Goal: Task Accomplishment & Management: Complete application form

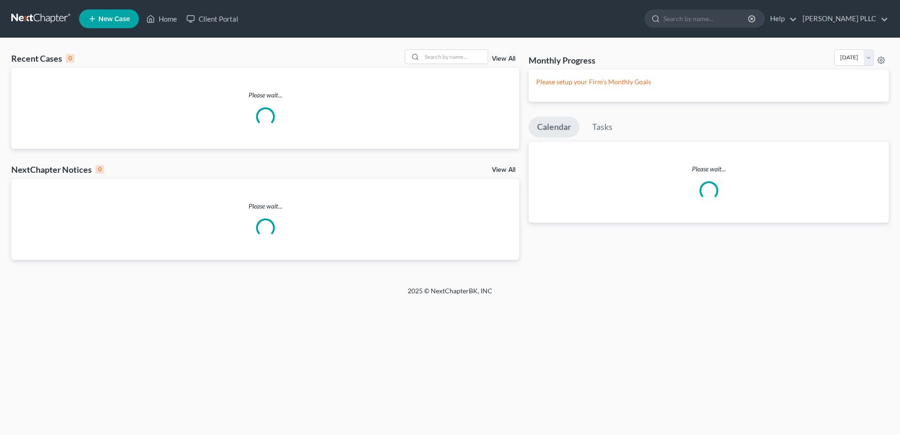
click at [130, 23] on span "New Case" at bounding box center [114, 19] width 32 height 7
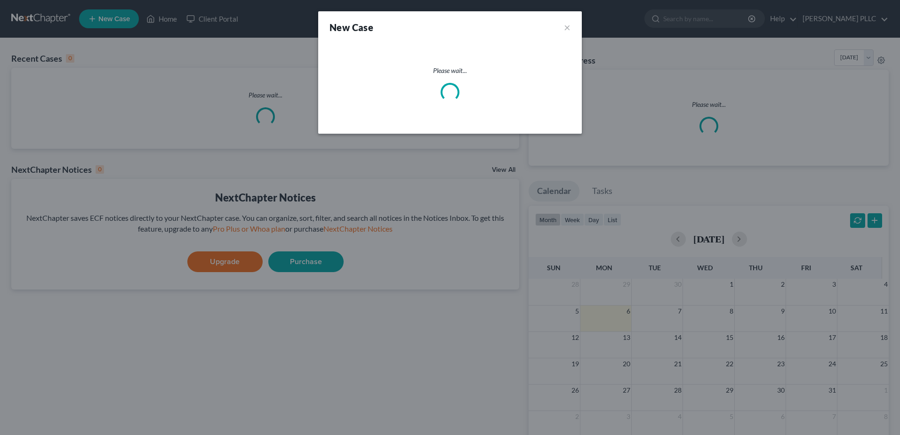
select select "88"
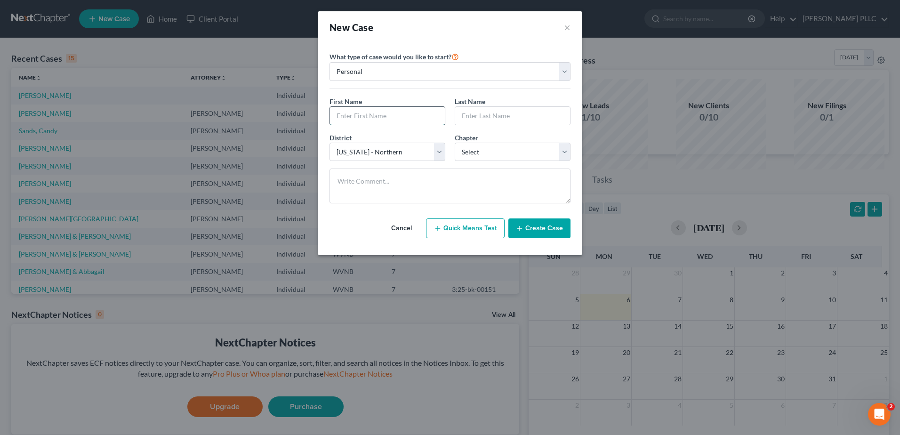
click at [339, 125] on input "text" at bounding box center [387, 116] width 115 height 18
type input "Carissa"
type input "Rutledge"
click at [498, 161] on select "Select 7 11 12 13" at bounding box center [512, 152] width 116 height 19
select select "0"
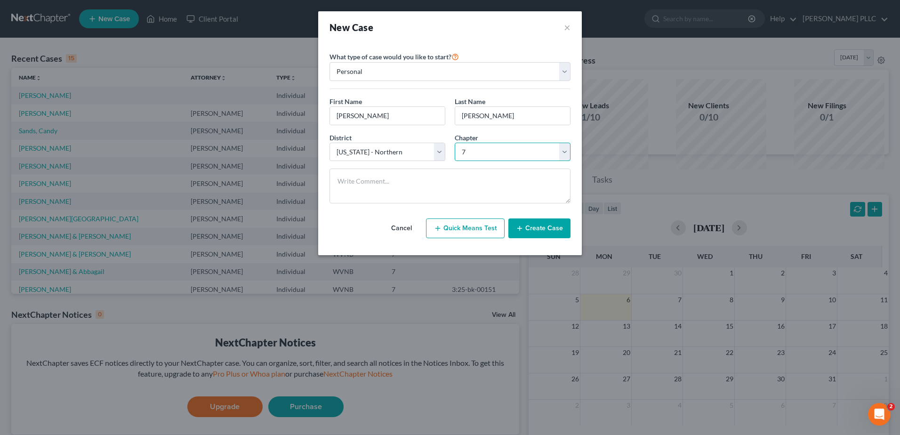
click at [454, 161] on select "Select 7 11 12 13" at bounding box center [512, 152] width 116 height 19
click at [570, 238] on button "Create Case" at bounding box center [539, 228] width 62 height 20
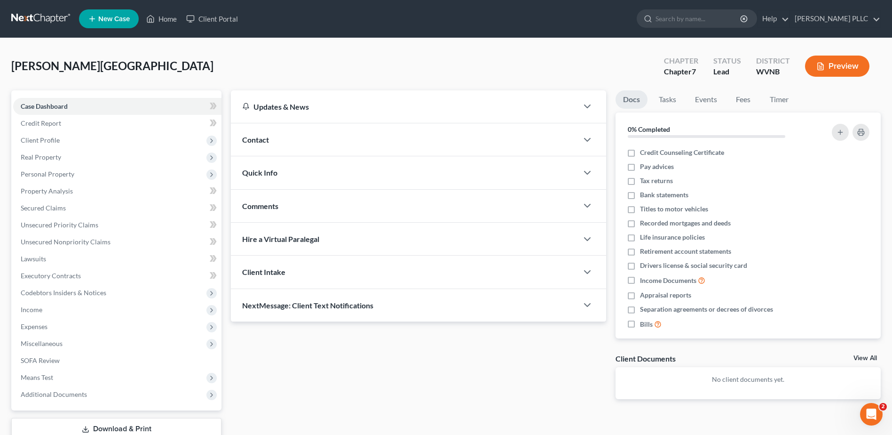
click at [287, 156] on div "Contact" at bounding box center [404, 139] width 347 height 32
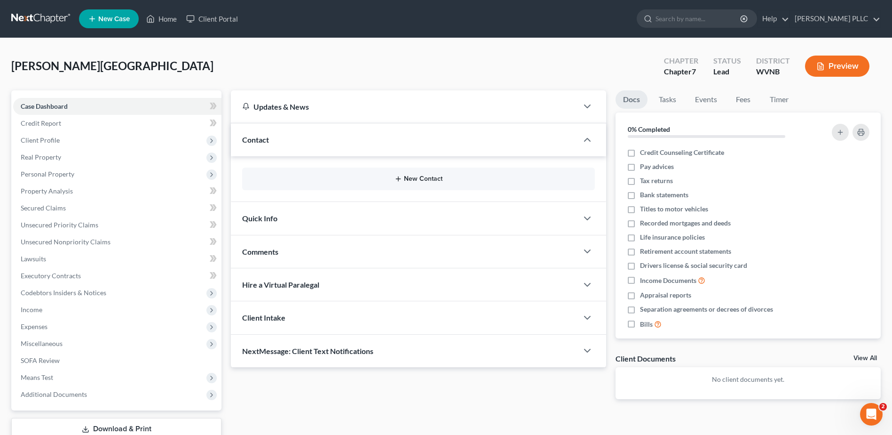
click at [395, 183] on icon "button" at bounding box center [399, 179] width 8 height 8
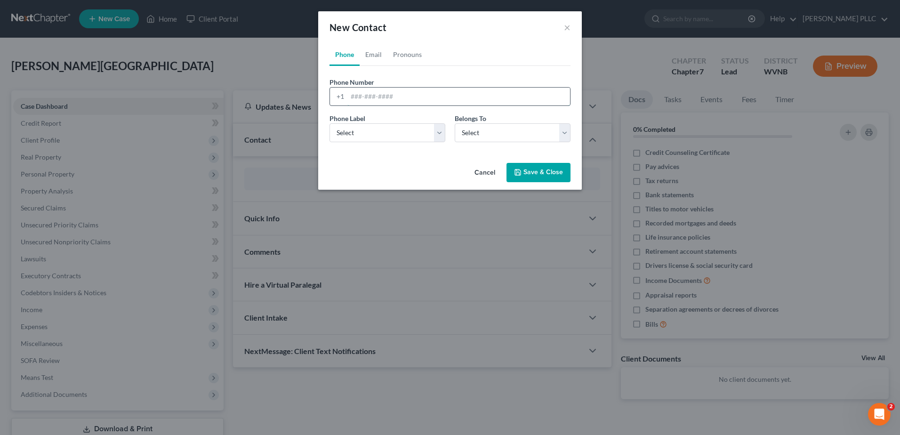
click at [347, 105] on input "tel" at bounding box center [458, 97] width 223 height 18
type input "304-490-4710"
click at [526, 142] on select "Select Client Other" at bounding box center [512, 132] width 116 height 19
select select "0"
click at [454, 142] on select "Select Client Other" at bounding box center [512, 132] width 116 height 19
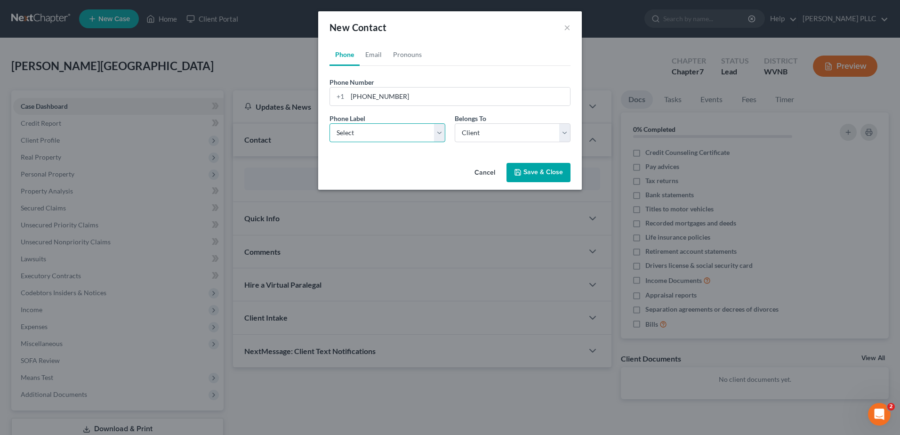
drag, startPoint x: 441, startPoint y: 186, endPoint x: 407, endPoint y: 190, distance: 33.6
click at [440, 142] on select "Select Mobile Home Work Other" at bounding box center [387, 132] width 116 height 19
select select "0"
click at [329, 142] on select "Select Mobile Home Work Other" at bounding box center [387, 132] width 116 height 19
click at [570, 183] on button "Save & Close" at bounding box center [538, 173] width 64 height 20
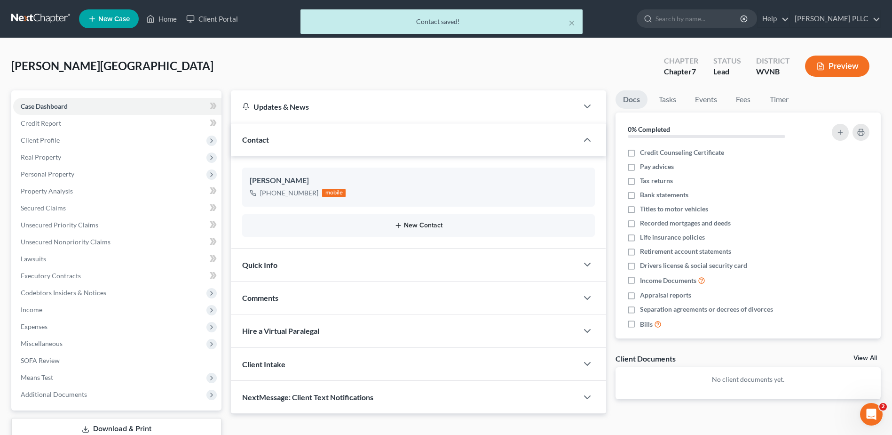
click at [417, 229] on button "New Contact" at bounding box center [419, 226] width 338 height 8
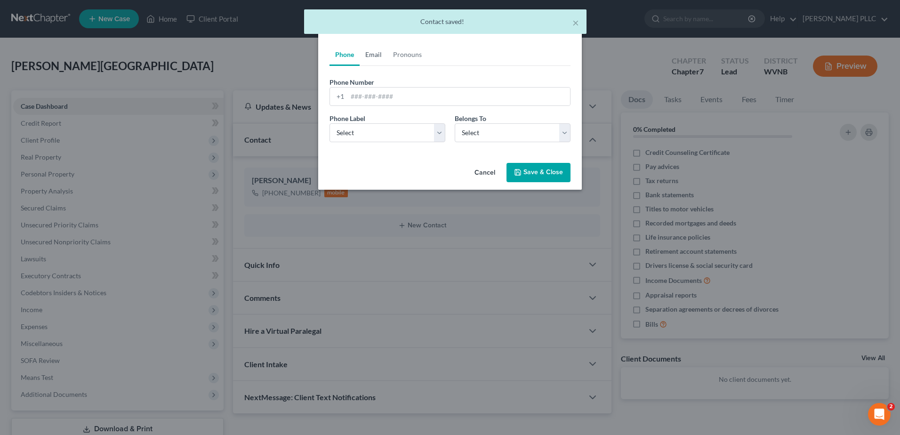
click at [359, 66] on link "Email" at bounding box center [373, 54] width 28 height 23
click at [347, 105] on input "email" at bounding box center [458, 97] width 223 height 18
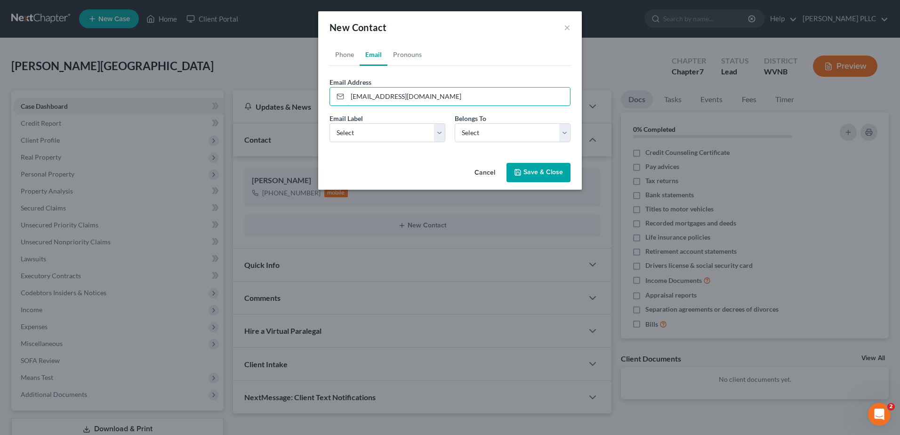
type input "[EMAIL_ADDRESS][DOMAIN_NAME]"
click at [329, 142] on select "Select Home Work Other" at bounding box center [387, 132] width 116 height 19
select select "0"
click at [329, 142] on select "Select Home Work Other" at bounding box center [387, 132] width 116 height 19
click at [495, 142] on select "Select Client Other" at bounding box center [512, 132] width 116 height 19
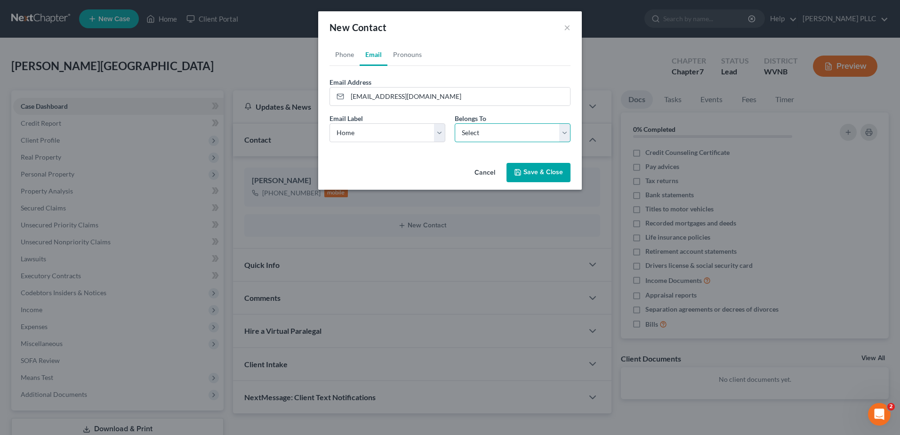
select select "0"
click at [454, 142] on select "Select Client Other" at bounding box center [512, 132] width 116 height 19
drag, startPoint x: 549, startPoint y: 231, endPoint x: 561, endPoint y: 228, distance: 12.1
click at [550, 183] on button "Save & Close" at bounding box center [538, 173] width 64 height 20
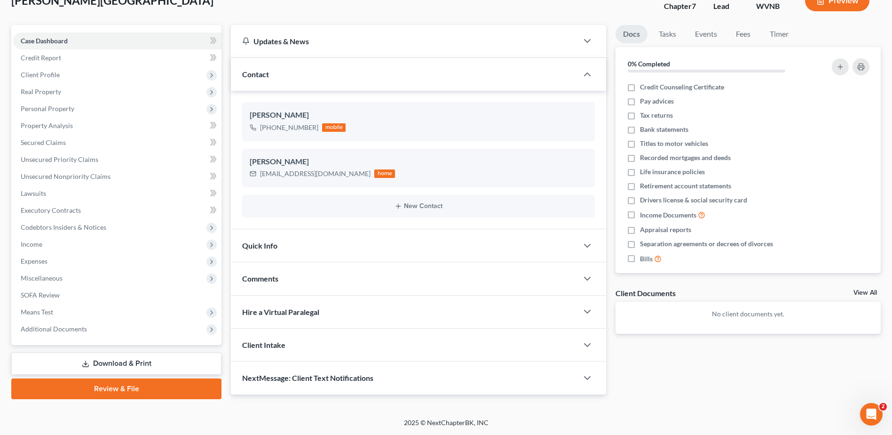
scroll to position [141, 0]
click at [60, 54] on span "Credit Report" at bounding box center [41, 58] width 40 height 8
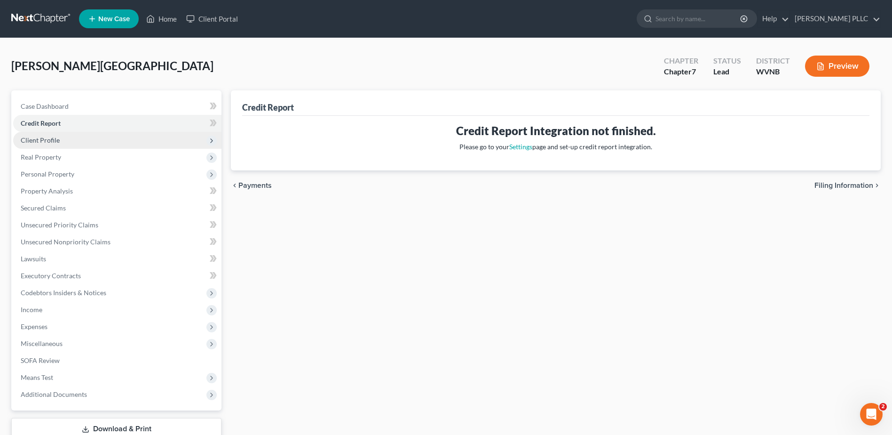
click at [60, 144] on span "Client Profile" at bounding box center [40, 140] width 39 height 8
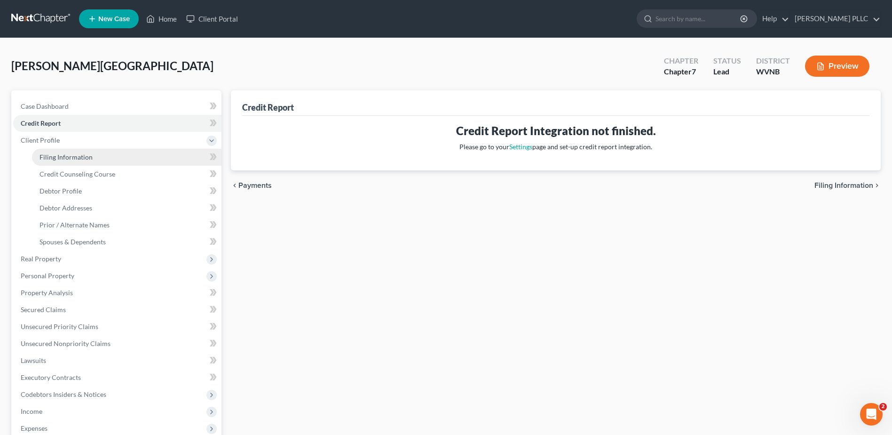
click at [89, 161] on span "Filing Information" at bounding box center [66, 157] width 53 height 8
select select "1"
select select "0"
select select "88"
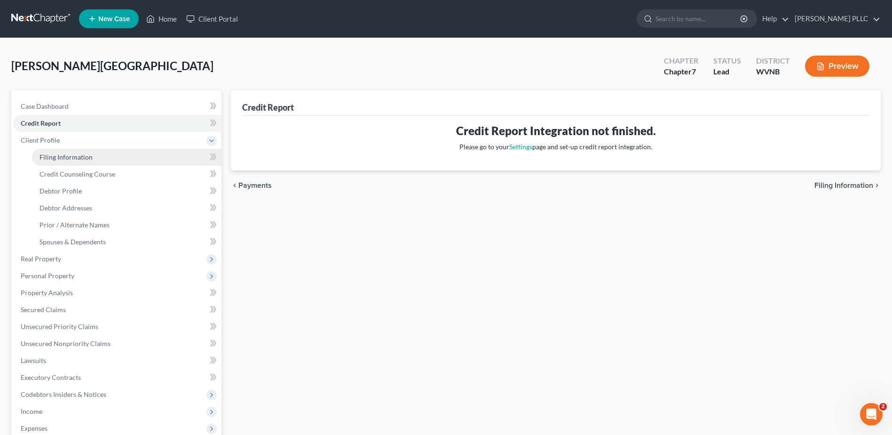
select select "51"
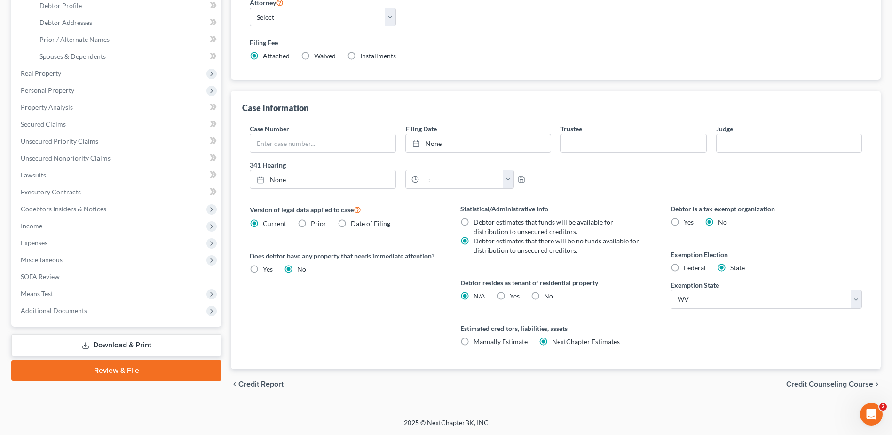
scroll to position [464, 0]
click at [787, 380] on span "Credit Counseling Course" at bounding box center [830, 384] width 87 height 8
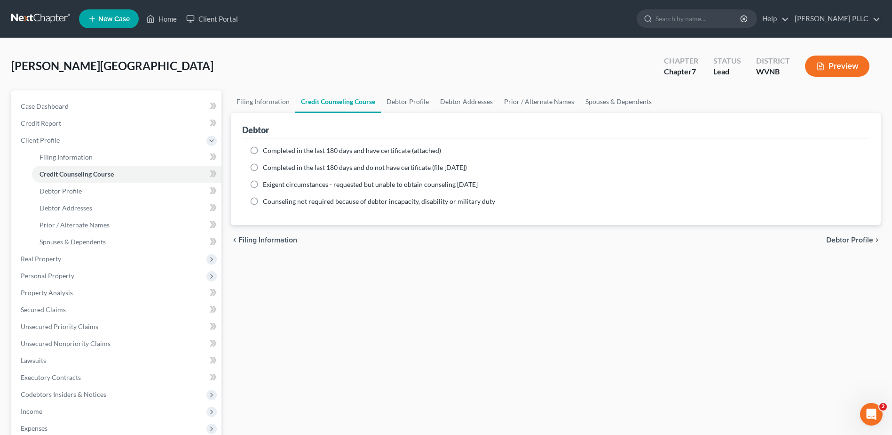
click at [266, 155] on label "Completed in the last 180 days and have certificate (attached)" at bounding box center [352, 150] width 178 height 9
click at [267, 152] on input "Completed in the last 180 days and have certificate (attached)" at bounding box center [270, 149] width 6 height 6
radio input "true"
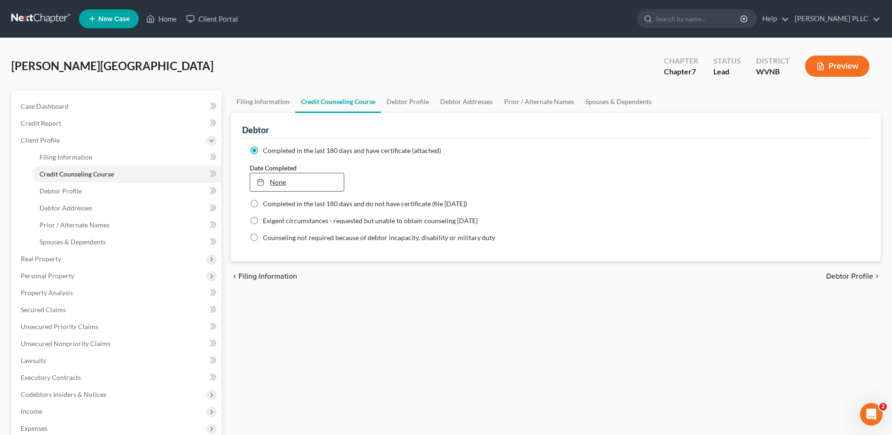
type input "10/6/2025"
click at [294, 191] on link "10/6/2025" at bounding box center [296, 182] width 93 height 18
click at [265, 208] on label "Completed in the last 180 days and do not have certificate (file within 14 days)" at bounding box center [365, 203] width 204 height 9
click at [267, 205] on input "Completed in the last 180 days and do not have certificate (file within 14 days)" at bounding box center [270, 202] width 6 height 6
radio input "true"
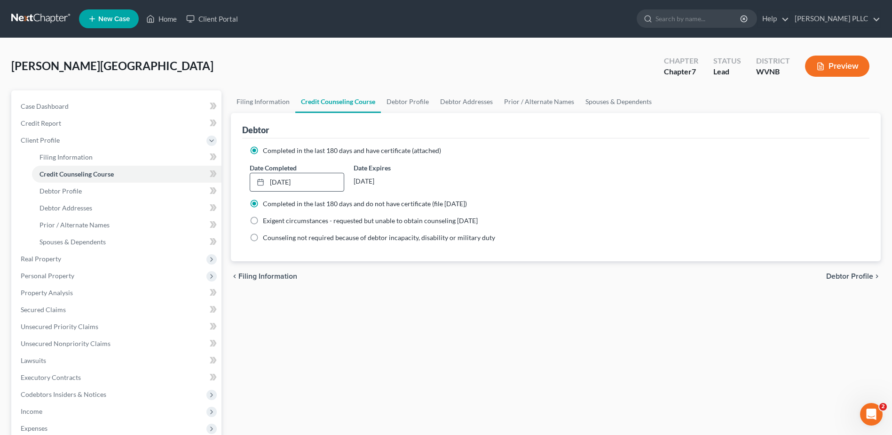
radio input "false"
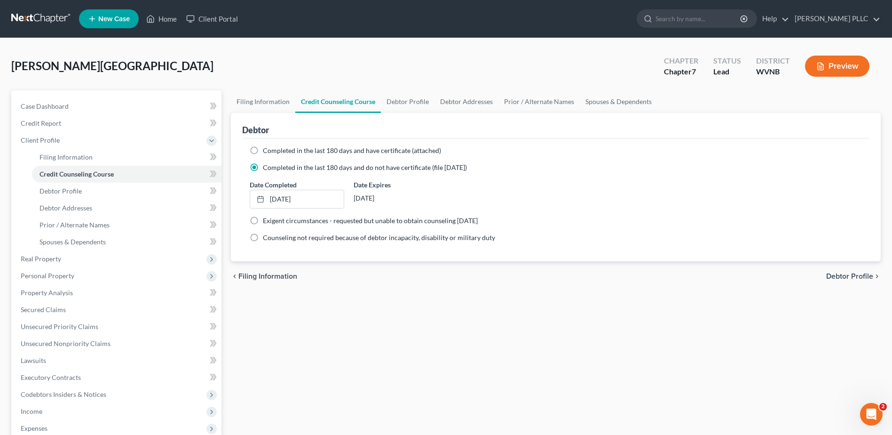
click at [827, 280] on span "Debtor Profile" at bounding box center [850, 276] width 47 height 8
select select "0"
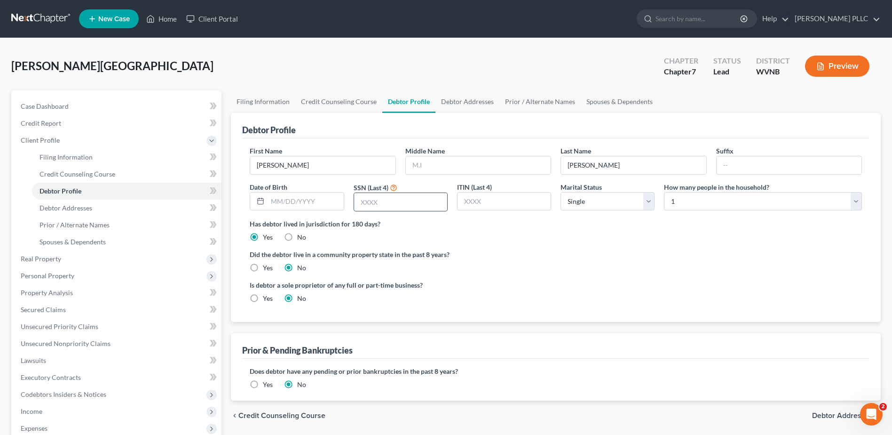
click at [414, 211] on input "text" at bounding box center [400, 202] width 93 height 18
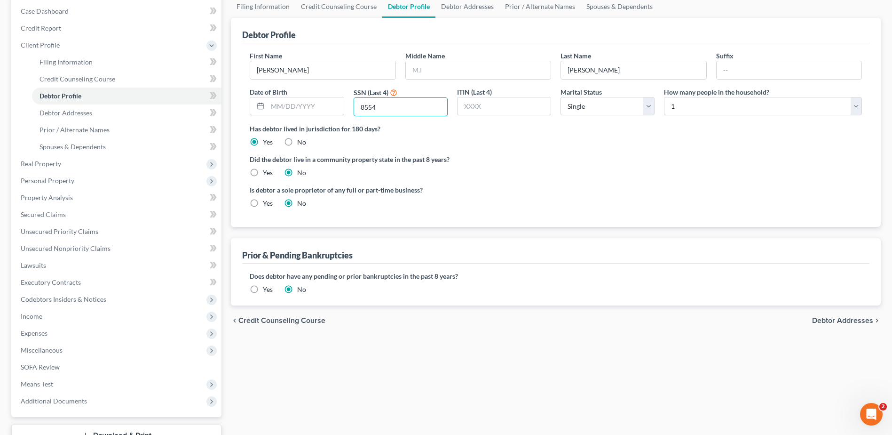
scroll to position [94, 0]
type input "8554"
click at [442, 80] on input "text" at bounding box center [478, 71] width 145 height 18
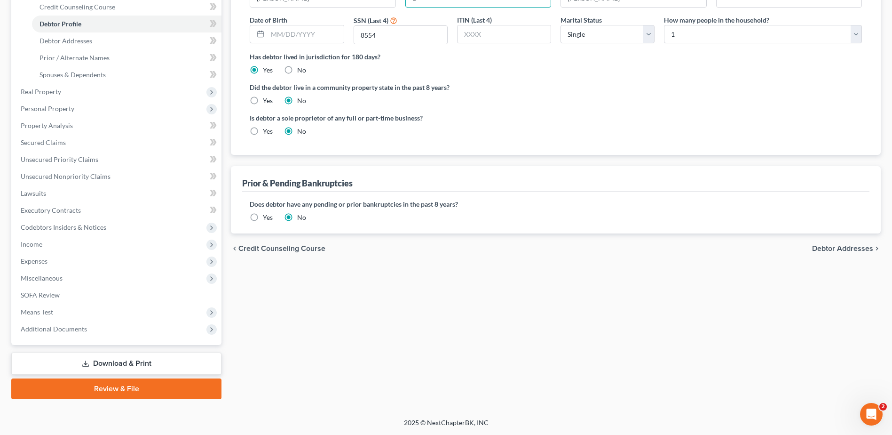
scroll to position [282, 0]
type input "D"
click at [827, 252] on span "Debtor Addresses" at bounding box center [842, 249] width 61 height 8
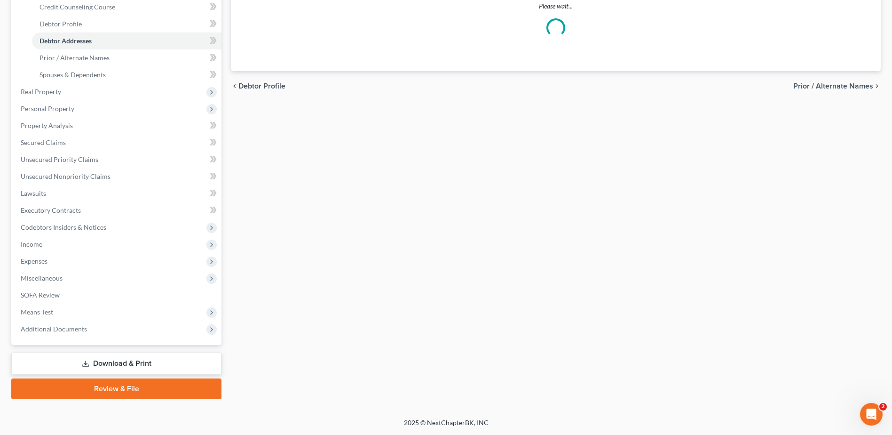
select select "0"
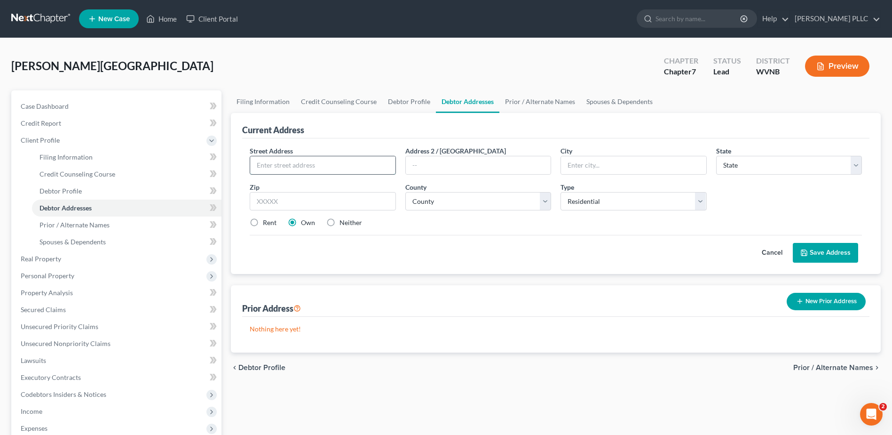
click at [348, 174] on input "text" at bounding box center [322, 165] width 145 height 18
type input "38 Lunsford Ln"
type input "26710"
type input "Burlington"
select select "51"
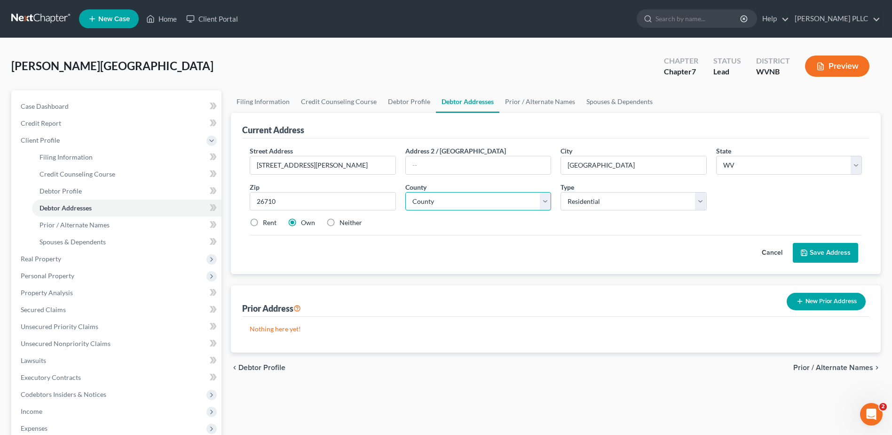
click at [455, 211] on select "County Barbour County Berkeley County Boone County Braxton County Brooke County…" at bounding box center [479, 201] width 146 height 19
select select "28"
click at [409, 211] on select "County Barbour County Berkeley County Boone County Braxton County Brooke County…" at bounding box center [479, 201] width 146 height 19
click at [277, 227] on label "Rent" at bounding box center [270, 222] width 14 height 9
click at [273, 224] on input "Rent" at bounding box center [270, 221] width 6 height 6
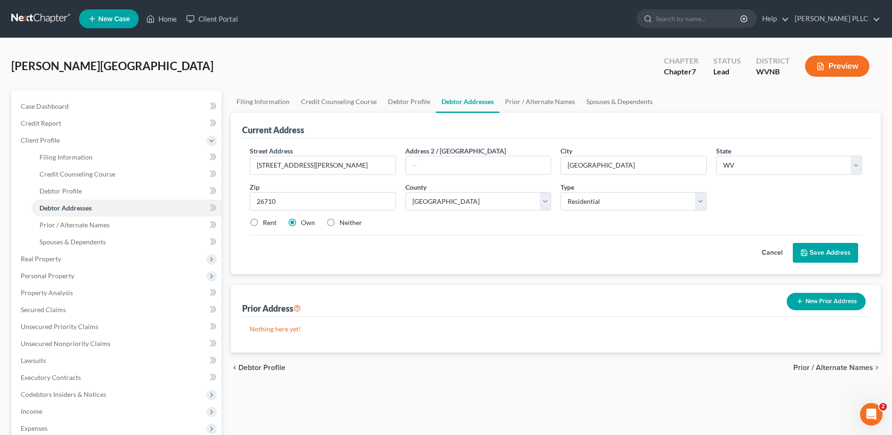
radio input "true"
click at [810, 263] on button "Save Address" at bounding box center [825, 253] width 65 height 20
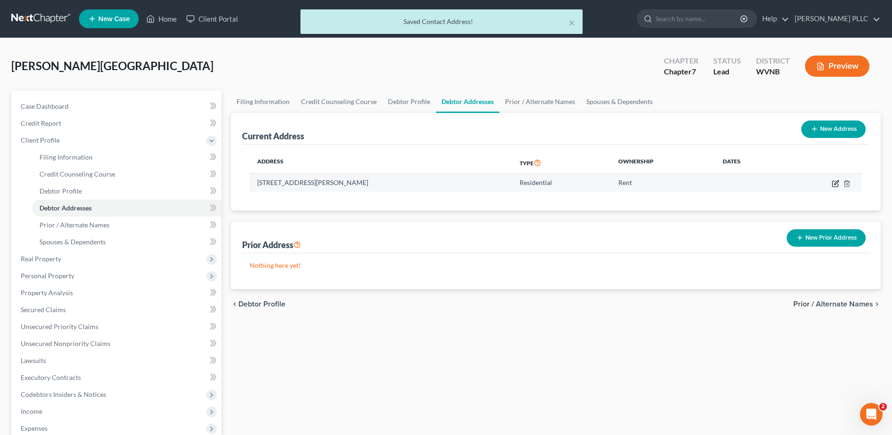
click at [835, 184] on icon "button" at bounding box center [837, 182] width 4 height 4
select select "51"
select select "28"
select select "0"
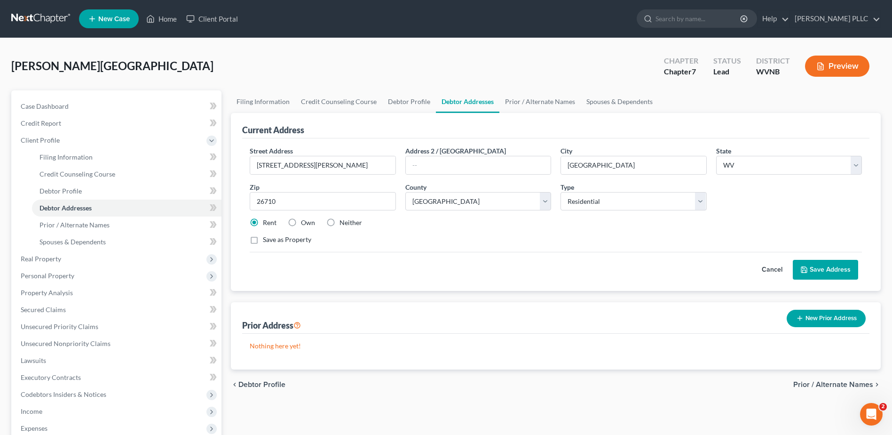
click at [796, 279] on button "Save Address" at bounding box center [825, 270] width 65 height 20
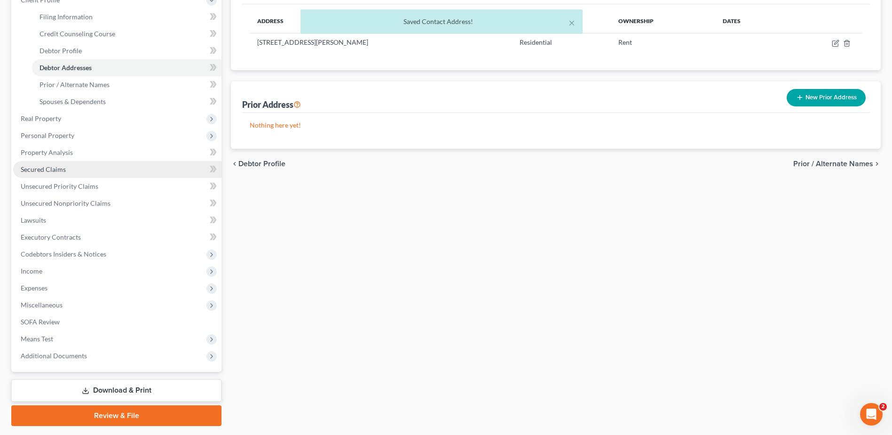
scroll to position [141, 0]
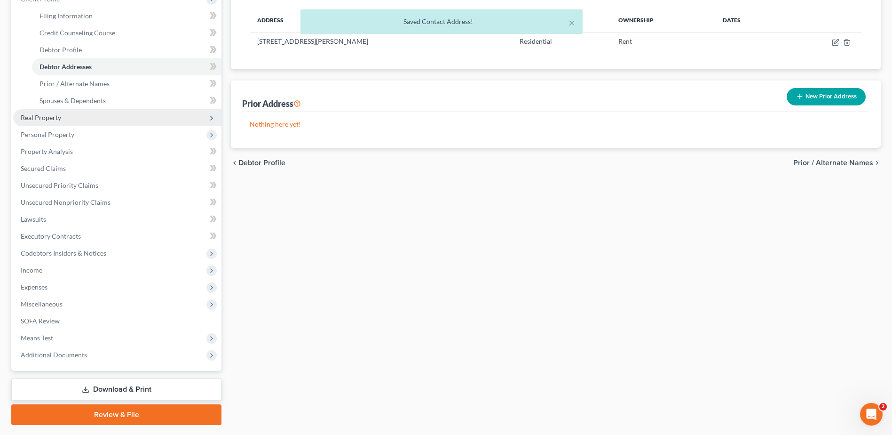
click at [61, 121] on span "Real Property" at bounding box center [41, 117] width 40 height 8
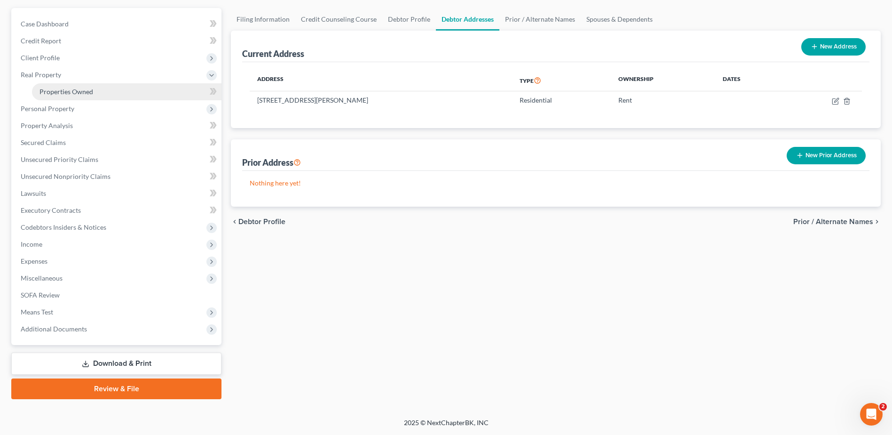
click at [81, 96] on span "Properties Owned" at bounding box center [67, 92] width 54 height 8
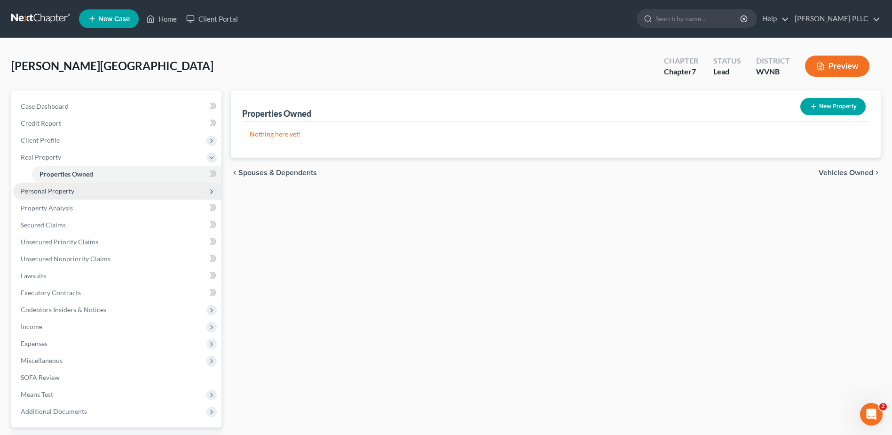
click at [74, 195] on span "Personal Property" at bounding box center [48, 191] width 54 height 8
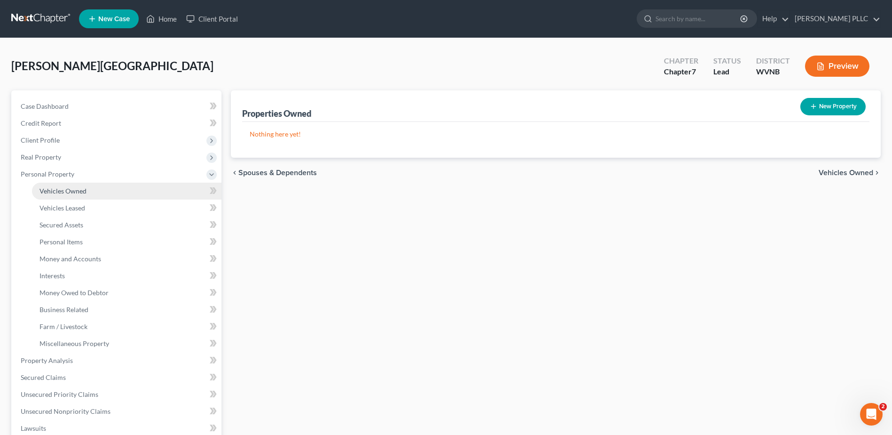
click at [85, 195] on span "Vehicles Owned" at bounding box center [63, 191] width 47 height 8
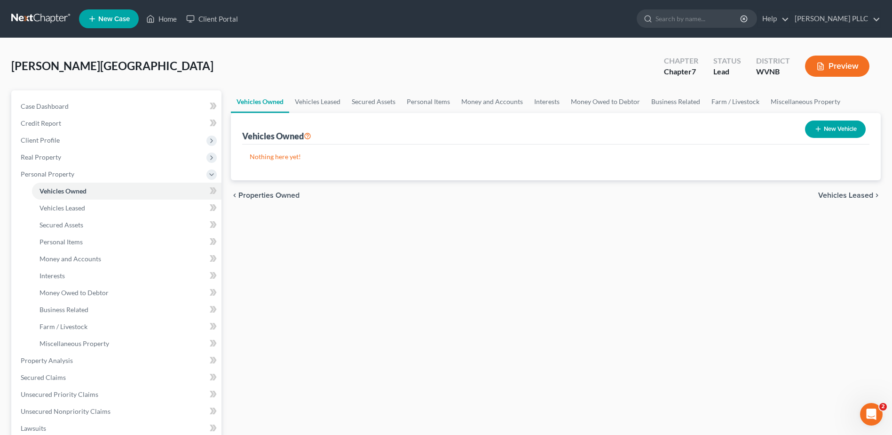
click at [806, 138] on button "New Vehicle" at bounding box center [835, 128] width 61 height 17
select select "0"
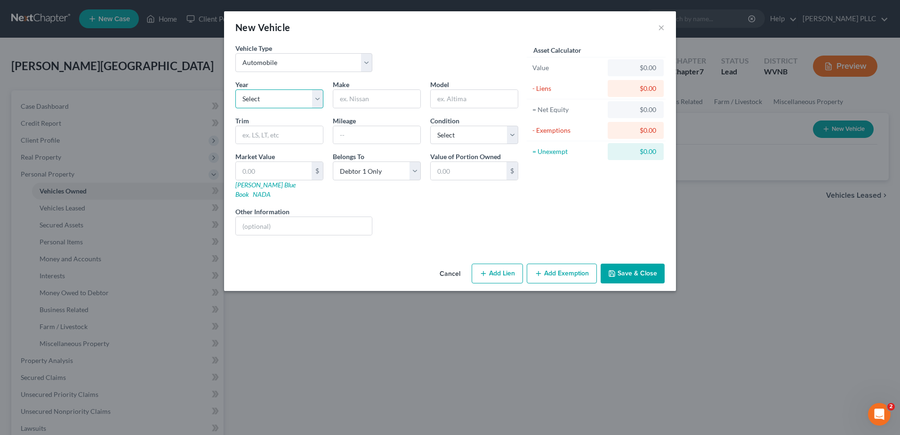
click at [271, 108] on select "Select 2026 2025 2024 2023 2022 2021 2020 2019 2018 2017 2016 2015 2014 2013 20…" at bounding box center [279, 98] width 88 height 19
select select "2"
click at [235, 108] on select "Select 2026 2025 2024 2023 2022 2021 2020 2019 2018 2017 2016 2015 2014 2013 20…" at bounding box center [279, 98] width 88 height 19
click at [333, 108] on input "text" at bounding box center [376, 99] width 87 height 18
type input "Toyota"
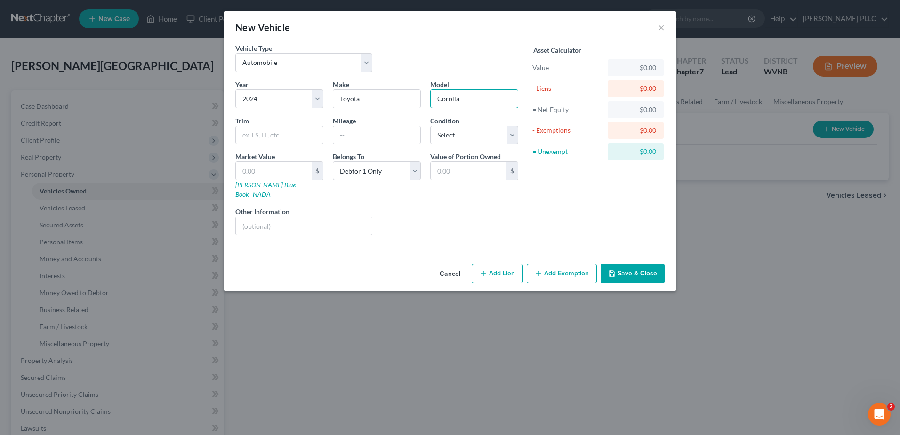
type input "Corolla"
drag, startPoint x: 457, startPoint y: 363, endPoint x: 458, endPoint y: 379, distance: 15.6
click at [458, 291] on div "Cancel Add Lien Add Lease Add Exemption Save & Close" at bounding box center [450, 275] width 452 height 31
click at [235, 108] on select "Select 2026 2025 2024 2023 2022 2021 2020 2019 2018 2017 2016 2015 2014 2013 20…" at bounding box center [279, 98] width 88 height 19
drag, startPoint x: 330, startPoint y: 137, endPoint x: 220, endPoint y: 128, distance: 109.9
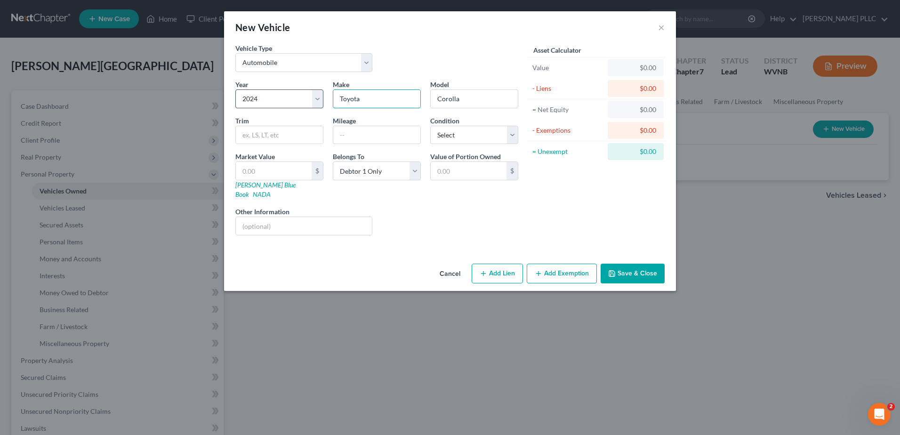
click at [231, 128] on div "Year Select 2026 2025 2024 2023 2022 2021 2020 2019 2018 2017 2016 2015 2014 20…" at bounding box center [377, 161] width 292 height 163
type input "Suzuki"
type input "GSXR 600"
drag, startPoint x: 208, startPoint y: 233, endPoint x: 216, endPoint y: 226, distance: 10.3
click at [236, 180] on input "text" at bounding box center [274, 171] width 76 height 18
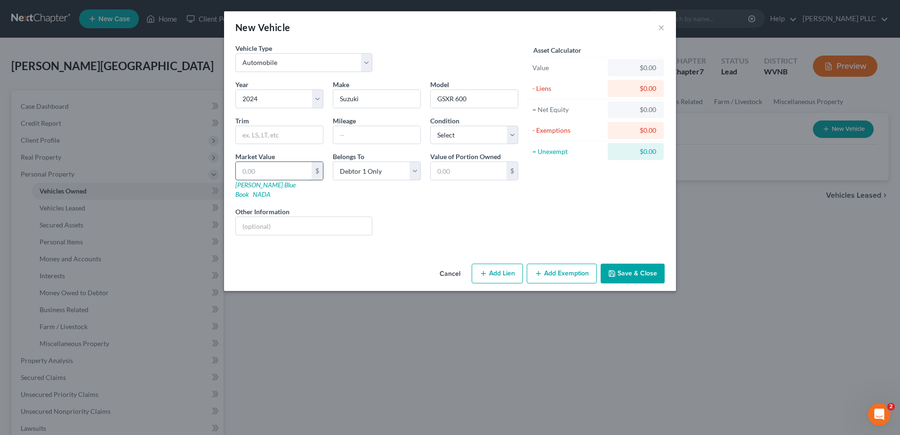
type input "5"
type input "5.00"
type input "50"
type input "50.00"
type input "500"
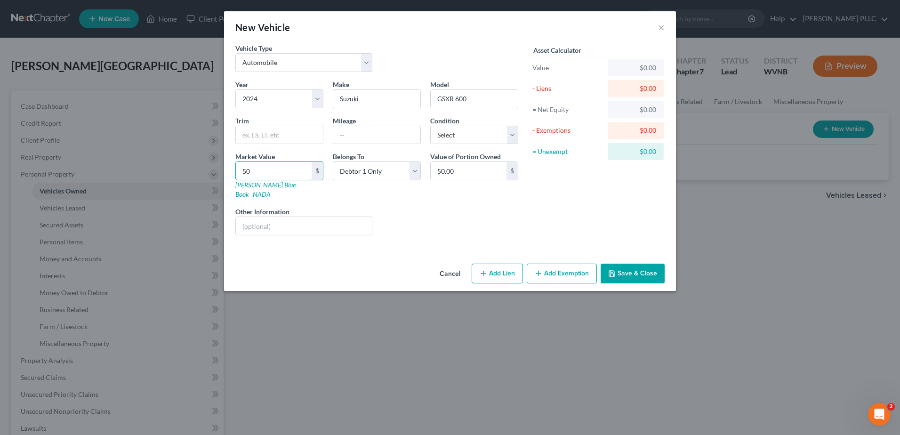
type input "500.00"
click at [445, 180] on input "500.00" at bounding box center [468, 171] width 76 height 18
type input "5,000.00"
click at [523, 283] on button "Add Lien" at bounding box center [496, 273] width 51 height 20
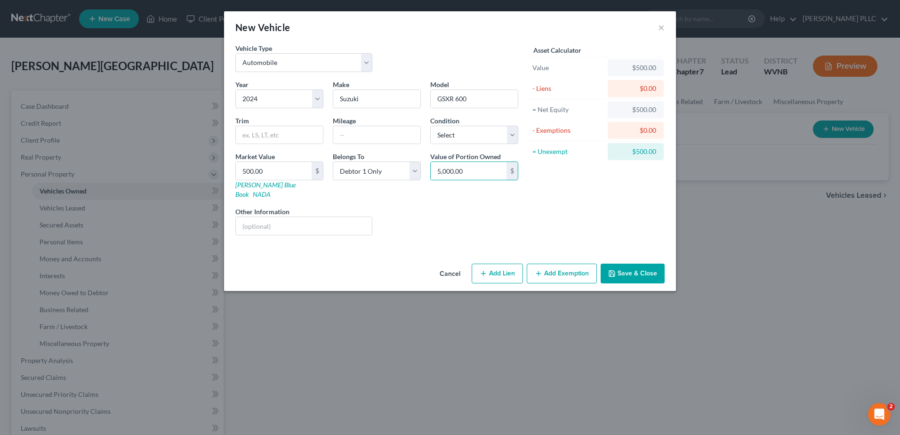
select select "0"
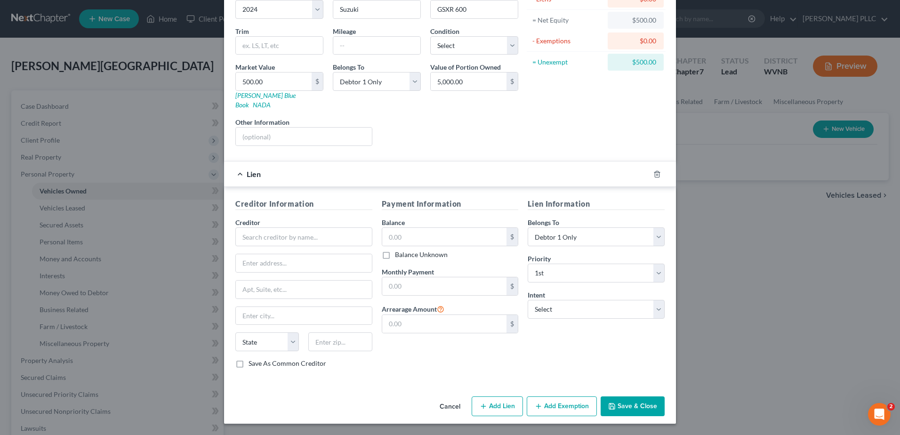
scroll to position [188, 0]
click at [235, 246] on input "text" at bounding box center [303, 236] width 137 height 19
type input "Sheffield Financial"
type input "P O Box 580229"
type input "28258"
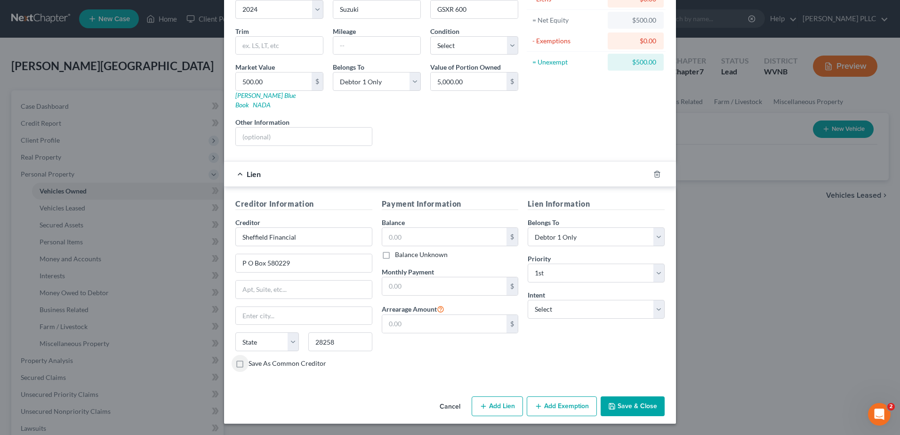
type input "Charlotte"
select select "28"
click at [403, 246] on input "text" at bounding box center [444, 237] width 125 height 18
type input "11,660.31"
drag, startPoint x: 430, startPoint y: 315, endPoint x: 384, endPoint y: 311, distance: 45.8
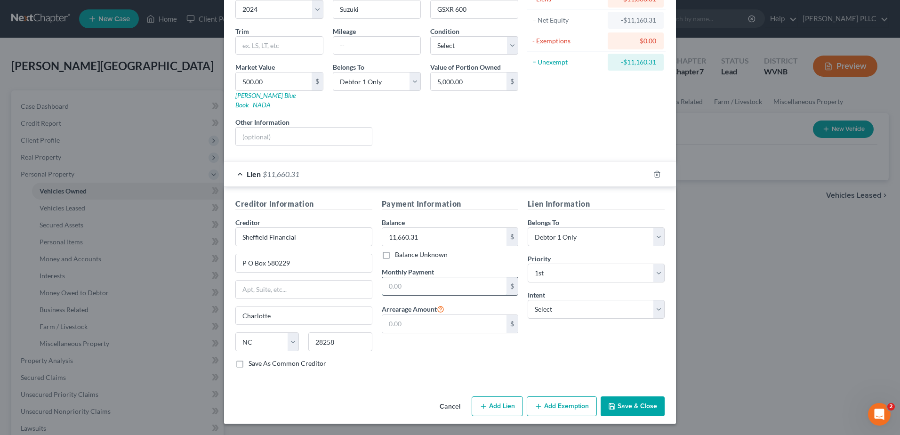
click at [391, 295] on input "text" at bounding box center [444, 286] width 125 height 18
type input "269.51"
type input "Sheffield Financial"
click at [408, 244] on input "text" at bounding box center [444, 237] width 125 height 18
type input "13,854.14"
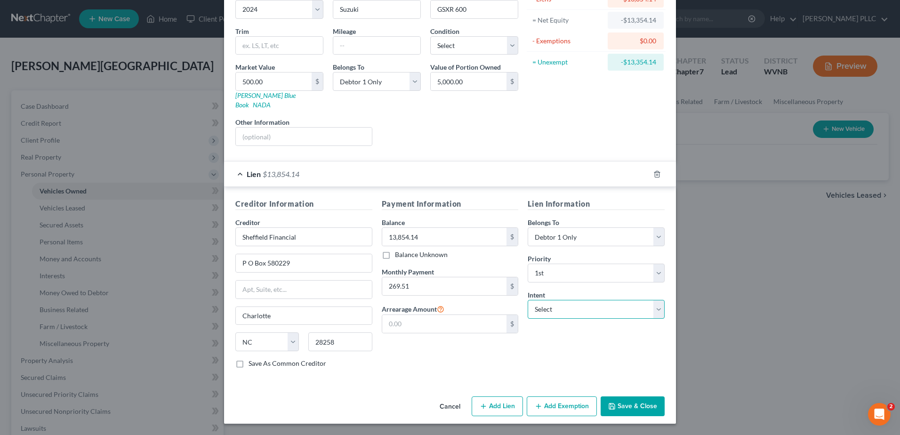
click at [587, 318] on select "Select Surrender Redeem Reaffirm Avoid Other" at bounding box center [595, 309] width 137 height 19
select select "0"
click at [550, 318] on select "Select Surrender Redeem Reaffirm Avoid Other" at bounding box center [595, 309] width 137 height 19
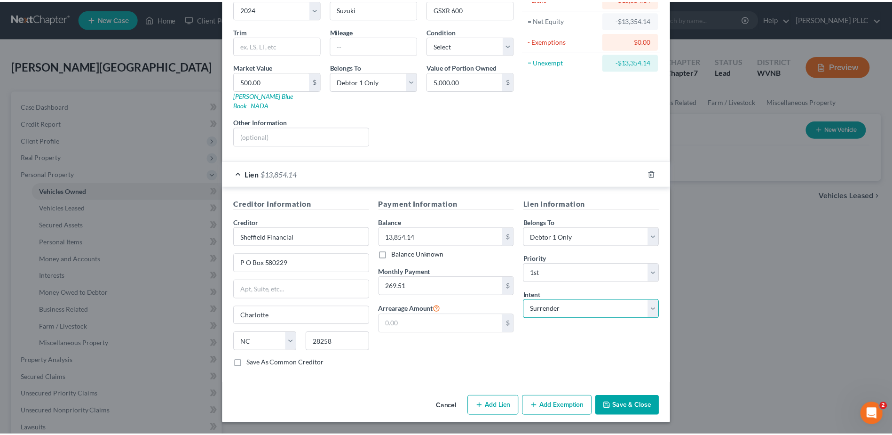
scroll to position [268, 0]
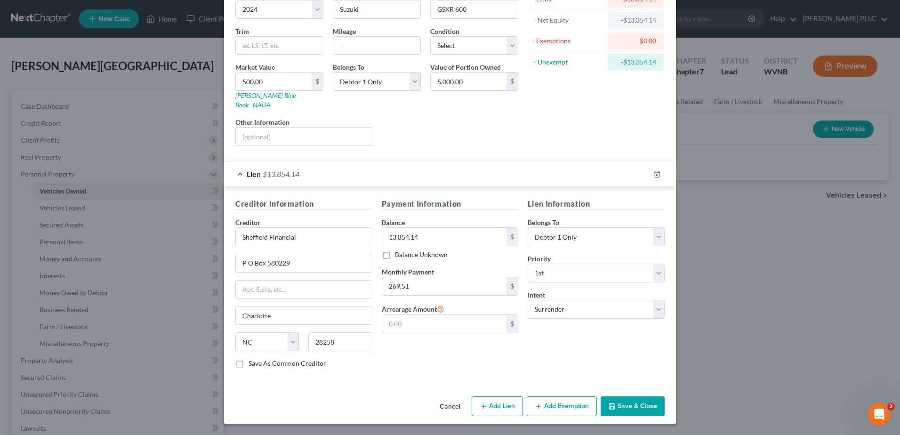
click at [664, 398] on button "Save & Close" at bounding box center [632, 406] width 64 height 20
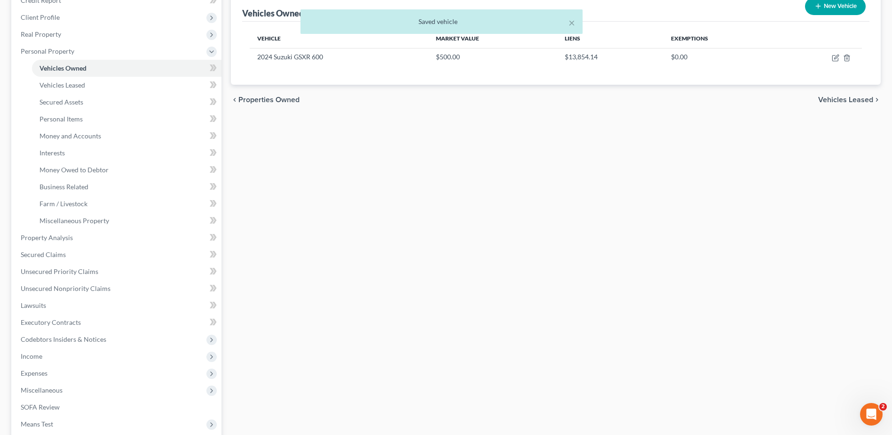
scroll to position [141, 0]
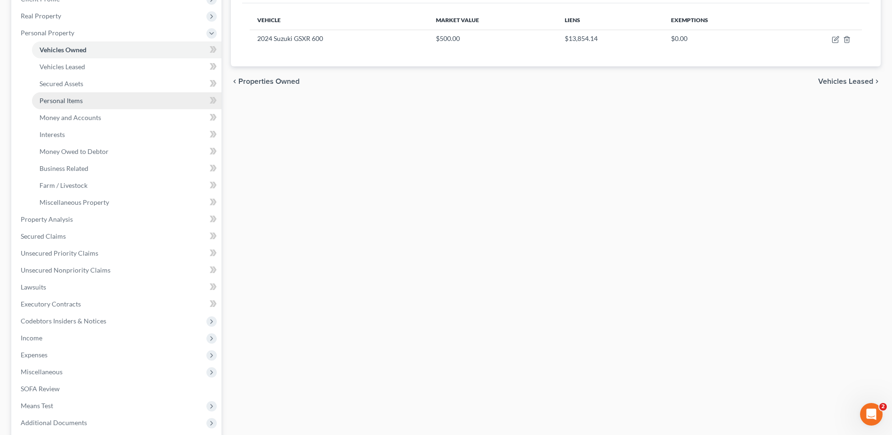
click at [83, 104] on span "Personal Items" at bounding box center [61, 100] width 43 height 8
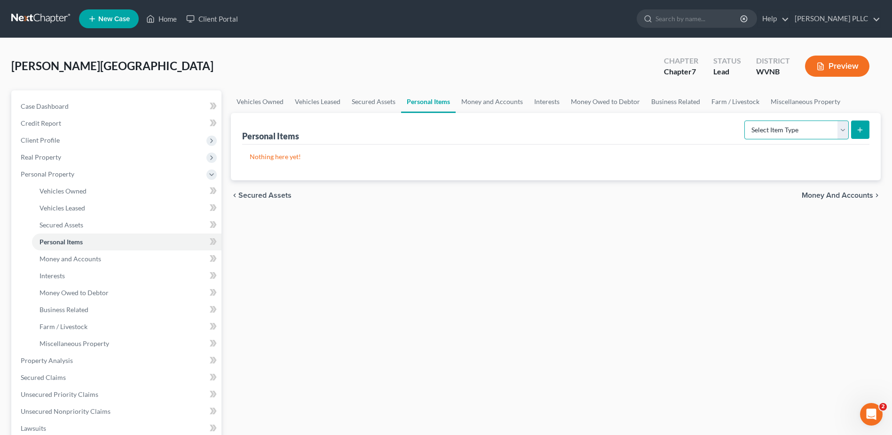
click at [827, 139] on select "Select Item Type Clothing Collectibles Of Value Electronics Firearms Household …" at bounding box center [797, 129] width 104 height 19
select select "clothing"
click at [745, 139] on select "Select Item Type Clothing Collectibles Of Value Electronics Firearms Household …" at bounding box center [797, 129] width 104 height 19
click at [857, 134] on icon "submit" at bounding box center [861, 130] width 8 height 8
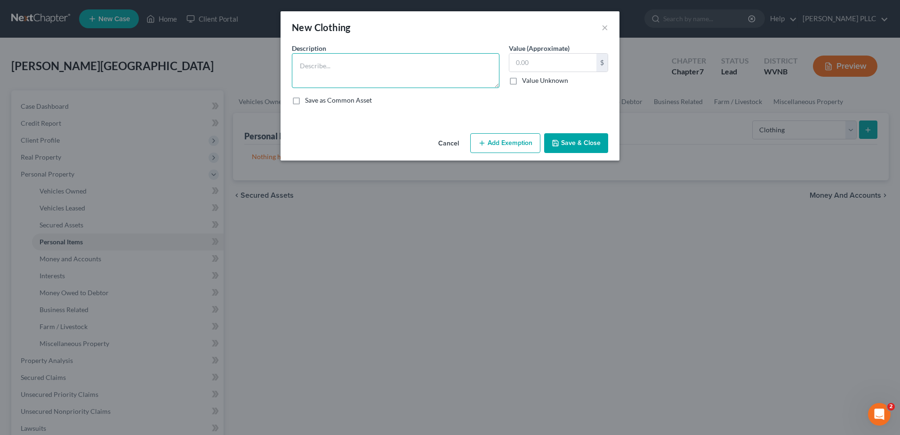
click at [292, 88] on textarea at bounding box center [395, 70] width 207 height 35
type textarea "Clothing"
type input "150.00"
click at [486, 147] on icon "button" at bounding box center [482, 143] width 8 height 8
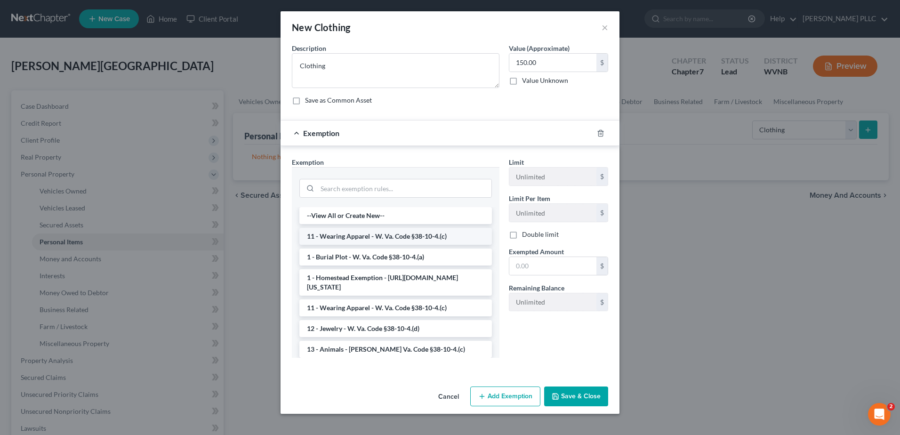
click at [368, 245] on li "11 - Wearing Apparel - W. Va. Code §38-10-4.(c)" at bounding box center [395, 236] width 192 height 17
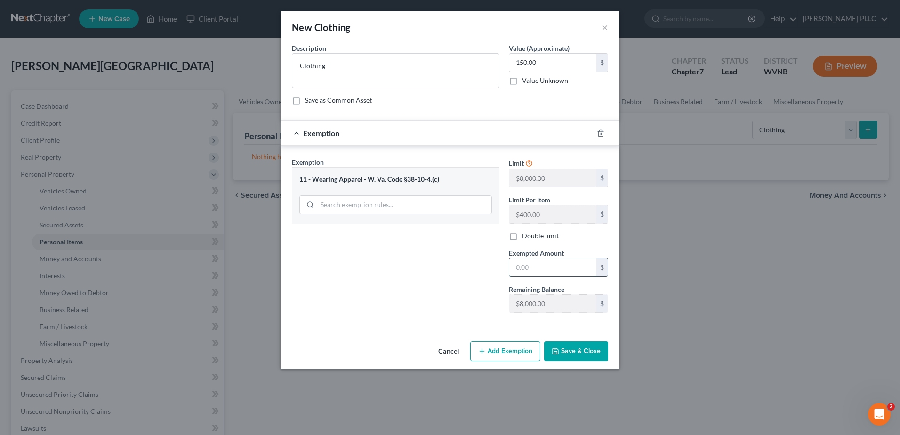
click at [588, 276] on input "text" at bounding box center [552, 267] width 87 height 18
type input "150.00"
click at [608, 361] on button "Save & Close" at bounding box center [576, 351] width 64 height 20
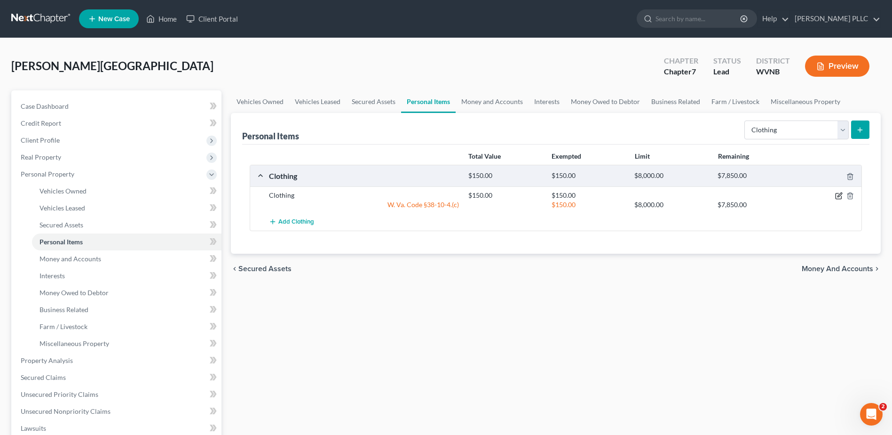
click at [836, 199] on icon "button" at bounding box center [840, 196] width 8 height 8
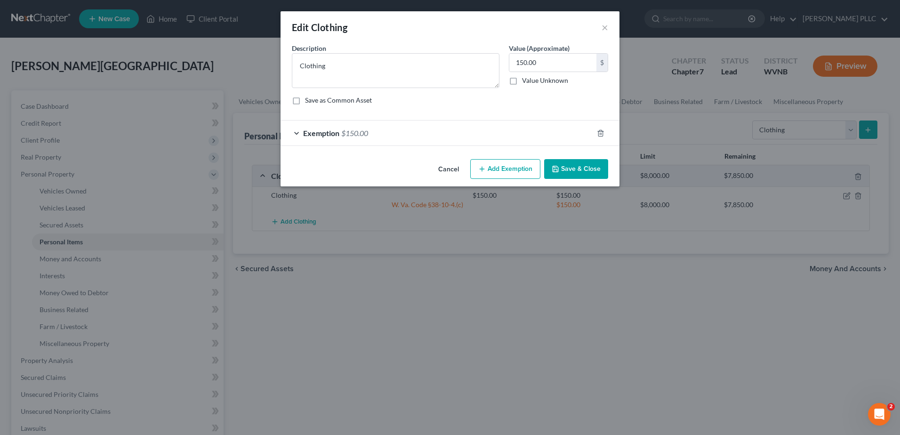
click at [464, 179] on button "Cancel" at bounding box center [448, 169] width 36 height 19
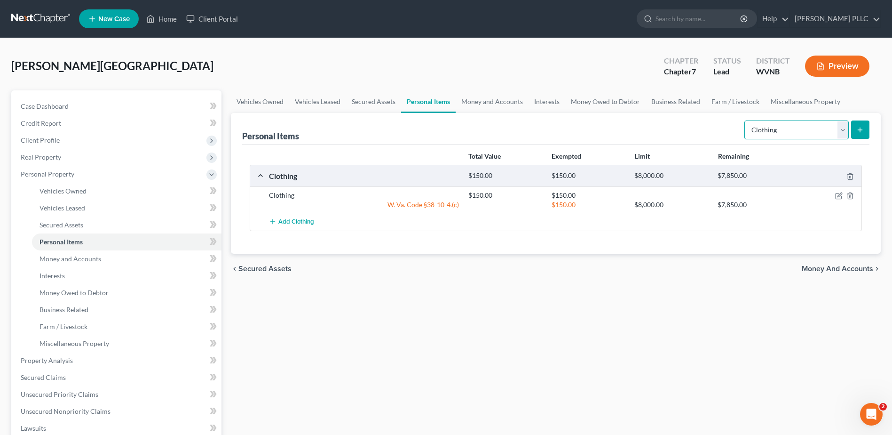
click at [825, 139] on select "Select Item Type Clothing Collectibles Of Value Electronics Firearms Household …" at bounding box center [797, 129] width 104 height 19
select select "household_goods"
click at [745, 139] on select "Select Item Type Clothing Collectibles Of Value Electronics Firearms Household …" at bounding box center [797, 129] width 104 height 19
click at [859, 130] on line "submit" at bounding box center [861, 130] width 4 height 0
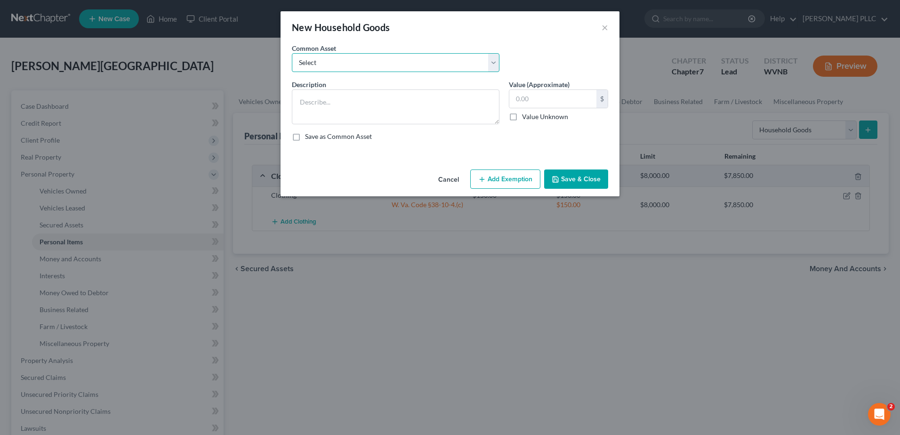
click at [320, 72] on select "Select Miscellaneous household goods and furnishings" at bounding box center [395, 62] width 207 height 19
select select "0"
click at [292, 72] on select "Select Miscellaneous household goods and furnishings" at bounding box center [395, 62] width 207 height 19
type textarea "Miscellaneous household goods and furnishings"
type input "800.00"
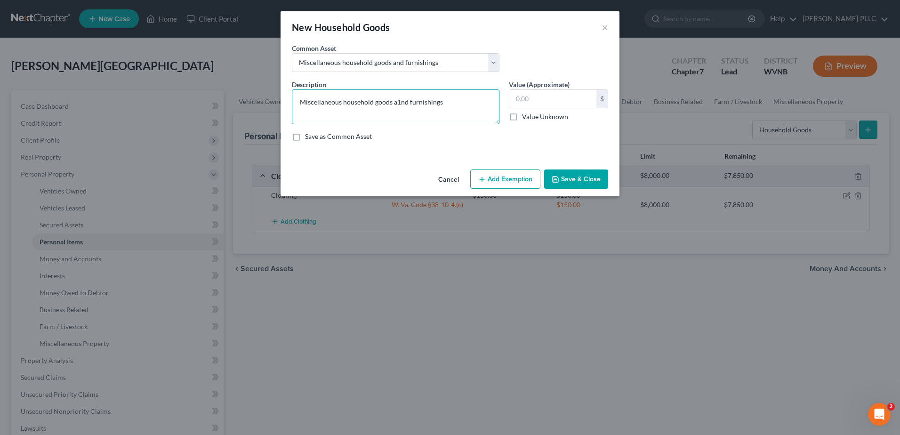
type textarea "Miscellaneous household goods and furnishings"
type input "1,500.00"
click at [540, 189] on button "Add Exemption" at bounding box center [505, 179] width 70 height 20
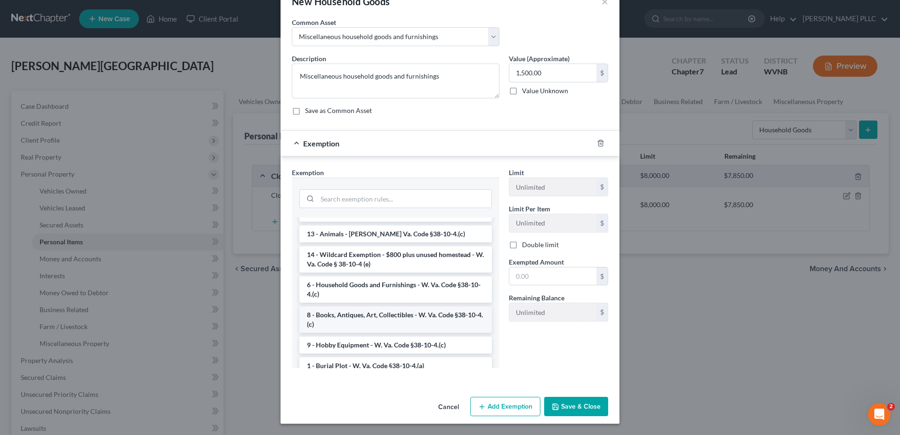
scroll to position [94, 0]
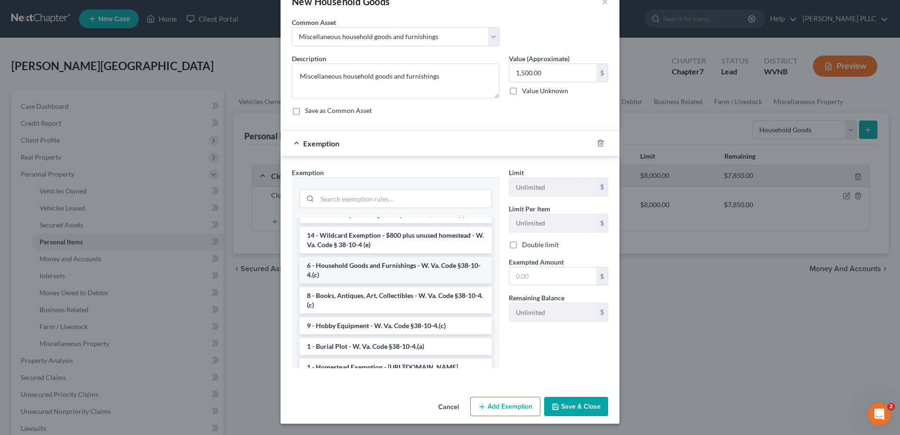
drag, startPoint x: 360, startPoint y: 310, endPoint x: 558, endPoint y: 303, distance: 198.2
click at [361, 283] on li "6 - Household Goods and Furnishings - W. Va. Code §38-10-4.(c)" at bounding box center [395, 270] width 192 height 26
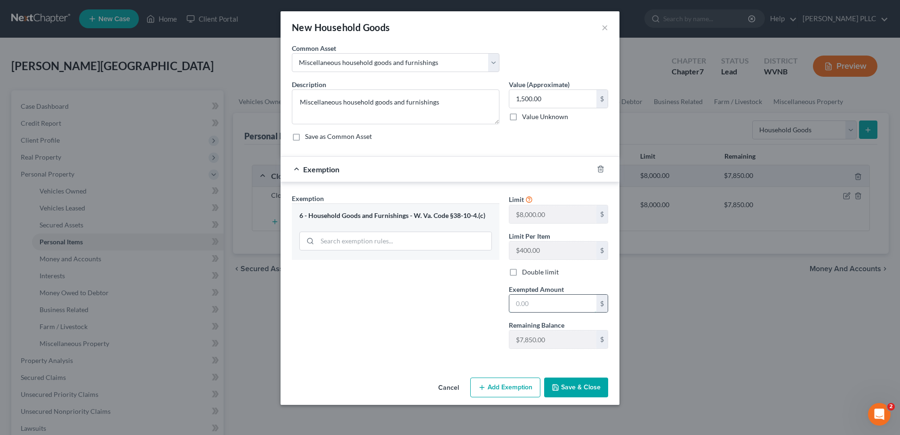
click at [572, 295] on input "text" at bounding box center [552, 304] width 87 height 18
type input "1,500.00"
click at [608, 396] on button "Save & Close" at bounding box center [576, 387] width 64 height 20
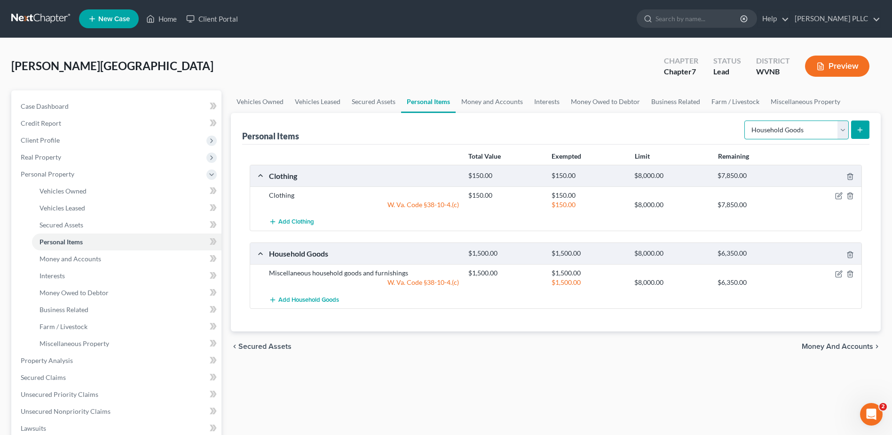
click at [829, 139] on select "Select Item Type Clothing Collectibles Of Value Electronics Firearms Household …" at bounding box center [797, 129] width 104 height 19
select select "jewelry"
click at [745, 139] on select "Select Item Type Clothing Collectibles Of Value Electronics Firearms Household …" at bounding box center [797, 129] width 104 height 19
click at [859, 130] on line "submit" at bounding box center [861, 130] width 4 height 0
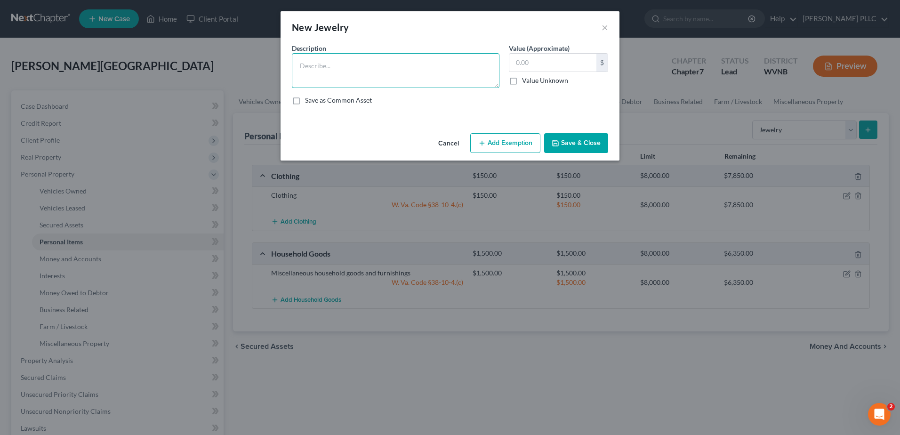
click at [292, 88] on textarea at bounding box center [395, 70] width 207 height 35
type textarea "Jewelry"
type input "50.00"
click at [534, 153] on button "Add Exemption" at bounding box center [505, 143] width 70 height 20
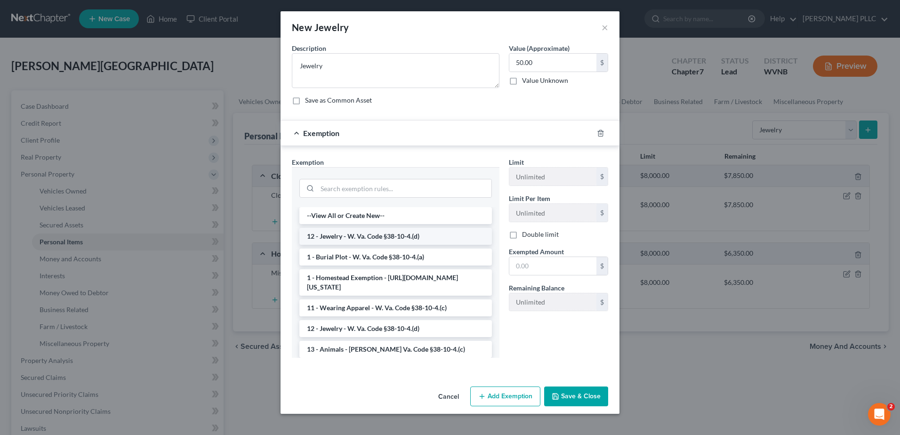
click at [325, 245] on li "12 - Jewelry - W. Va. Code §38-10-4.(d)" at bounding box center [395, 236] width 192 height 17
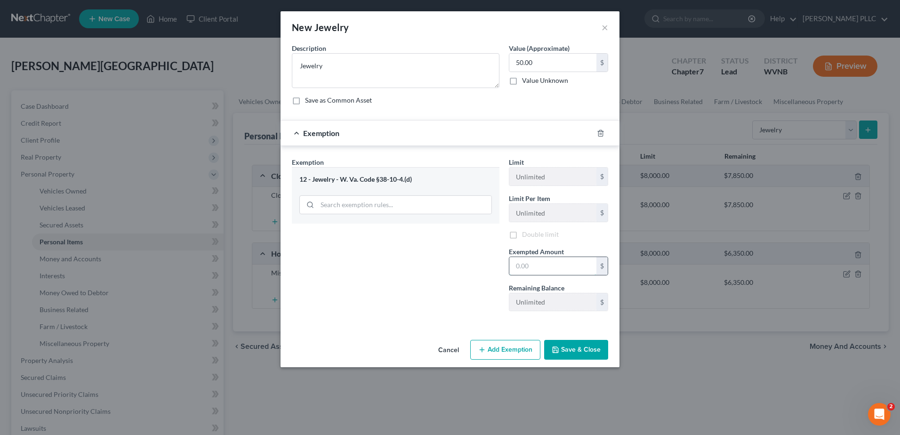
click at [544, 275] on input "text" at bounding box center [552, 266] width 87 height 18
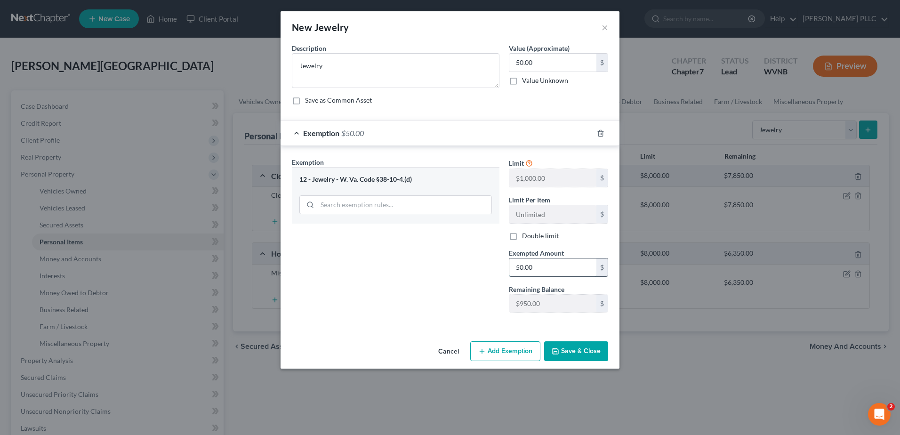
type input "50.00"
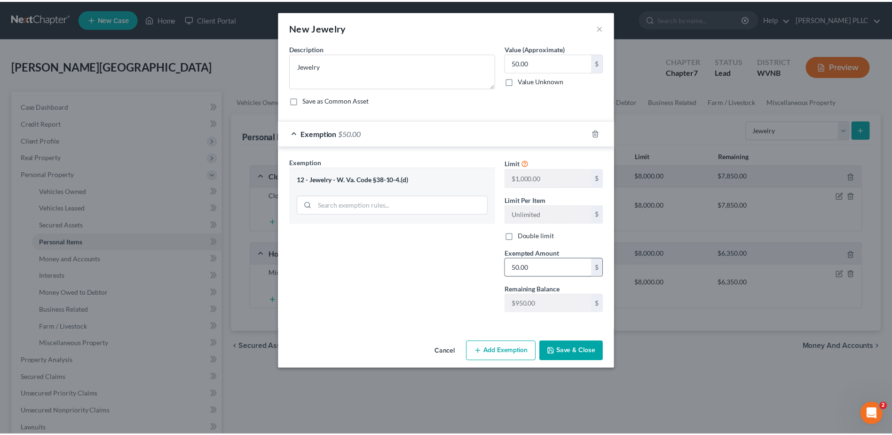
scroll to position [85, 0]
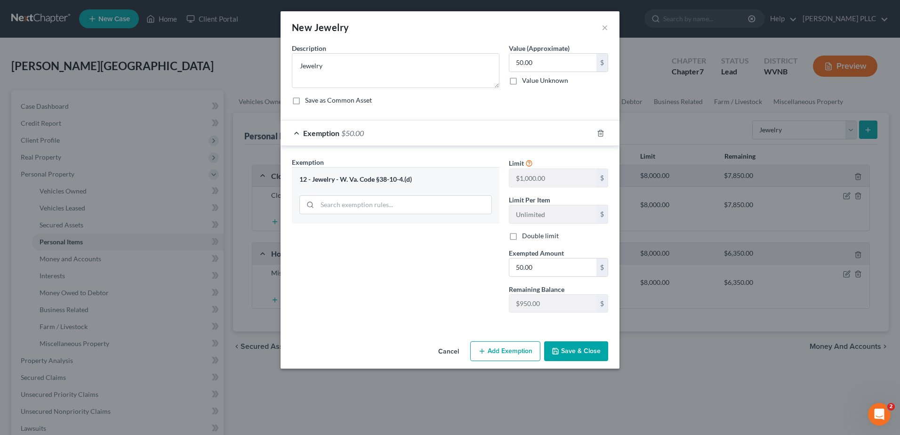
click at [608, 361] on button "Save & Close" at bounding box center [576, 351] width 64 height 20
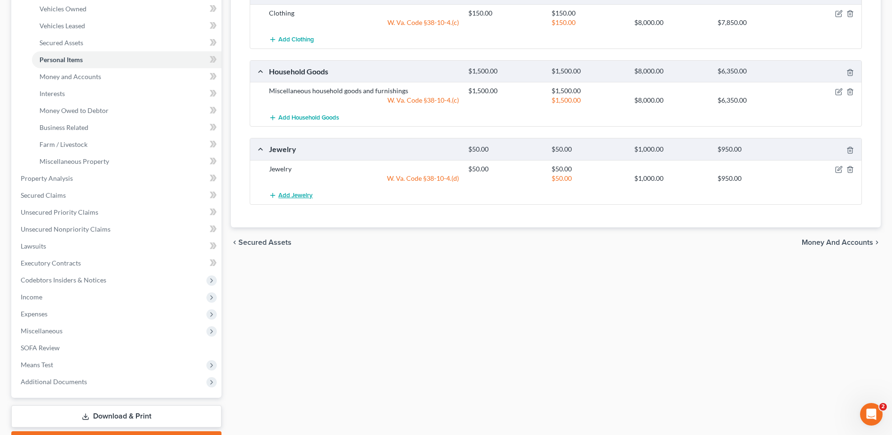
scroll to position [188, 0]
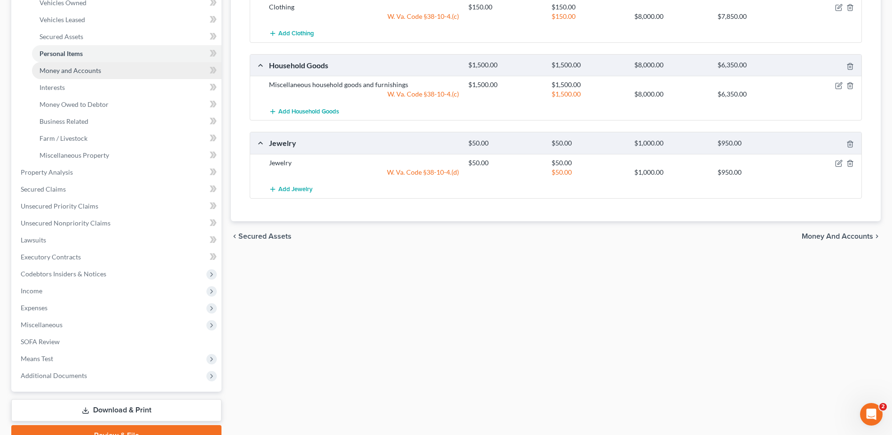
click at [88, 74] on span "Money and Accounts" at bounding box center [71, 70] width 62 height 8
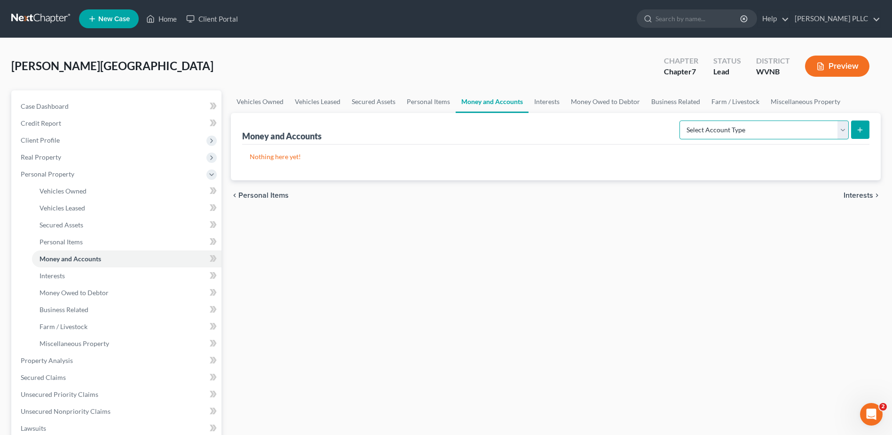
click at [719, 139] on select "Select Account Type Brokerage Cash on Hand Certificates of Deposit Checking Acc…" at bounding box center [764, 129] width 169 height 19
select select "cash_on_hand"
click at [680, 139] on select "Select Account Type Brokerage Cash on Hand Certificates of Deposit Checking Acc…" at bounding box center [764, 129] width 169 height 19
click at [852, 139] on button "submit" at bounding box center [861, 129] width 18 height 18
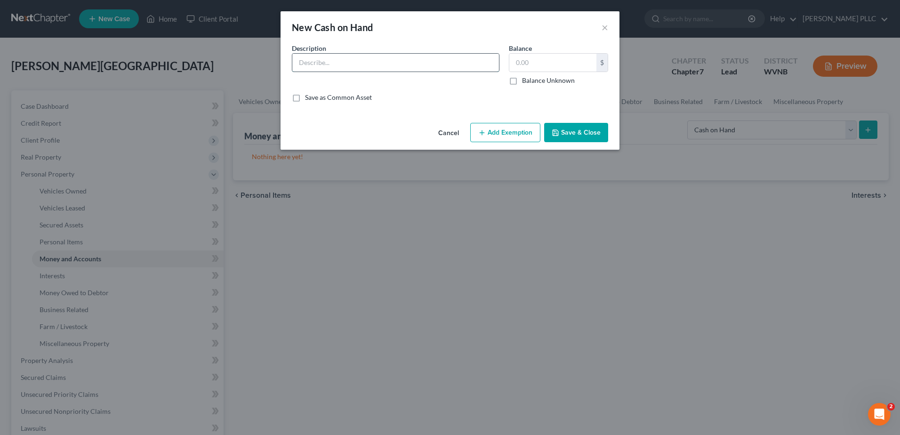
click at [348, 72] on input "text" at bounding box center [395, 63] width 207 height 18
type input "Cash"
click at [454, 143] on button "Cancel" at bounding box center [448, 133] width 36 height 19
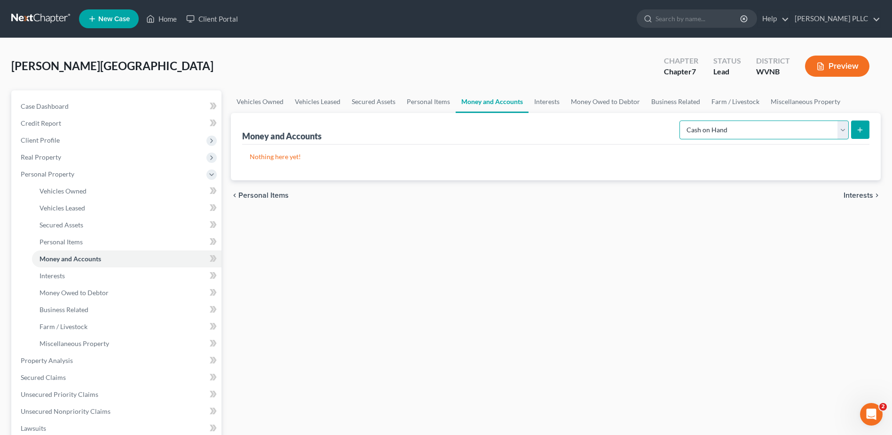
click at [680, 139] on select "Select Account Type Brokerage Cash on Hand Certificates of Deposit Checking Acc…" at bounding box center [764, 129] width 169 height 19
select select "checking"
click at [680, 139] on select "Select Account Type Brokerage Cash on Hand Certificates of Deposit Checking Acc…" at bounding box center [764, 129] width 169 height 19
click at [852, 139] on button "submit" at bounding box center [861, 129] width 18 height 18
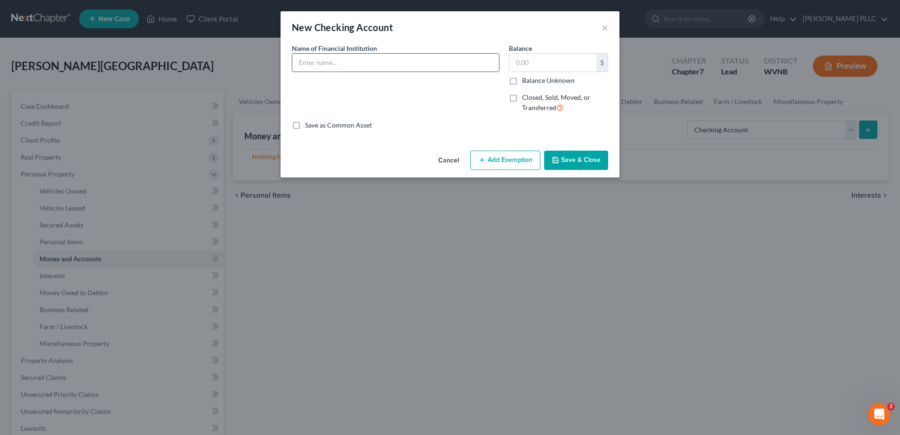
click at [292, 72] on input "text" at bounding box center [395, 63] width 207 height 18
type input "FNB 5745"
click at [562, 72] on input "text" at bounding box center [552, 63] width 87 height 18
type input "228.48"
click at [529, 170] on button "Add Exemption" at bounding box center [505, 161] width 70 height 20
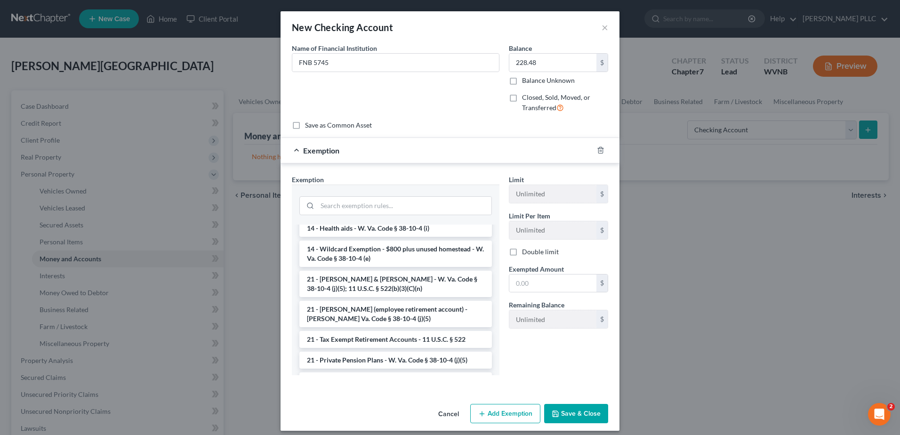
scroll to position [141, 0]
click at [316, 264] on li "14 - Wildcard Exemption - $800 plus unused homestead - W. Va. Code § 38-10-4 (e)" at bounding box center [395, 251] width 192 height 26
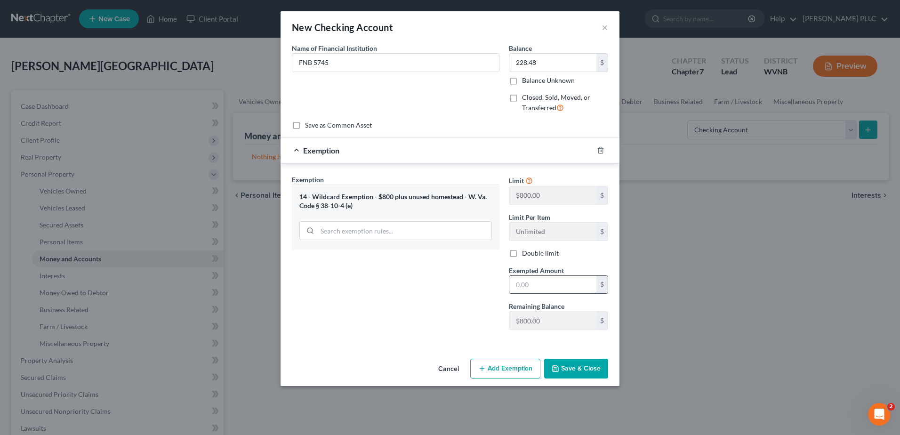
click at [544, 294] on input "text" at bounding box center [552, 285] width 87 height 18
type input "228.48"
click at [602, 378] on button "Save & Close" at bounding box center [576, 368] width 64 height 20
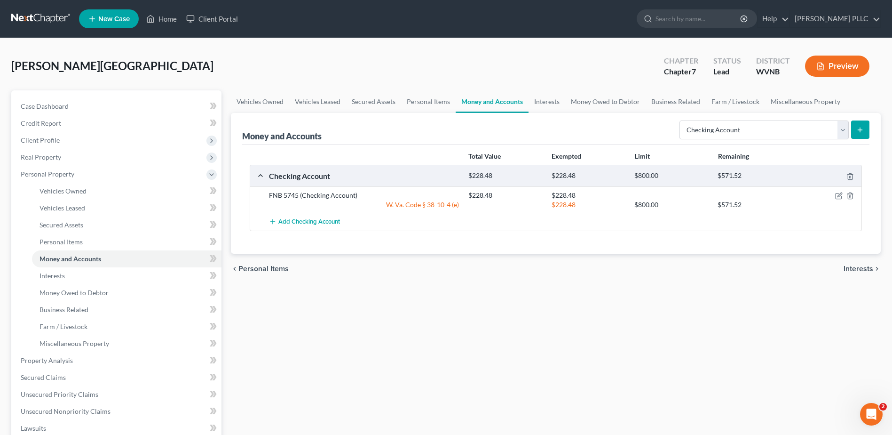
click at [859, 130] on line "submit" at bounding box center [861, 130] width 4 height 0
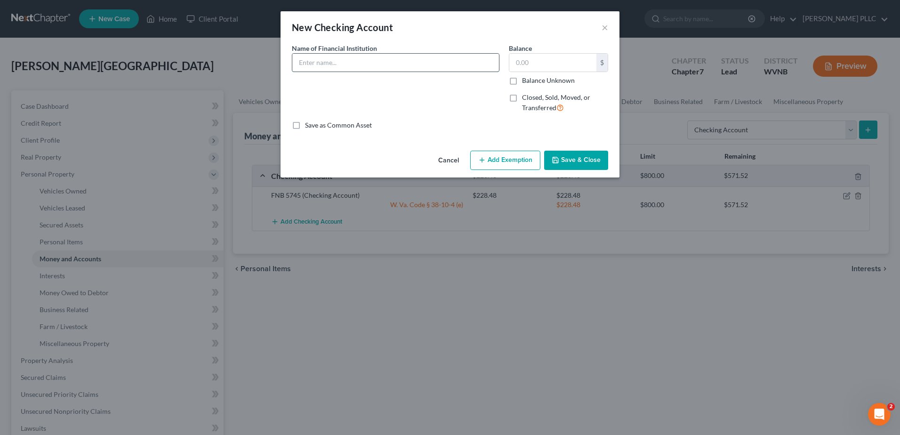
click at [292, 72] on input "text" at bounding box center [395, 63] width 207 height 18
click at [370, 72] on input "The Bancorp Bank NA" at bounding box center [395, 63] width 207 height 18
type input "The Bancorp Bank NA 3689"
click at [552, 72] on input "text" at bounding box center [552, 63] width 87 height 18
type input "100.02"
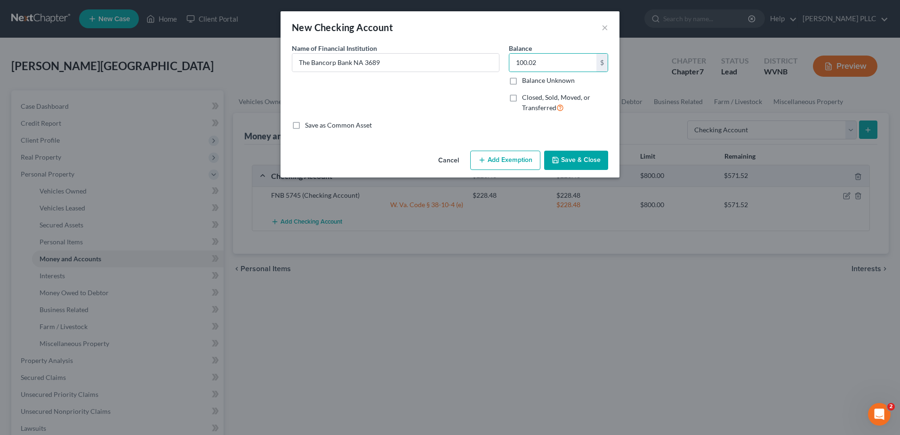
click at [525, 170] on button "Add Exemption" at bounding box center [505, 161] width 70 height 20
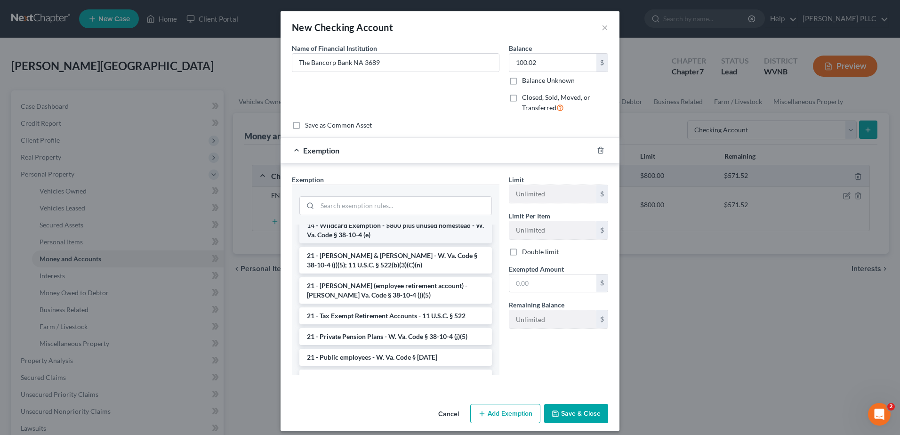
scroll to position [188, 0]
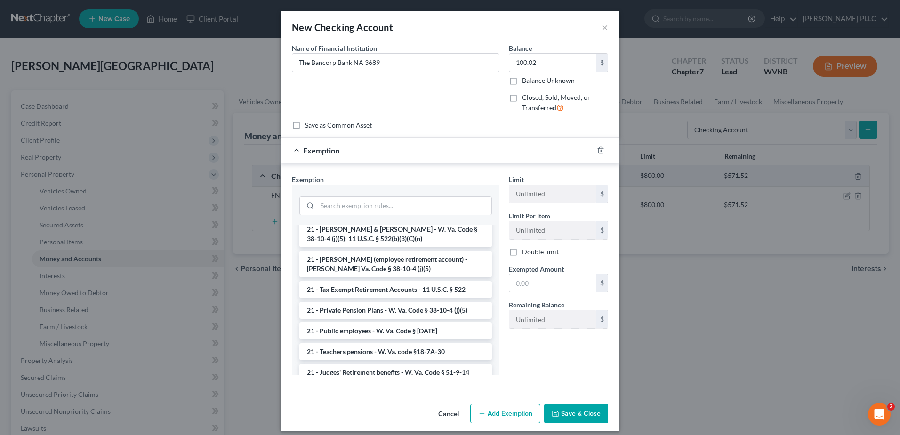
click at [401, 217] on li "14 - Wildcard Exemption - $800 plus unused homestead - W. Va. Code § 38-10-4 (e)" at bounding box center [395, 204] width 192 height 26
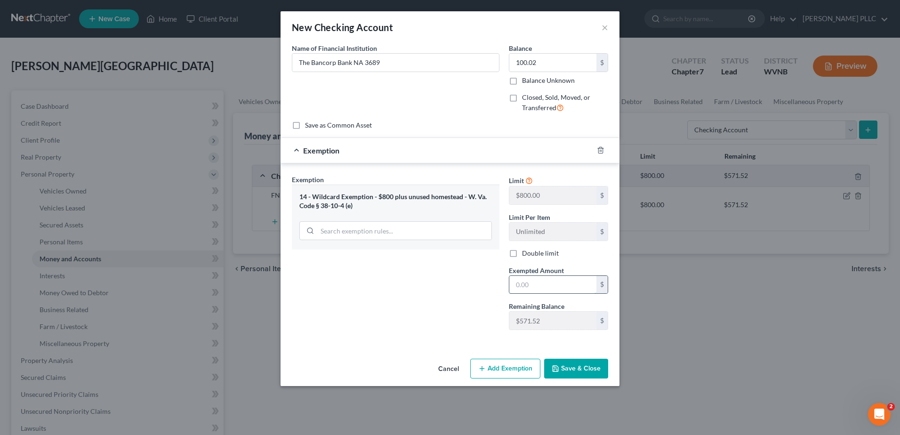
drag, startPoint x: 544, startPoint y: 389, endPoint x: 544, endPoint y: 380, distance: 8.9
click at [544, 294] on input "text" at bounding box center [552, 285] width 87 height 18
type input "100.02"
click at [608, 378] on button "Save & Close" at bounding box center [576, 368] width 64 height 20
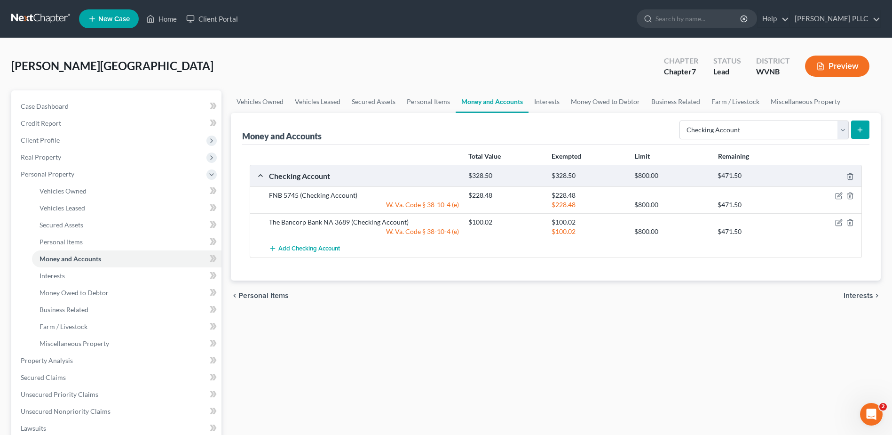
click at [857, 134] on icon "submit" at bounding box center [861, 130] width 8 height 8
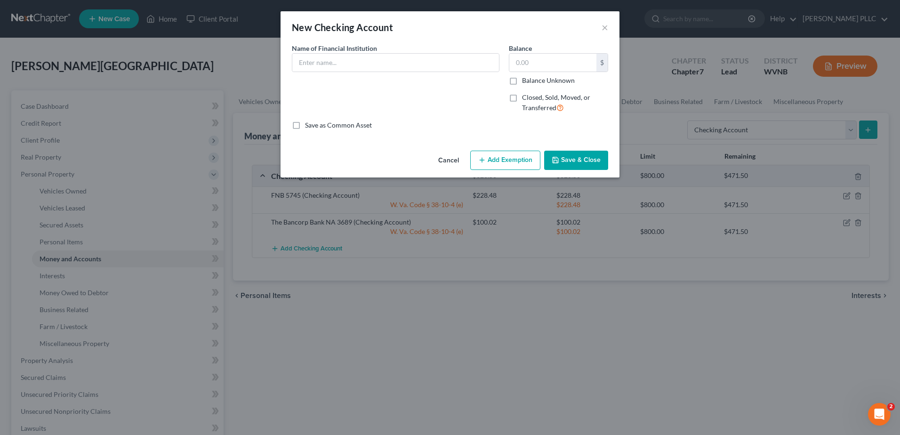
click at [460, 170] on button "Cancel" at bounding box center [448, 160] width 36 height 19
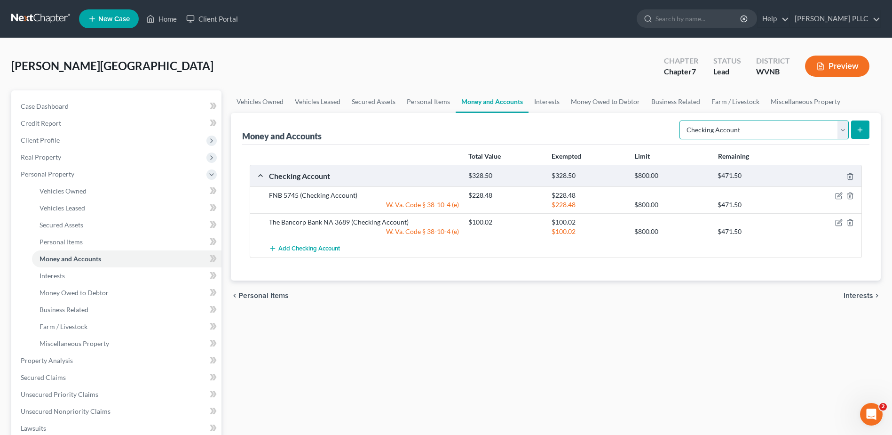
click at [826, 139] on select "Select Account Type Brokerage Cash on Hand Certificates of Deposit Checking Acc…" at bounding box center [764, 129] width 169 height 19
select select "savings"
click at [680, 139] on select "Select Account Type Brokerage Cash on Hand Certificates of Deposit Checking Acc…" at bounding box center [764, 129] width 169 height 19
click at [857, 134] on icon "submit" at bounding box center [861, 130] width 8 height 8
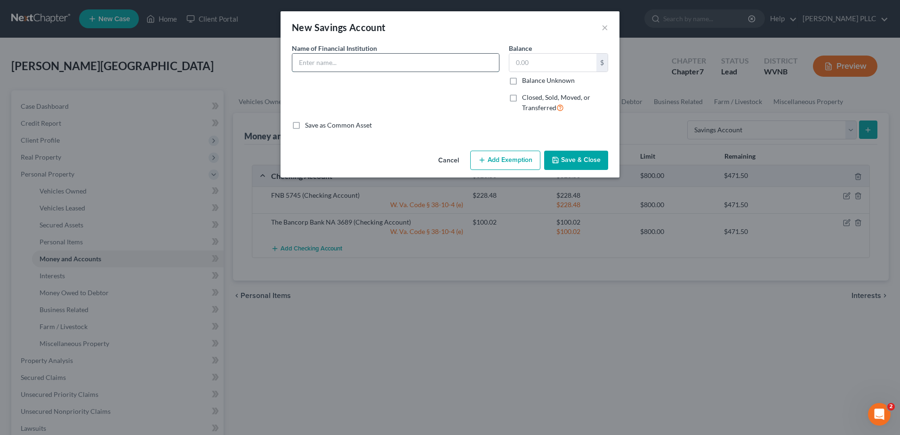
click at [292, 72] on input "text" at bounding box center [395, 63] width 207 height 18
type input "FNB, 9293"
click at [547, 72] on input "text" at bounding box center [552, 63] width 87 height 18
type input "400.05"
click at [510, 170] on button "Add Exemption" at bounding box center [505, 161] width 70 height 20
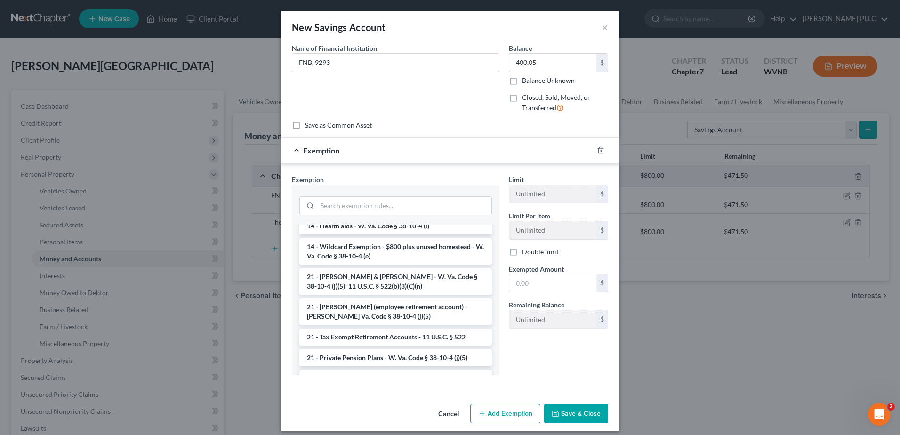
scroll to position [141, 0]
click at [363, 264] on li "14 - Wildcard Exemption - $800 plus unused homestead - W. Va. Code § 38-10-4 (e)" at bounding box center [395, 251] width 192 height 26
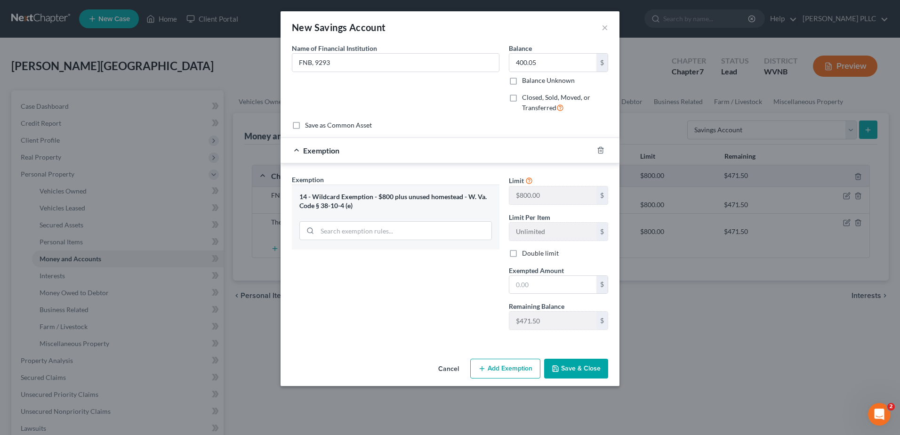
scroll to position [94, 0]
click at [553, 291] on input "text" at bounding box center [552, 285] width 87 height 18
type input "400.05"
click at [608, 378] on button "Save & Close" at bounding box center [576, 368] width 64 height 20
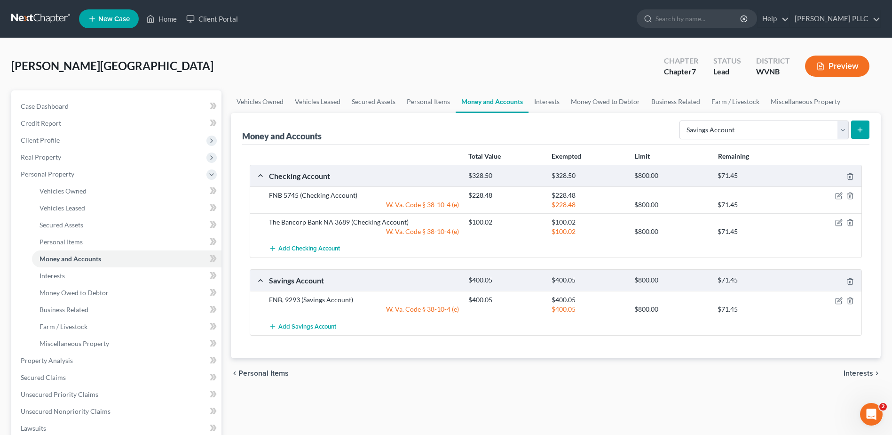
click at [857, 134] on icon "submit" at bounding box center [861, 130] width 8 height 8
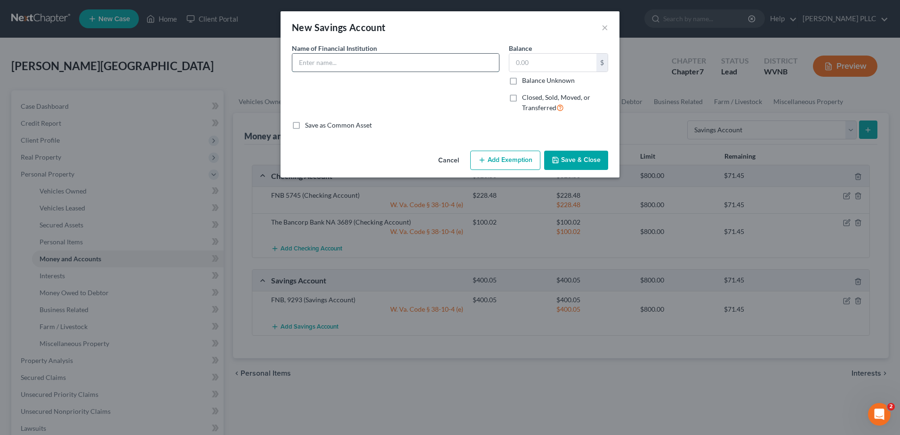
click at [299, 72] on input "text" at bounding box center [395, 63] width 207 height 18
type input "The Bancorp Bank NA 3689"
click at [550, 72] on input "text" at bounding box center [552, 63] width 87 height 18
type input "0.10"
click at [540, 170] on button "Add Exemption" at bounding box center [505, 161] width 70 height 20
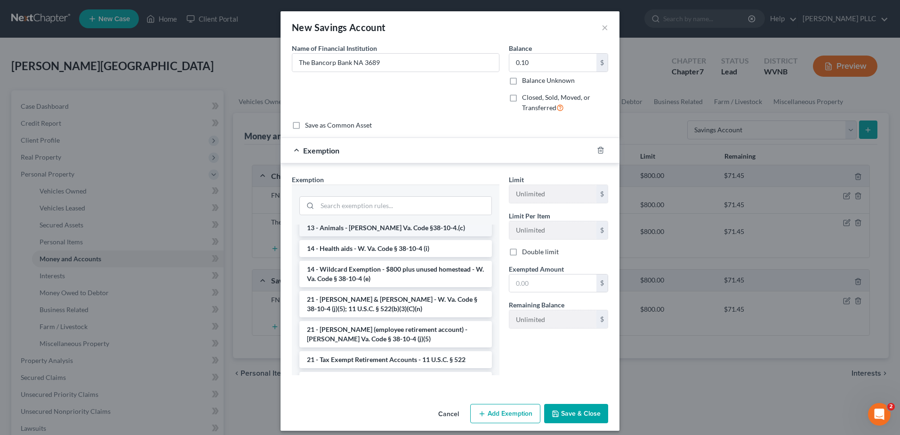
scroll to position [141, 0]
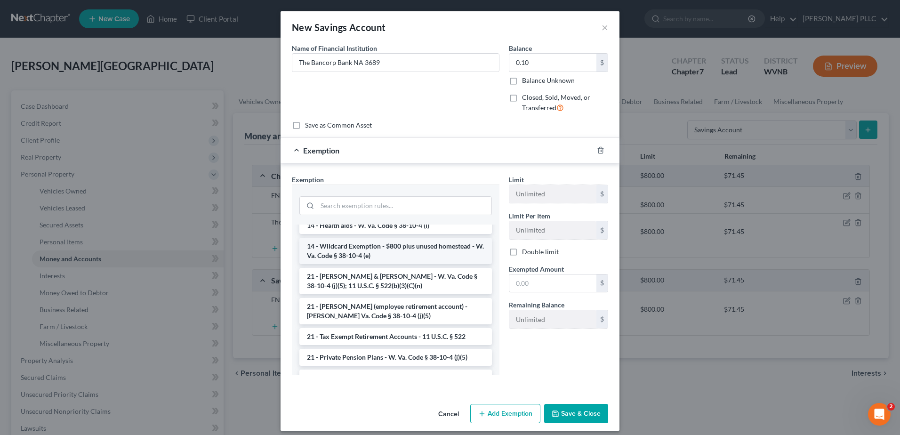
drag, startPoint x: 356, startPoint y: 400, endPoint x: 475, endPoint y: 409, distance: 119.3
click at [358, 264] on li "14 - Wildcard Exemption - $800 plus unused homestead - W. Va. Code § 38-10-4 (e)" at bounding box center [395, 251] width 192 height 26
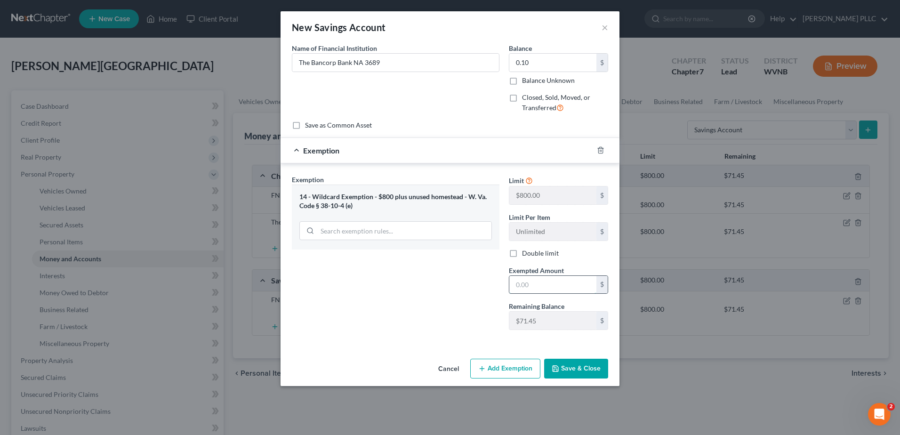
click at [546, 294] on input "text" at bounding box center [552, 285] width 87 height 18
type input "0.10"
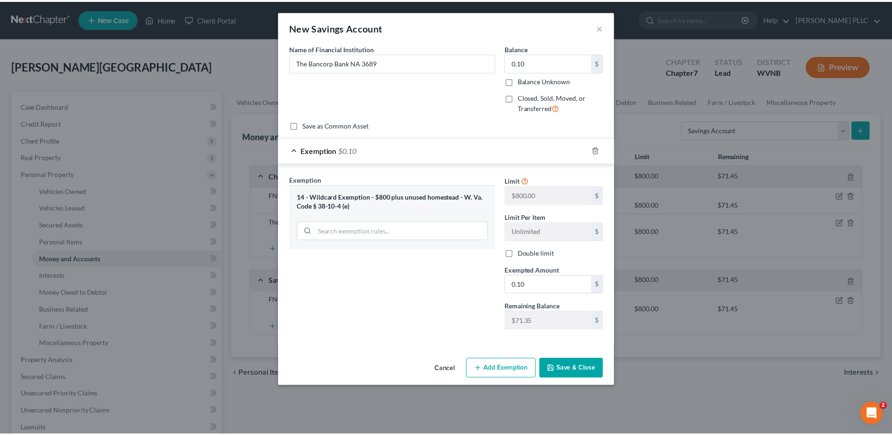
scroll to position [108, 0]
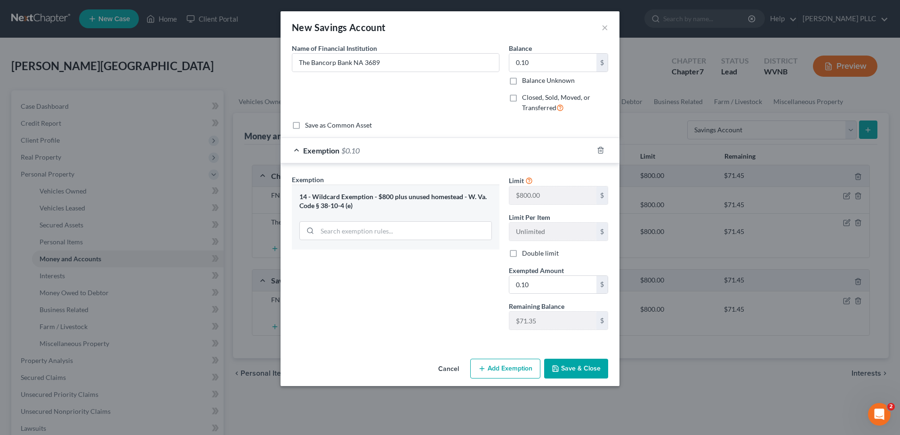
click at [608, 378] on button "Save & Close" at bounding box center [576, 368] width 64 height 20
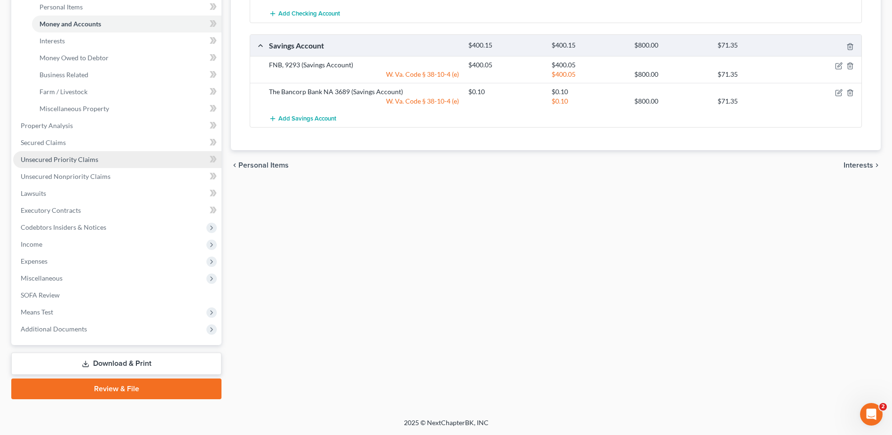
scroll to position [376, 0]
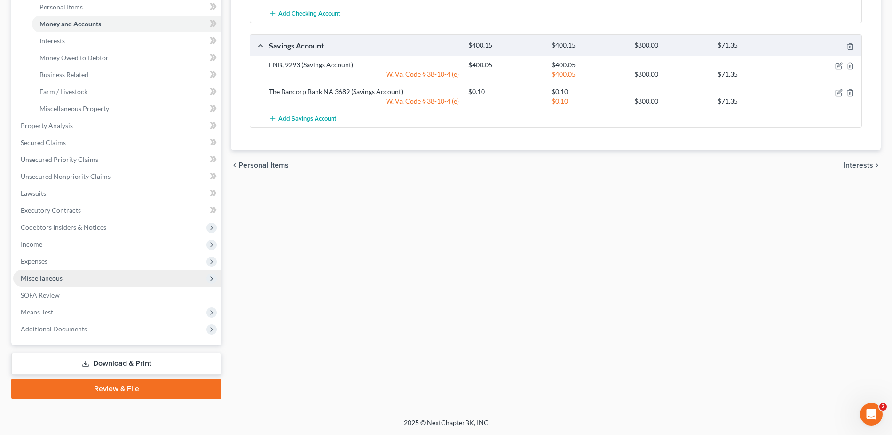
click at [63, 282] on span "Miscellaneous" at bounding box center [42, 278] width 42 height 8
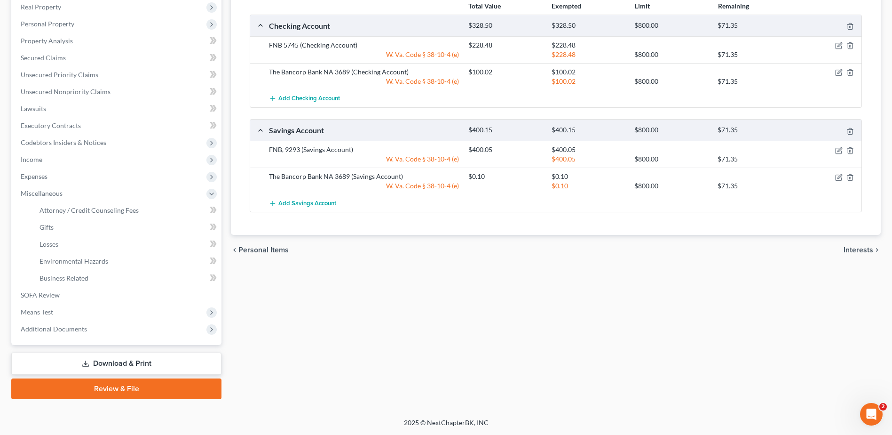
scroll to position [366, 0]
click at [84, 206] on span "Attorney / Credit Counseling Fees" at bounding box center [89, 210] width 99 height 8
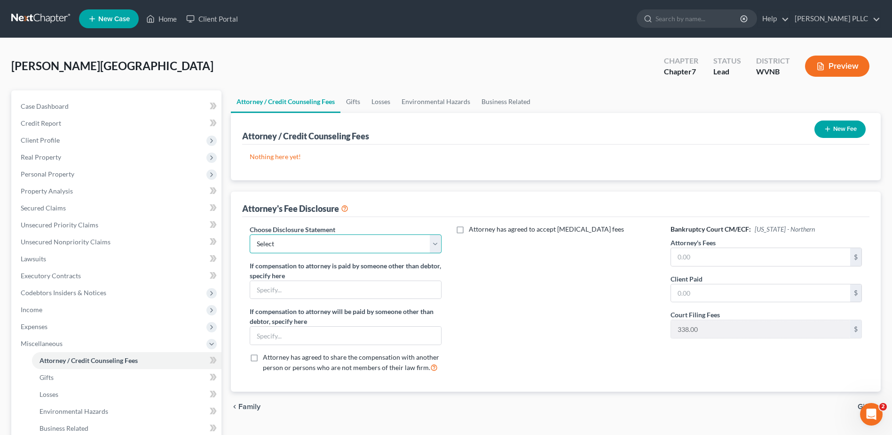
click at [316, 253] on select "Select Fee Disclosure" at bounding box center [345, 243] width 191 height 19
select select "0"
click at [259, 253] on select "Select Fee Disclosure" at bounding box center [345, 243] width 191 height 19
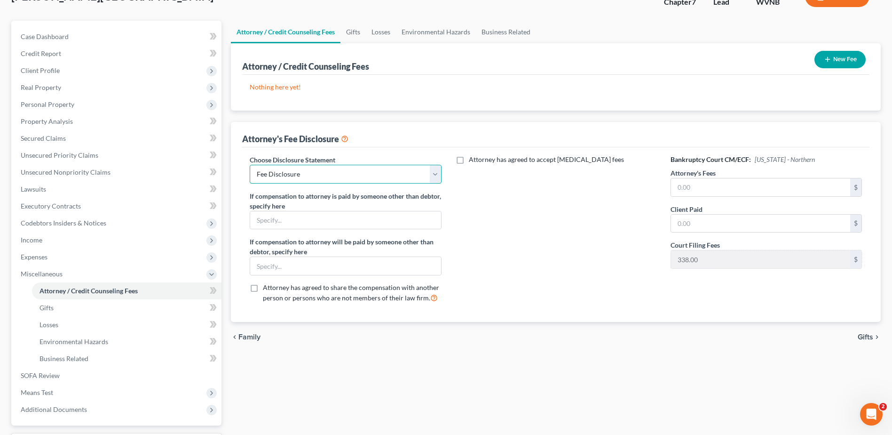
scroll to position [141, 0]
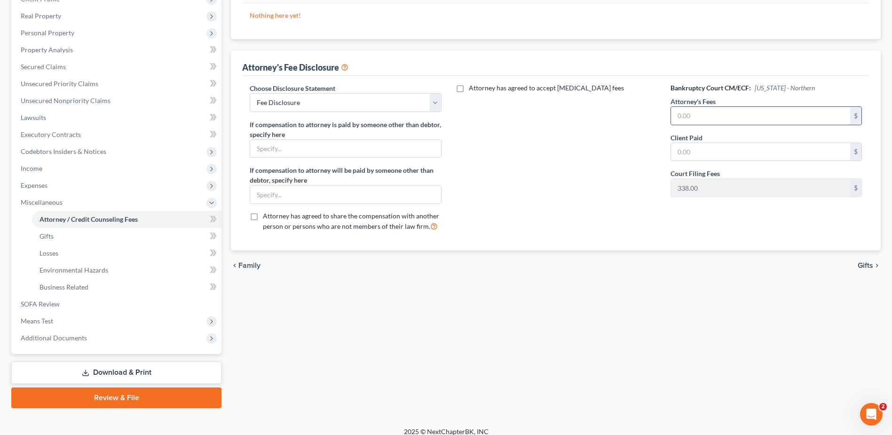
click at [700, 125] on input "text" at bounding box center [760, 116] width 179 height 18
type input "1,362.00"
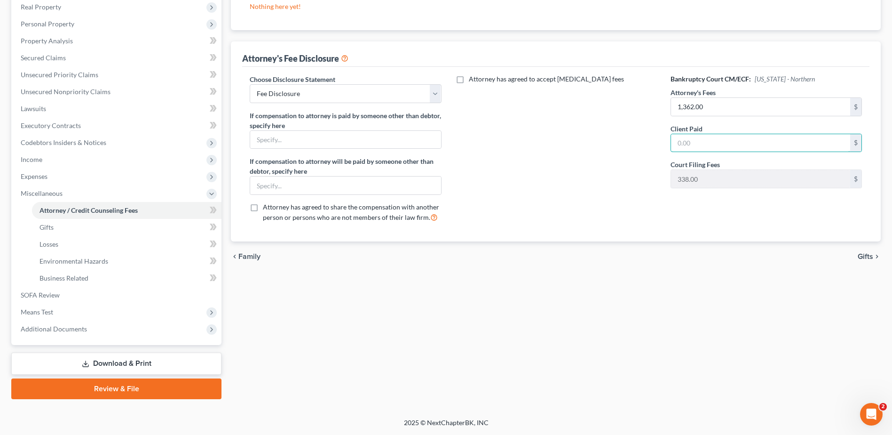
scroll to position [329, 0]
click at [859, 253] on span "Gifts" at bounding box center [866, 257] width 16 height 8
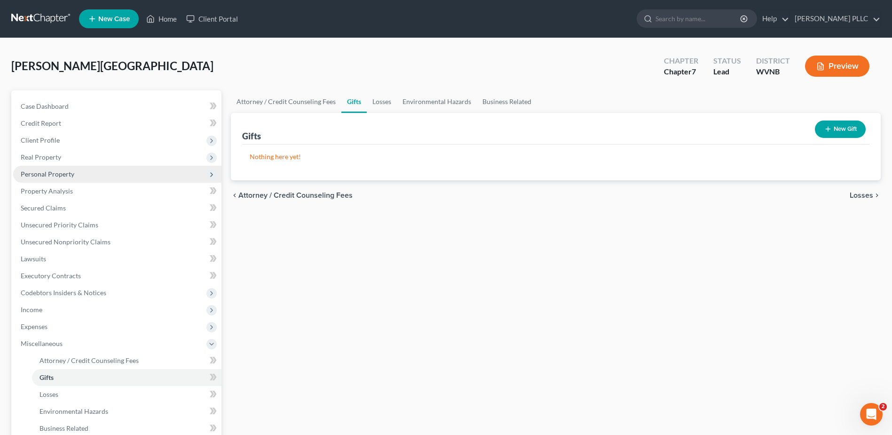
click at [74, 178] on span "Personal Property" at bounding box center [48, 174] width 54 height 8
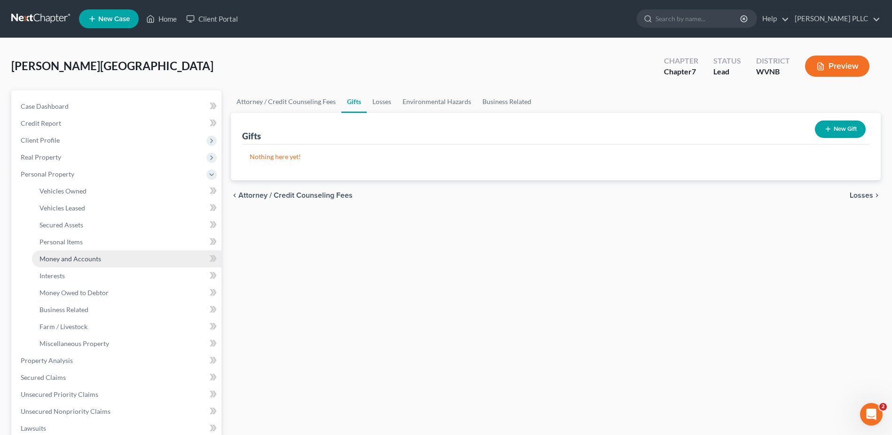
click at [101, 263] on span "Money and Accounts" at bounding box center [71, 259] width 62 height 8
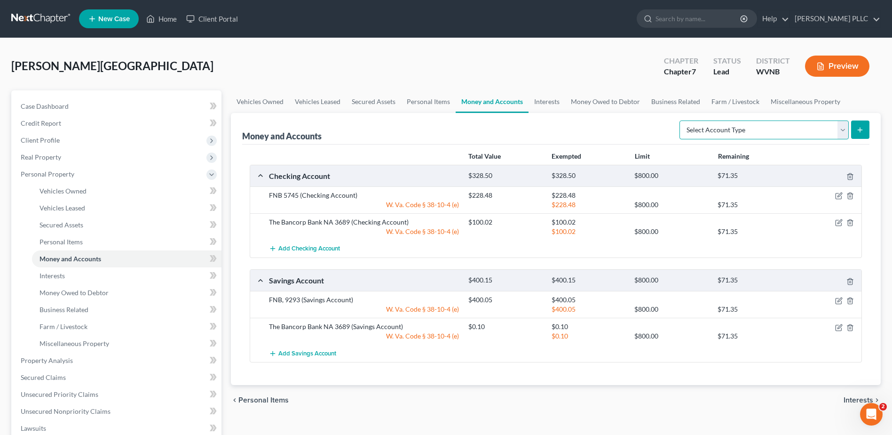
click at [823, 139] on select "Select Account Type Brokerage Cash on Hand Certificates of Deposit Checking Acc…" at bounding box center [764, 129] width 169 height 19
select select "checking"
click at [680, 139] on select "Select Account Type Brokerage Cash on Hand Certificates of Deposit Checking Acc…" at bounding box center [764, 129] width 169 height 19
click at [852, 139] on button "submit" at bounding box center [861, 129] width 18 height 18
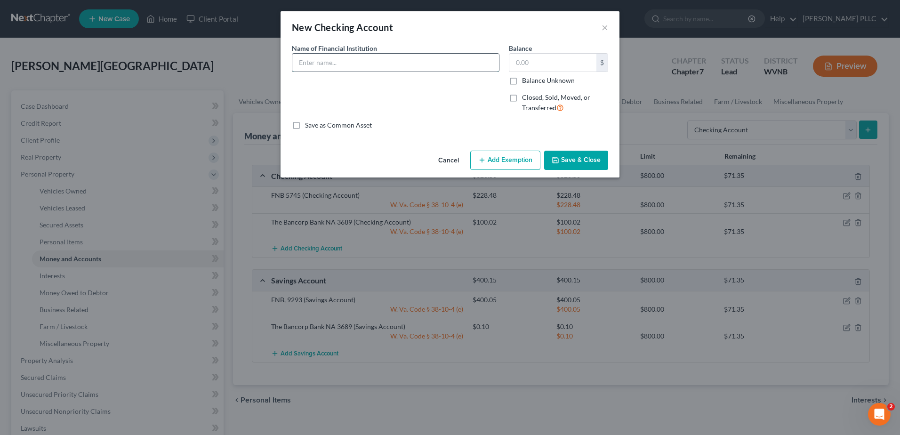
click at [302, 72] on input "text" at bounding box center [395, 63] width 207 height 18
type input "Cash App 9544"
click at [538, 85] on label "Balance Unknown" at bounding box center [548, 80] width 53 height 9
click at [532, 82] on input "Balance Unknown" at bounding box center [529, 79] width 6 height 6
checkbox input "true"
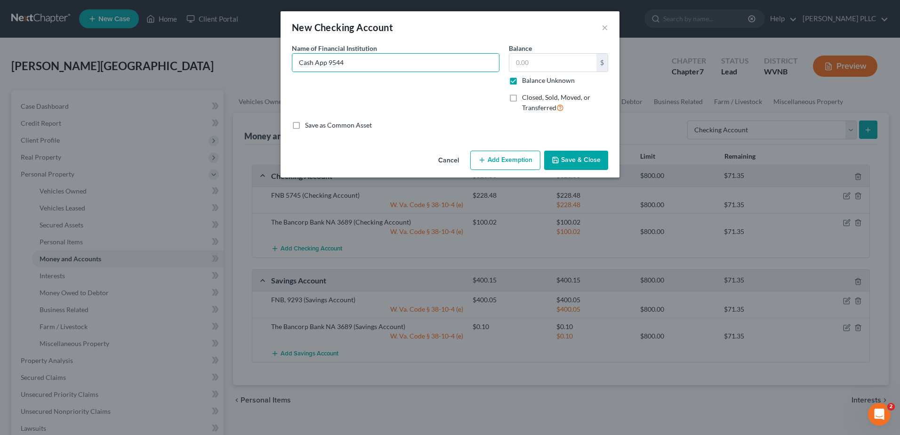
type input "0.00"
click at [536, 113] on label "Closed, Sold, Moved, or Transferred" at bounding box center [565, 103] width 86 height 20
click at [532, 99] on input "Closed, Sold, Moved, or Transferred" at bounding box center [529, 96] width 6 height 6
checkbox input "true"
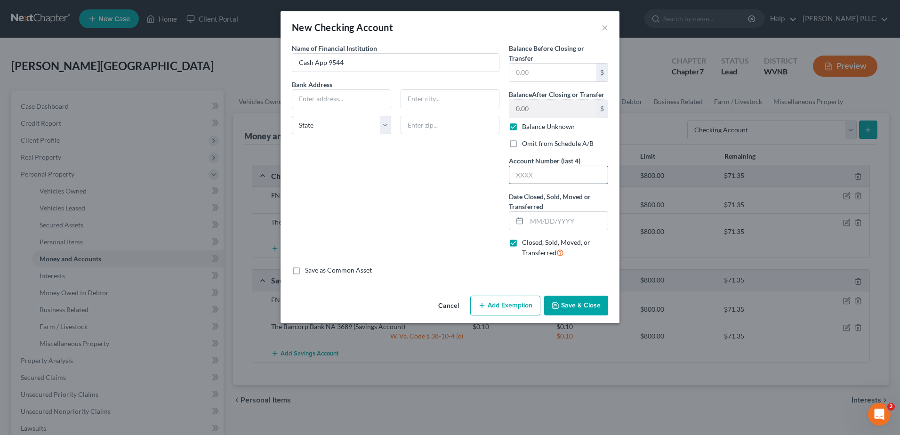
click at [574, 184] on input "text" at bounding box center [558, 175] width 98 height 18
type input "9544"
click at [573, 230] on input "text" at bounding box center [566, 221] width 81 height 18
type input "10/03/2025"
click at [608, 315] on button "Save & Close" at bounding box center [576, 305] width 64 height 20
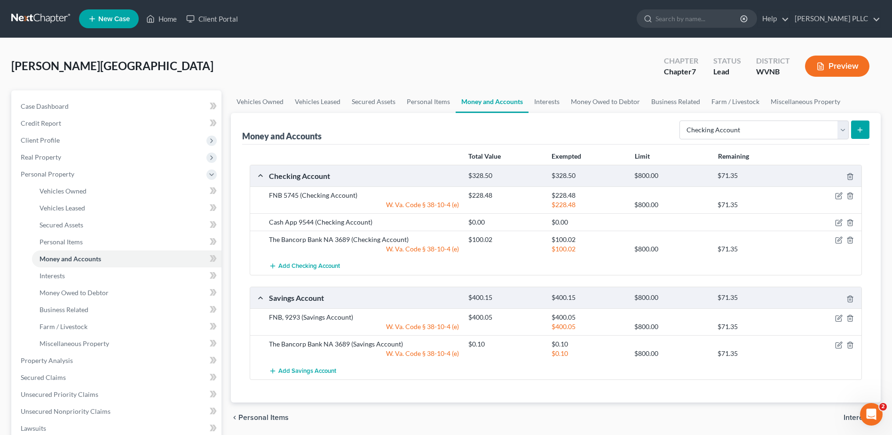
click at [859, 130] on line "submit" at bounding box center [861, 130] width 4 height 0
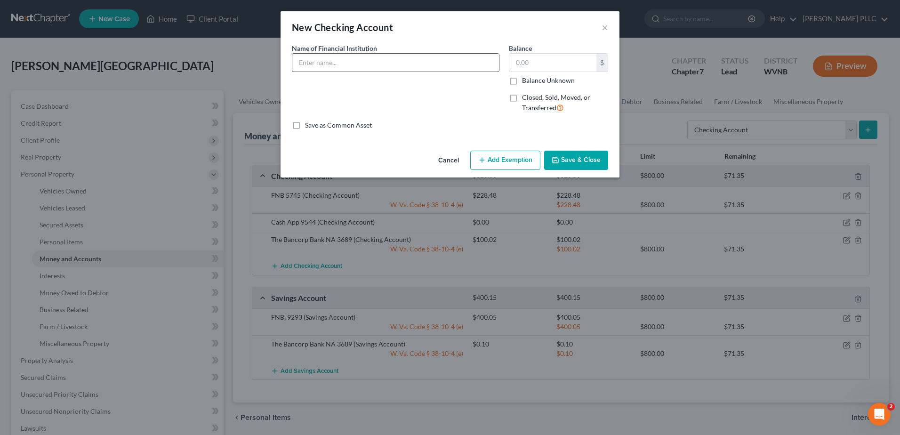
click at [292, 72] on input "text" at bounding box center [395, 63] width 207 height 18
type input "Bank of Romney"
click at [535, 85] on label "Balance Unknown" at bounding box center [548, 80] width 53 height 9
click at [532, 82] on input "Balance Unknown" at bounding box center [529, 79] width 6 height 6
checkbox input "true"
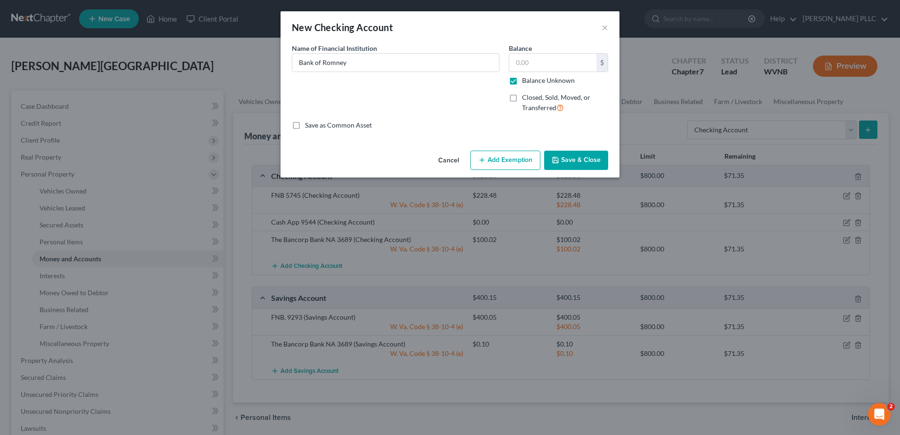
type input "0.00"
click at [533, 113] on label "Closed, Sold, Moved, or Transferred" at bounding box center [565, 103] width 86 height 20
click at [532, 99] on input "Closed, Sold, Moved, or Transferred" at bounding box center [529, 96] width 6 height 6
checkbox input "true"
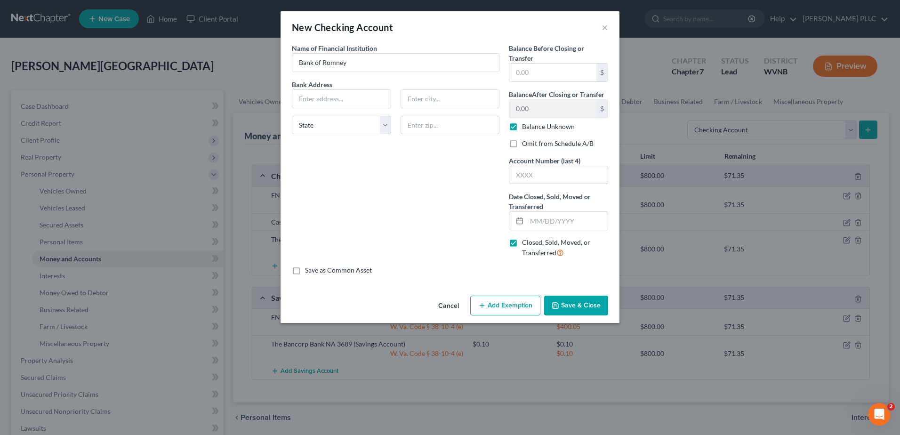
click at [608, 315] on button "Save & Close" at bounding box center [576, 305] width 64 height 20
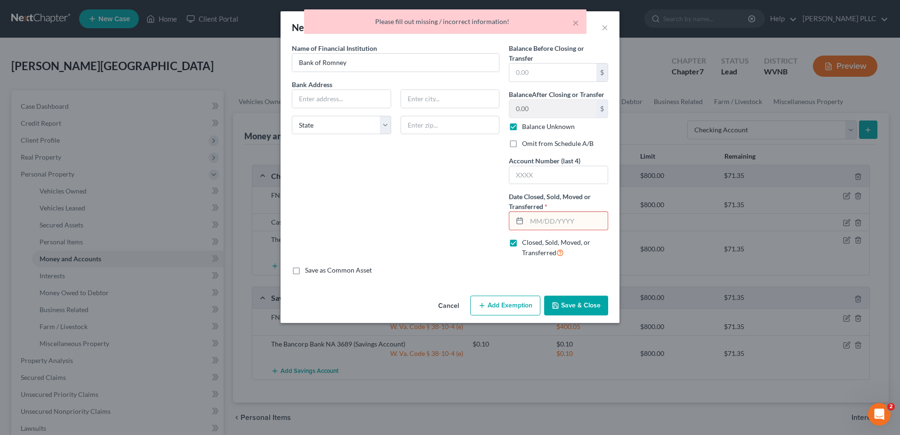
click at [560, 230] on input "text" at bounding box center [566, 221] width 81 height 18
click at [608, 315] on button "Save & Close" at bounding box center [576, 305] width 64 height 20
click at [598, 230] on input "01/01/25" at bounding box center [566, 221] width 81 height 18
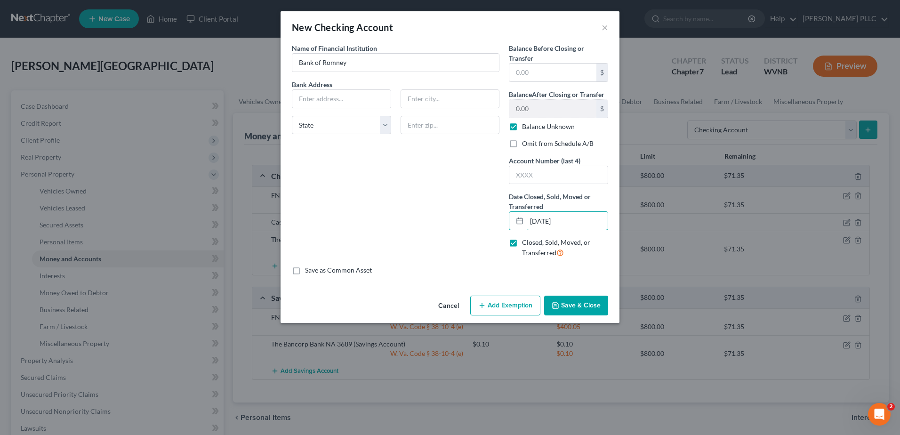
type input "[DATE]"
click at [608, 315] on button "Save & Close" at bounding box center [576, 305] width 64 height 20
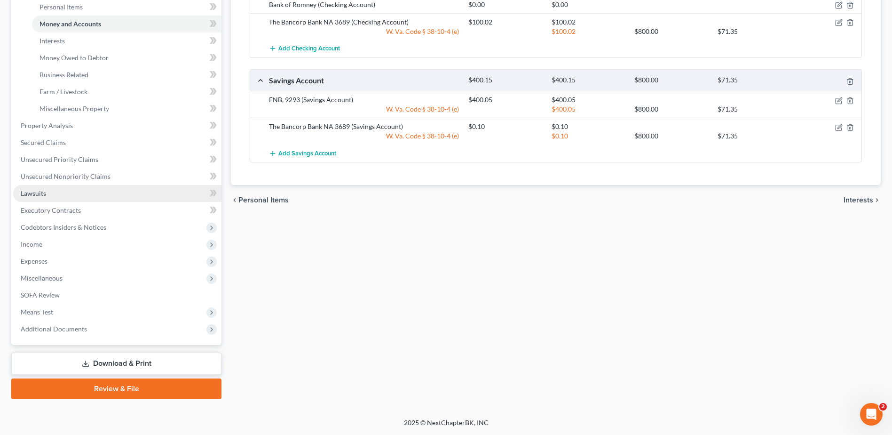
scroll to position [329, 0]
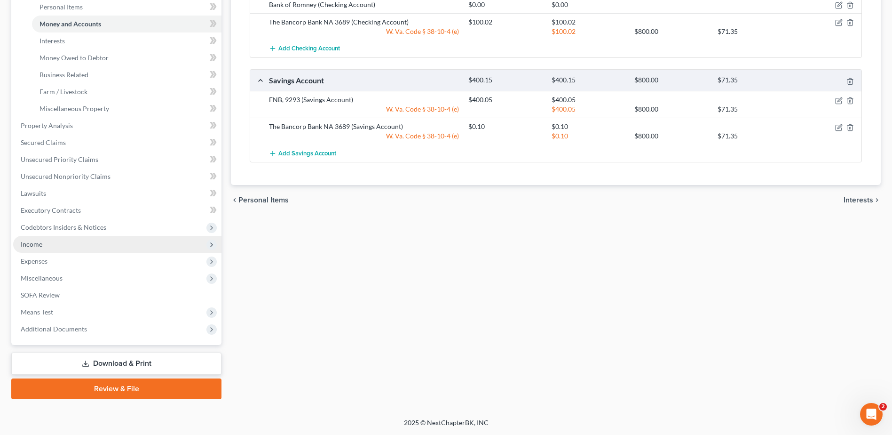
click at [42, 248] on span "Income" at bounding box center [32, 244] width 22 height 8
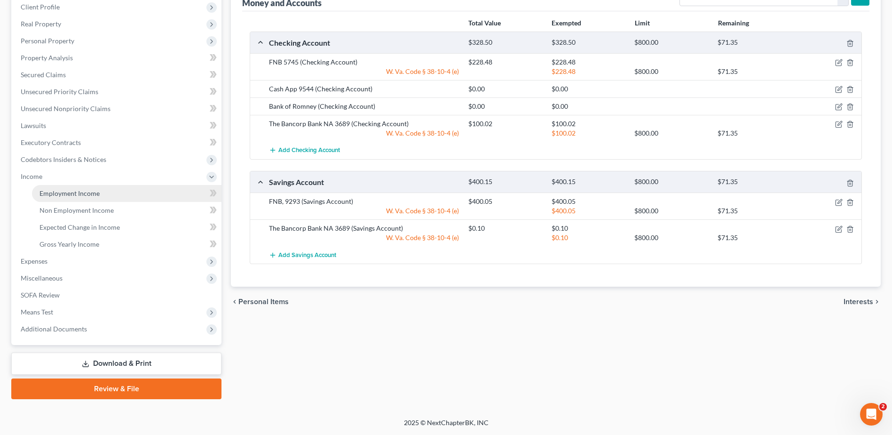
drag, startPoint x: 69, startPoint y: 117, endPoint x: 109, endPoint y: 117, distance: 39.5
click at [69, 189] on span "Employment Income" at bounding box center [70, 193] width 60 height 8
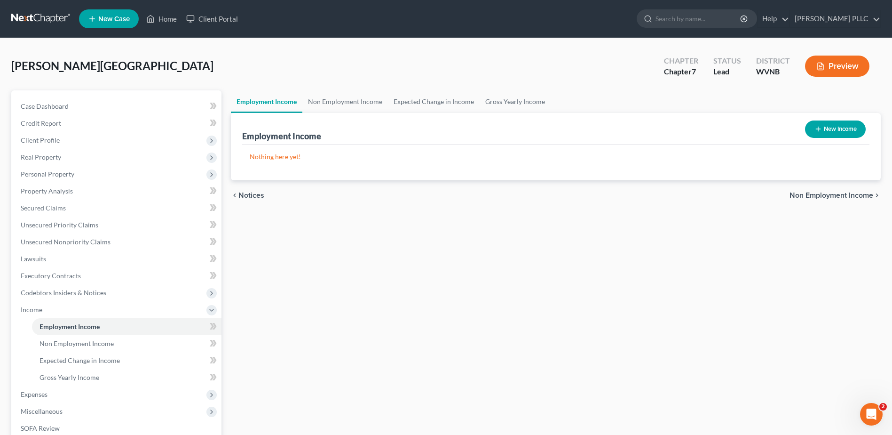
click at [815, 133] on icon "button" at bounding box center [819, 129] width 8 height 8
select select "0"
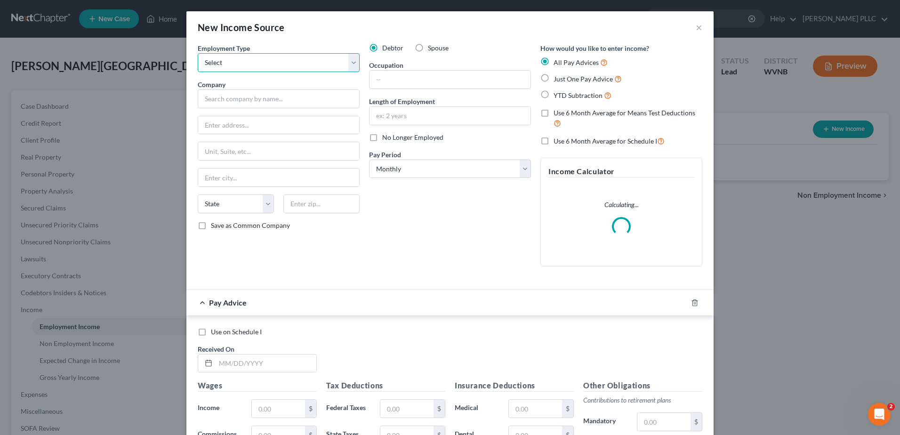
click at [226, 72] on select "Select Full or Part Time Employment Self Employment" at bounding box center [279, 62] width 162 height 19
select select "0"
click at [198, 72] on select "Select Full or Part Time Employment Self Employment" at bounding box center [279, 62] width 162 height 19
click at [198, 108] on input "text" at bounding box center [279, 98] width 162 height 19
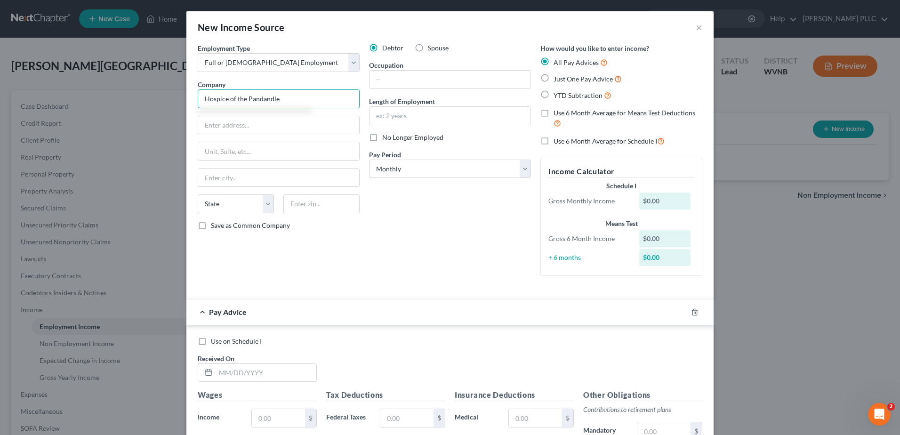
type input "Hospice of the Pandandle"
type input "25432"
type input "[GEOGRAPHIC_DATA]"
select select "51"
click at [413, 88] on input "text" at bounding box center [449, 80] width 161 height 18
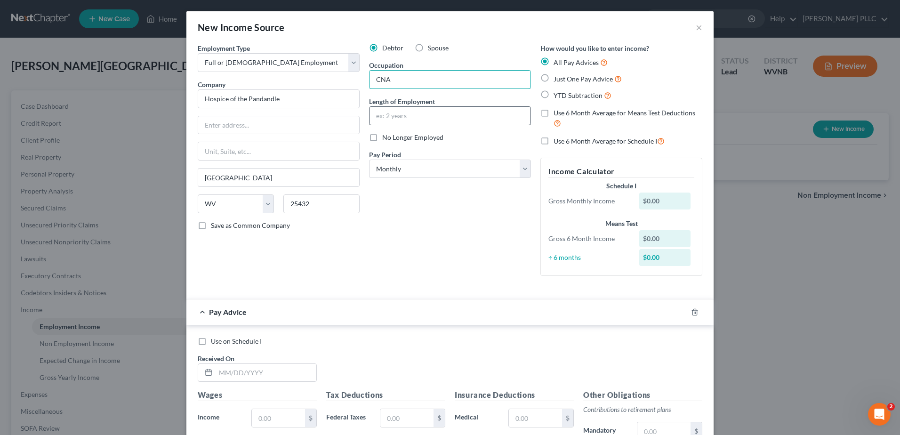
type input "CNA"
click at [412, 125] on input "text" at bounding box center [449, 116] width 161 height 18
type input "1 year"
click at [423, 178] on select "Select Monthly Twice Monthly Every Other Week Weekly" at bounding box center [450, 168] width 162 height 19
select select "1"
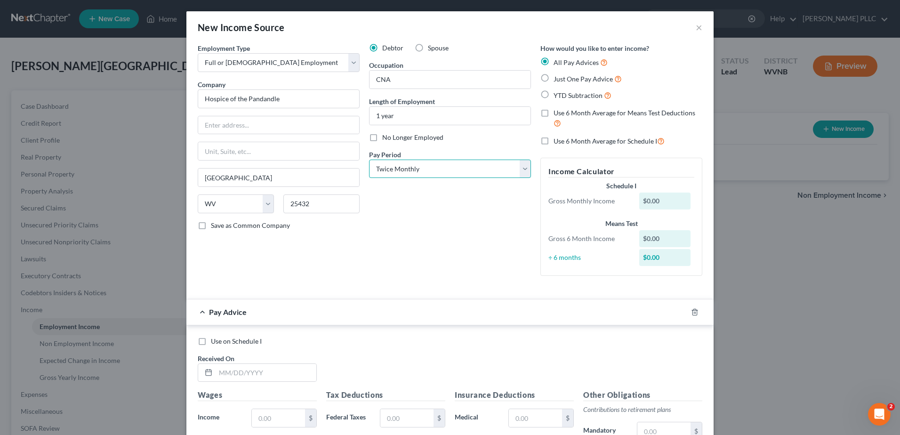
click at [369, 178] on select "Select Monthly Twice Monthly Every Other Week Weekly" at bounding box center [450, 168] width 162 height 19
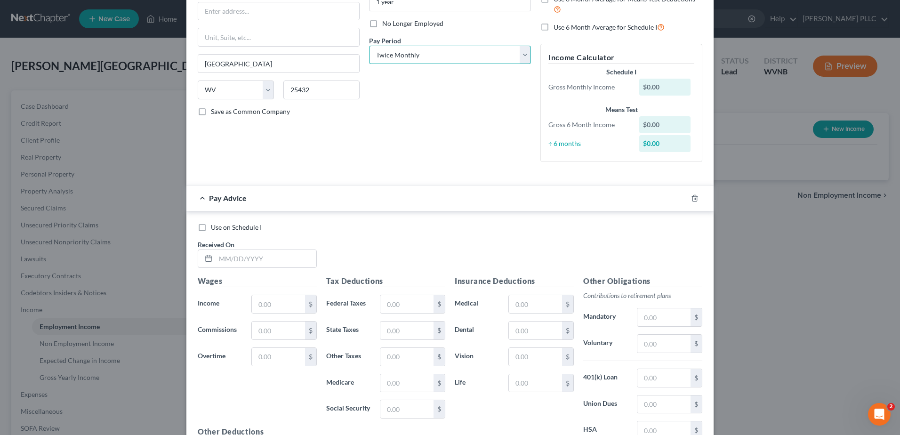
scroll to position [188, 0]
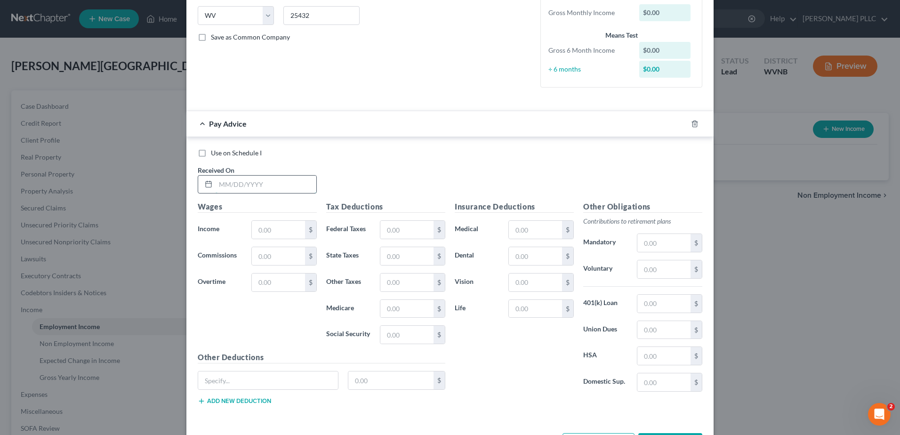
click at [217, 193] on input "text" at bounding box center [265, 184] width 101 height 18
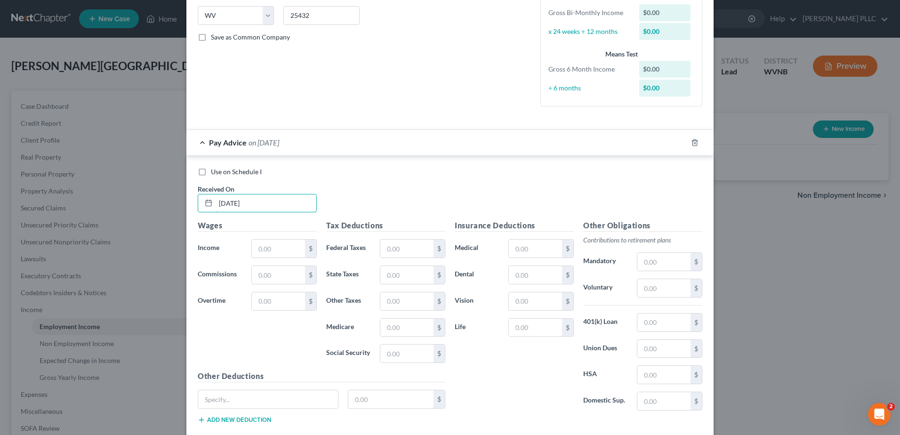
type input "01/01/25"
type input "10.00"
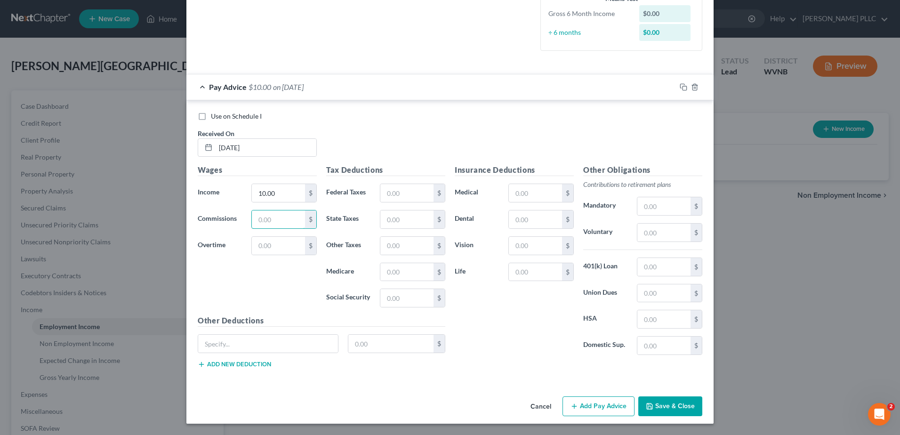
scroll to position [479, 0]
click at [702, 396] on button "Save & Close" at bounding box center [670, 406] width 64 height 20
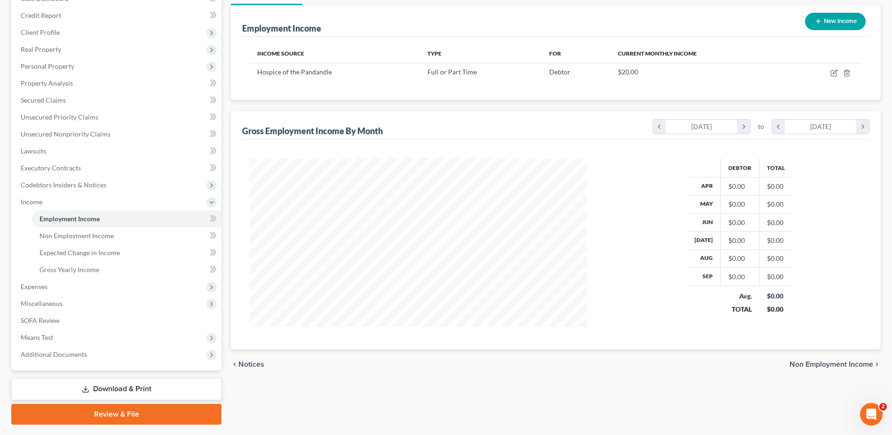
scroll to position [0, 0]
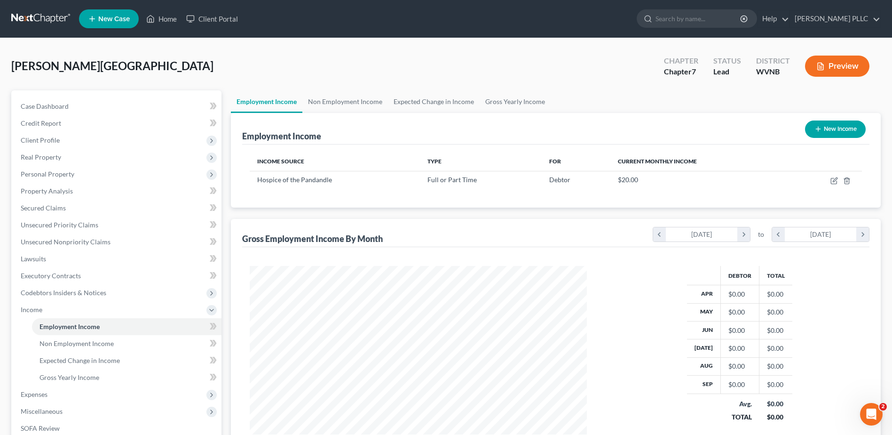
click at [66, 24] on link at bounding box center [41, 18] width 60 height 17
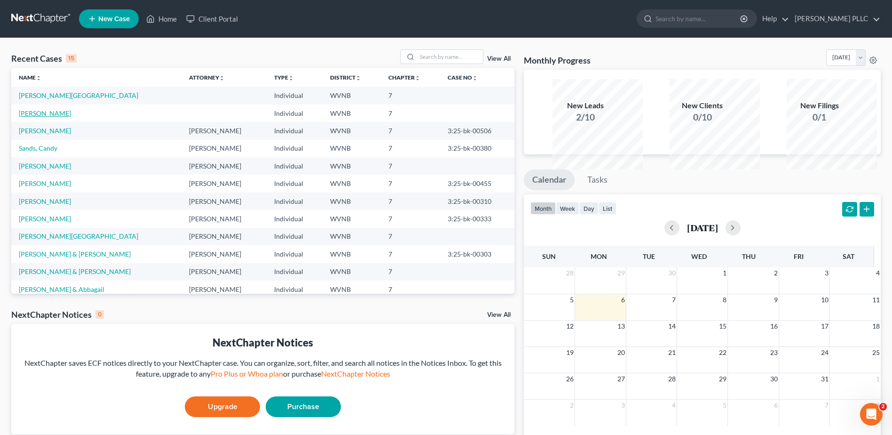
click at [49, 117] on link "[PERSON_NAME]" at bounding box center [45, 113] width 52 height 8
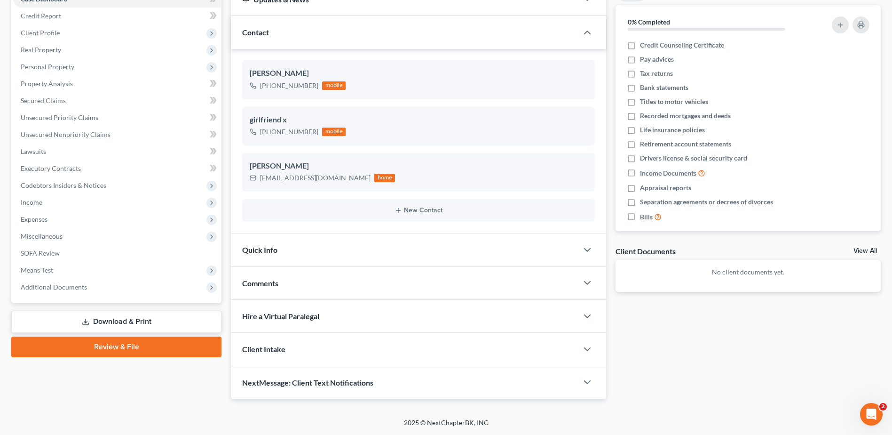
scroll to position [302, 0]
click at [42, 198] on span "Income" at bounding box center [32, 202] width 22 height 8
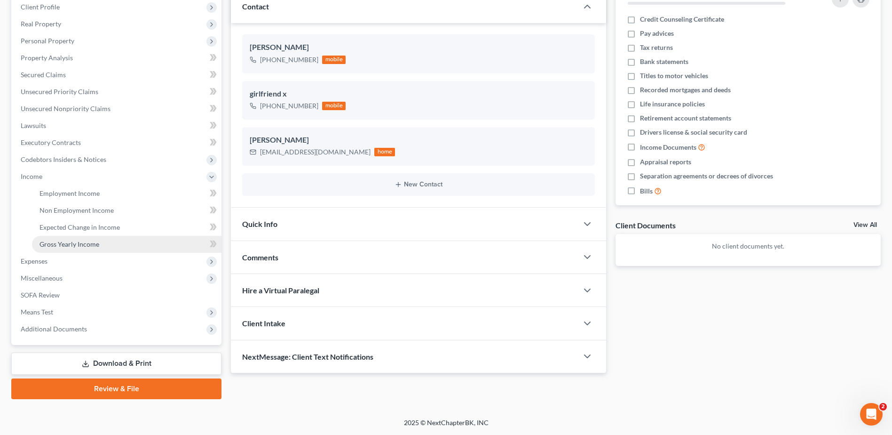
click at [72, 240] on span "Gross Yearly Income" at bounding box center [70, 244] width 60 height 8
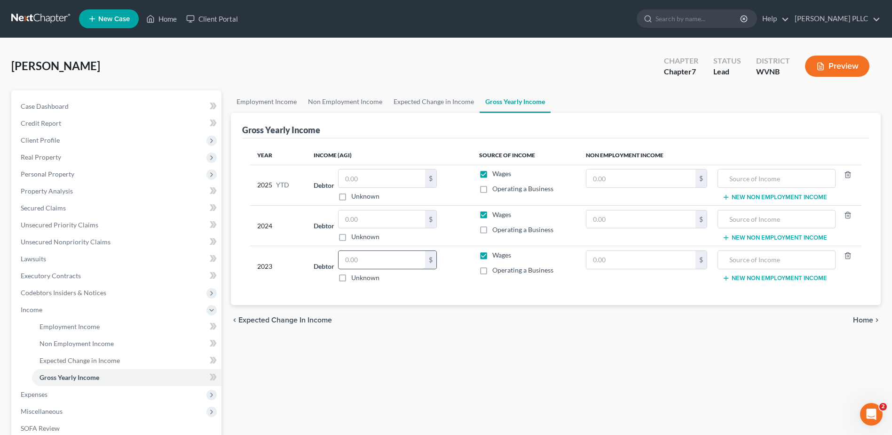
drag, startPoint x: 368, startPoint y: 394, endPoint x: 367, endPoint y: 388, distance: 5.7
click at [368, 269] on input "text" at bounding box center [382, 260] width 87 height 18
type input "35"
drag, startPoint x: 366, startPoint y: 398, endPoint x: 211, endPoint y: 390, distance: 155.0
click at [211, 391] on div "Petition Navigation Case Dashboard Payments Invoices Payments Payments Credit R…" at bounding box center [446, 311] width 879 height 442
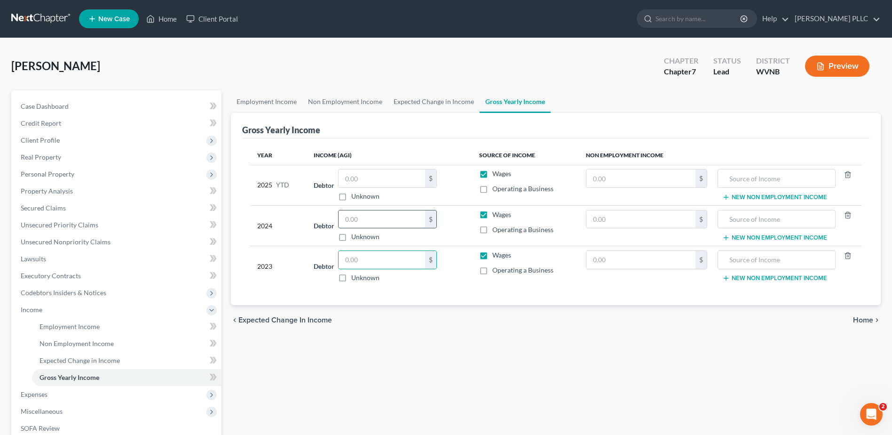
click at [359, 228] on input "text" at bounding box center [382, 219] width 87 height 18
type input "30,105.00"
click at [363, 187] on input "text" at bounding box center [382, 178] width 87 height 18
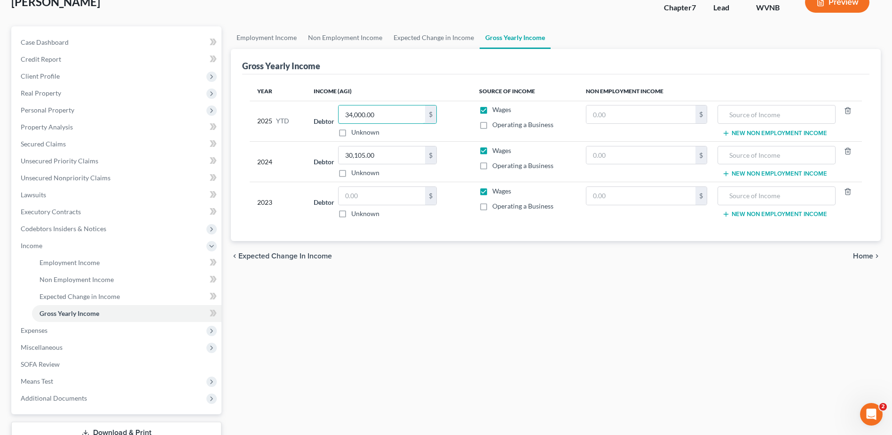
scroll to position [235, 0]
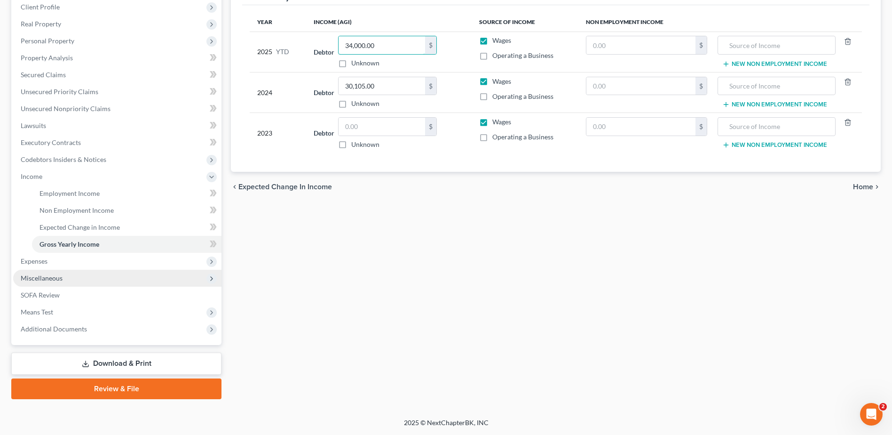
type input "34,000.00"
click at [52, 282] on span "Miscellaneous" at bounding box center [42, 278] width 42 height 8
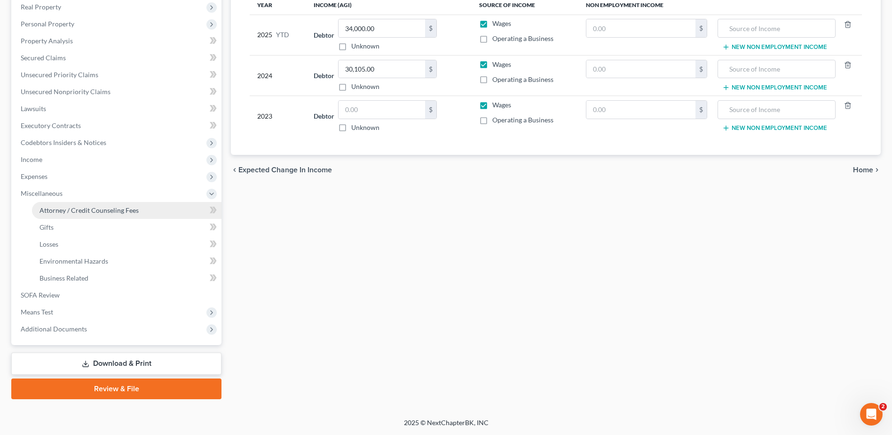
click at [102, 214] on span "Attorney / Credit Counseling Fees" at bounding box center [89, 210] width 99 height 8
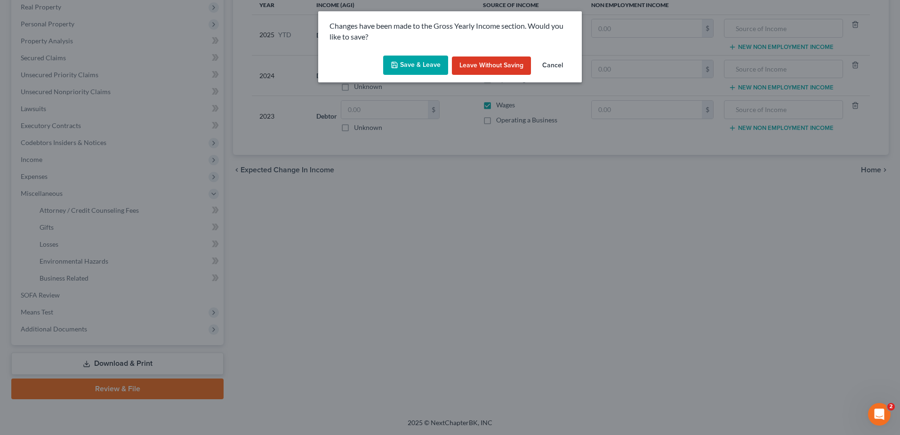
click at [400, 75] on button "Save & Leave" at bounding box center [415, 66] width 65 height 20
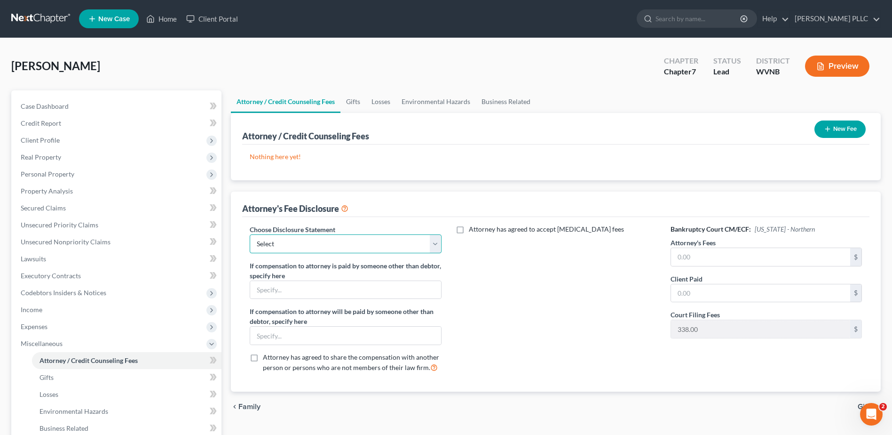
click at [289, 253] on select "Select Fee Disclosure" at bounding box center [345, 243] width 191 height 19
select select "0"
click at [259, 253] on select "Select Fee Disclosure" at bounding box center [345, 243] width 191 height 19
drag, startPoint x: 720, startPoint y: 361, endPoint x: 712, endPoint y: 342, distance: 20.6
click at [717, 266] on input "text" at bounding box center [760, 257] width 179 height 18
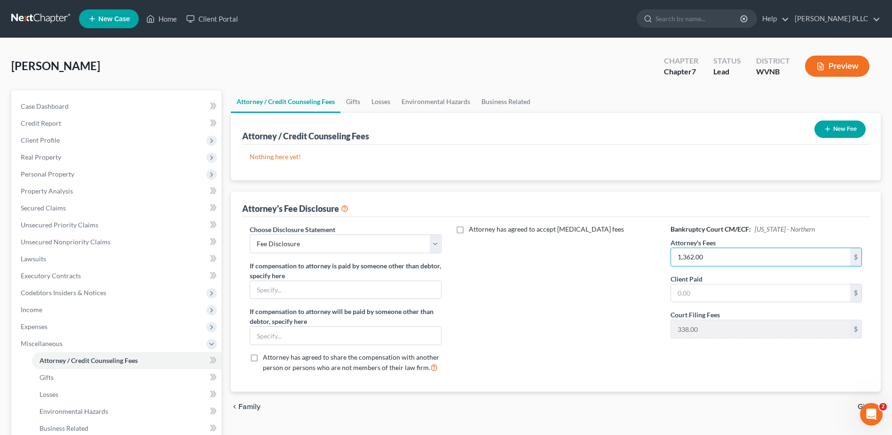
type input "1,362.00"
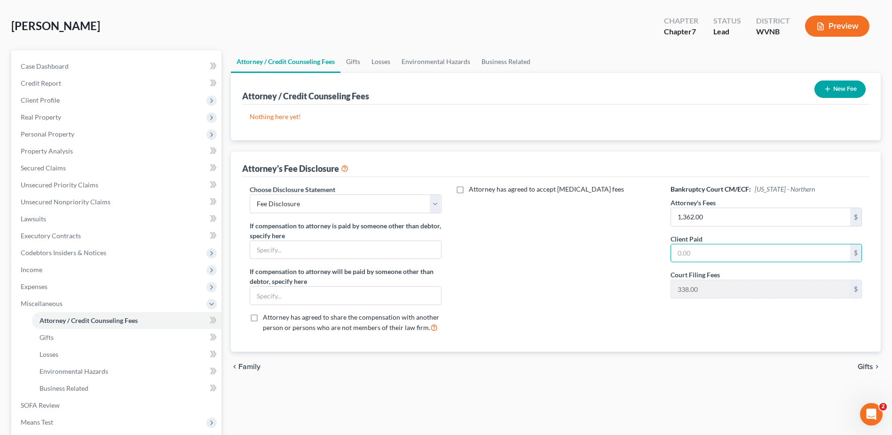
scroll to position [94, 0]
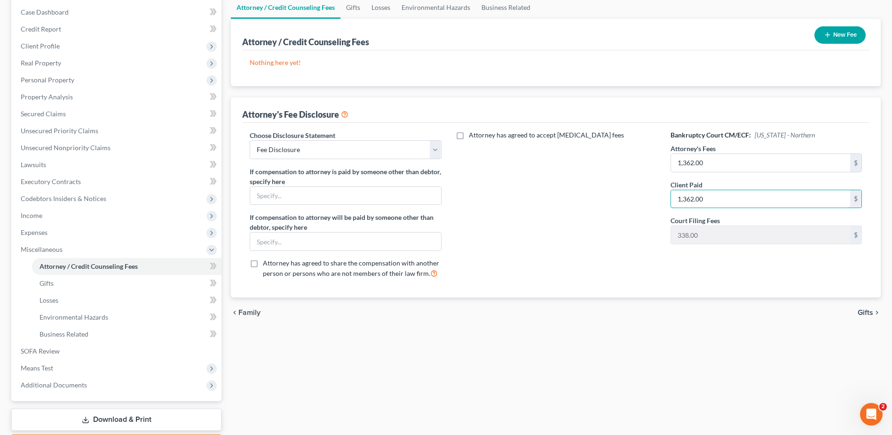
type input "1,362.00"
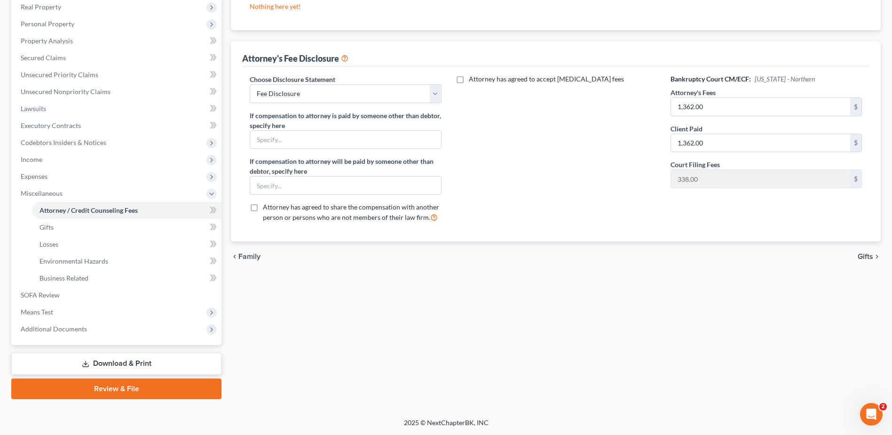
scroll to position [219, 0]
type input "1,700.00"
click at [861, 260] on span "Gifts" at bounding box center [866, 257] width 16 height 8
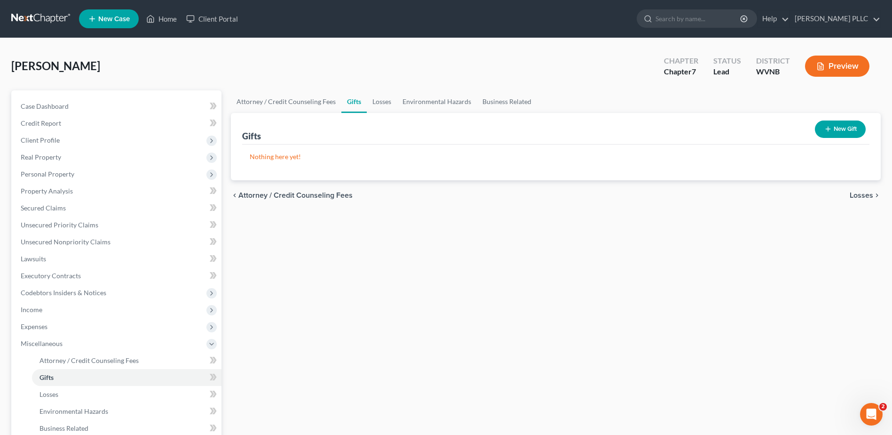
click at [34, 26] on link at bounding box center [41, 18] width 60 height 17
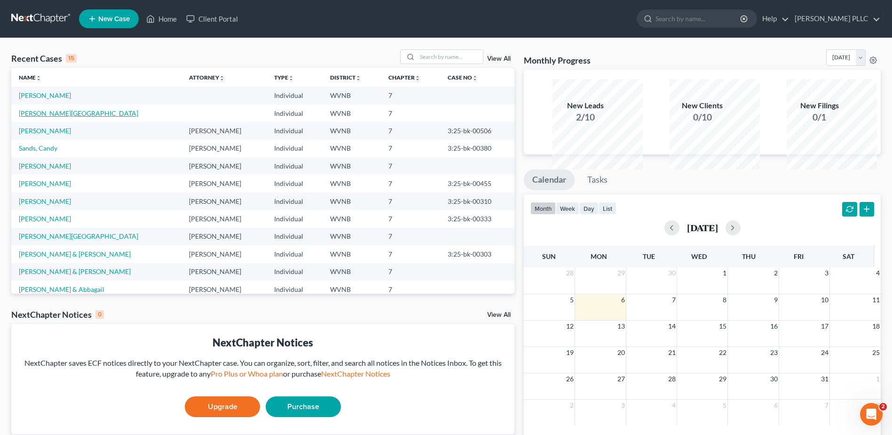
click at [63, 117] on link "[PERSON_NAME][GEOGRAPHIC_DATA]" at bounding box center [78, 113] width 119 height 8
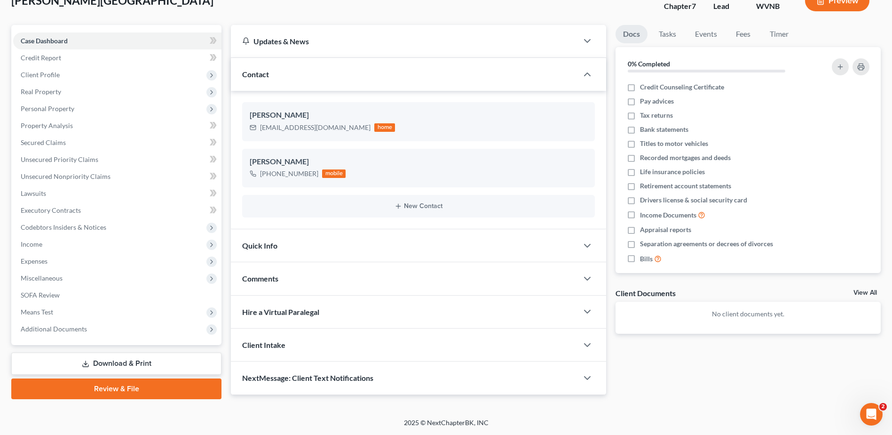
scroll to position [235, 0]
click at [44, 257] on span "Expenses" at bounding box center [34, 261] width 27 height 8
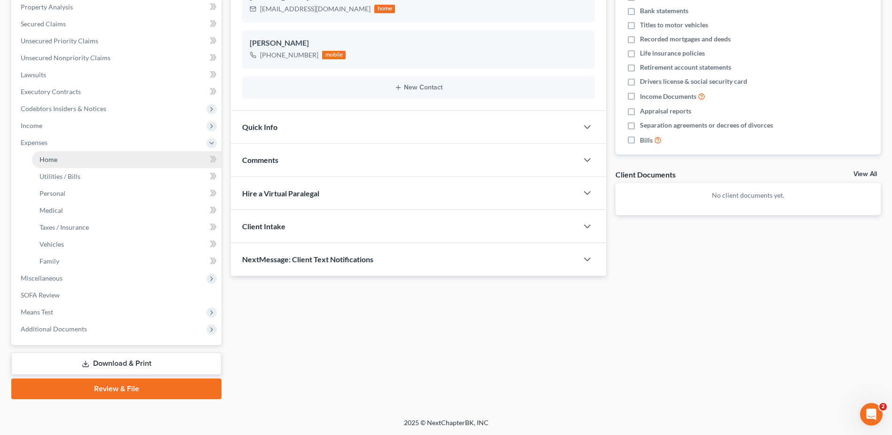
click at [57, 163] on span "Home" at bounding box center [49, 159] width 18 height 8
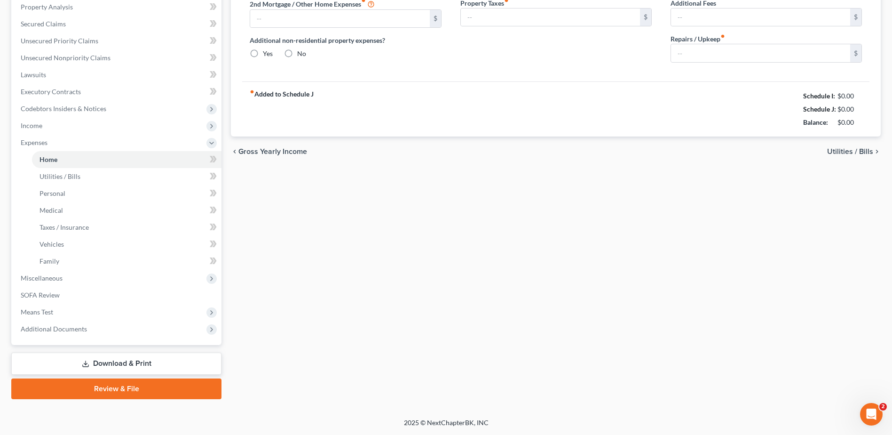
type input "0.00"
radio input "true"
type input "0.00"
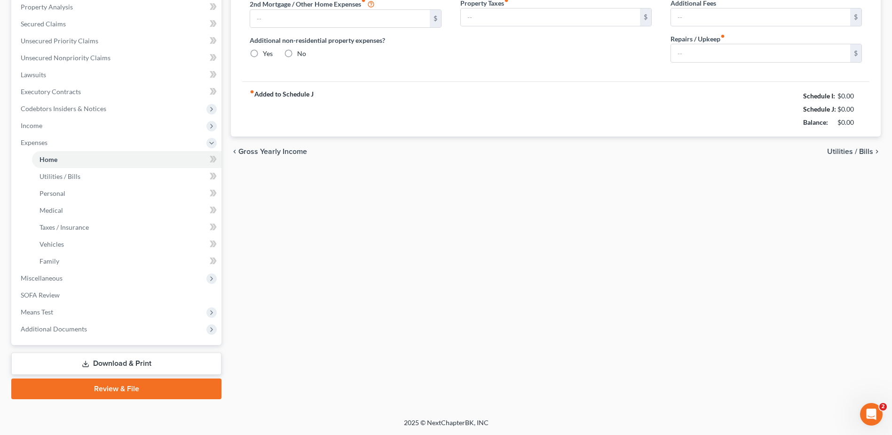
type input "0.00"
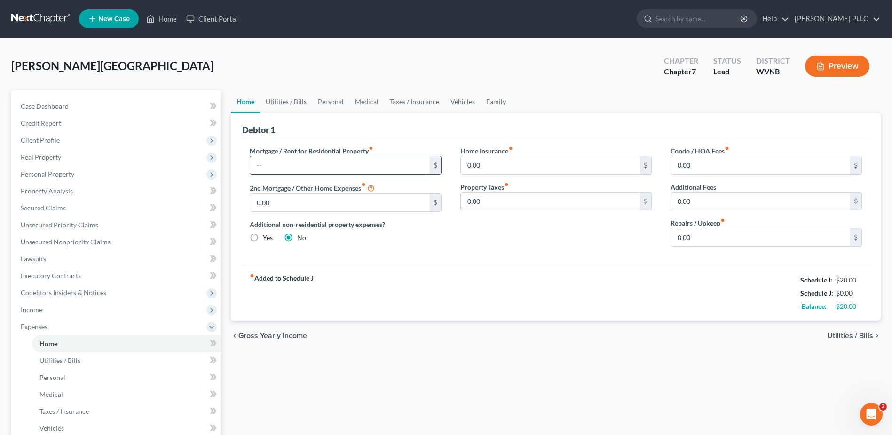
click at [285, 174] on input "text" at bounding box center [339, 165] width 179 height 18
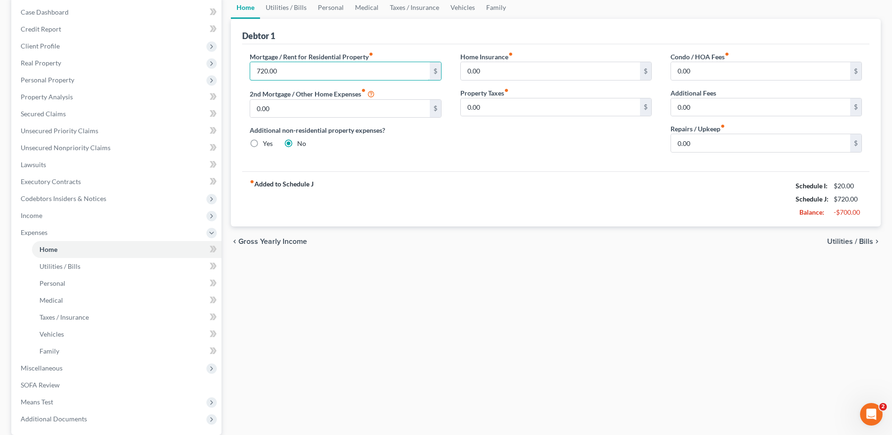
type input "720.00"
click at [828, 245] on span "Utilities / Bills" at bounding box center [851, 242] width 46 height 8
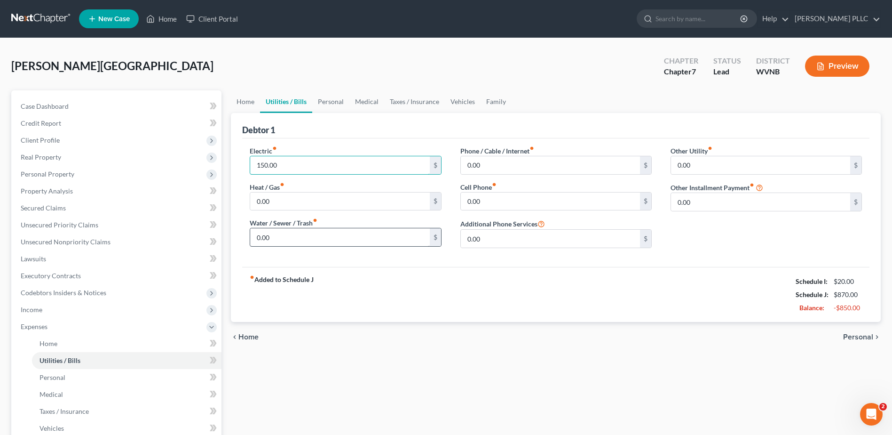
type input "150.00"
type input "68.00"
drag, startPoint x: 295, startPoint y: 219, endPoint x: 104, endPoint y: 215, distance: 191.1
click at [104, 215] on div "Petition Navigation Case Dashboard Payments Invoices Payments Payments Credit R…" at bounding box center [446, 336] width 879 height 493
type input "150.00"
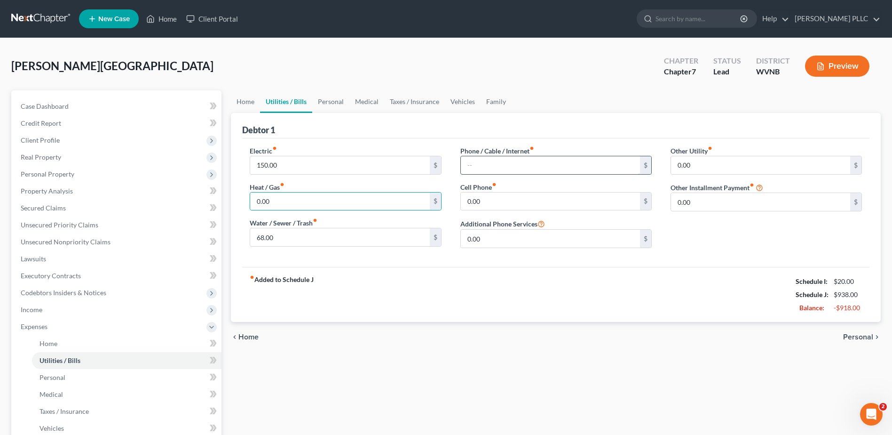
click at [493, 174] on input "text" at bounding box center [550, 165] width 179 height 18
type input "70.00"
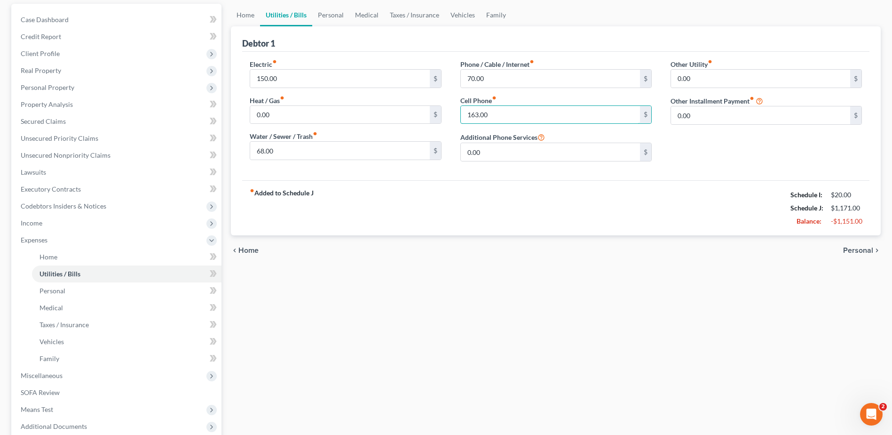
scroll to position [94, 0]
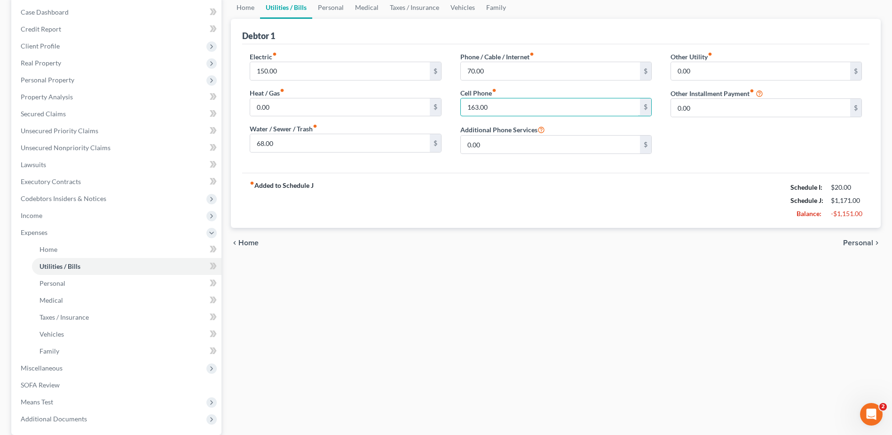
type input "163.00"
click at [844, 247] on span "Personal" at bounding box center [859, 243] width 30 height 8
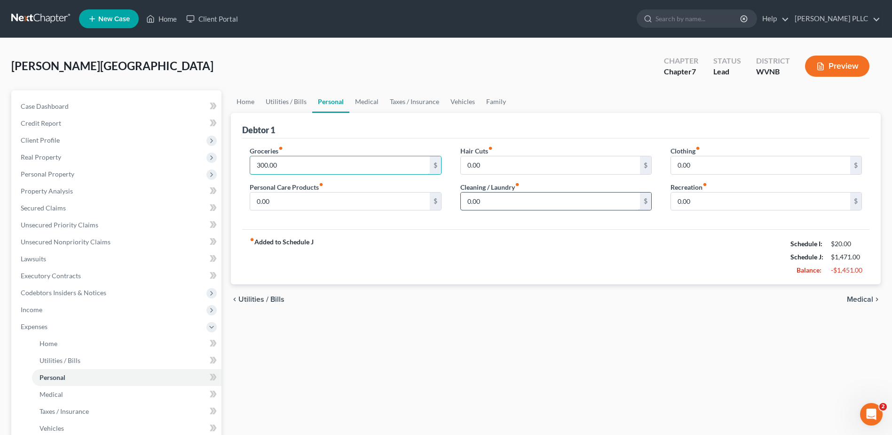
type input "300.00"
click at [542, 210] on input "text" at bounding box center [550, 201] width 179 height 18
type input "15.00"
click at [847, 303] on span "Medical" at bounding box center [860, 299] width 26 height 8
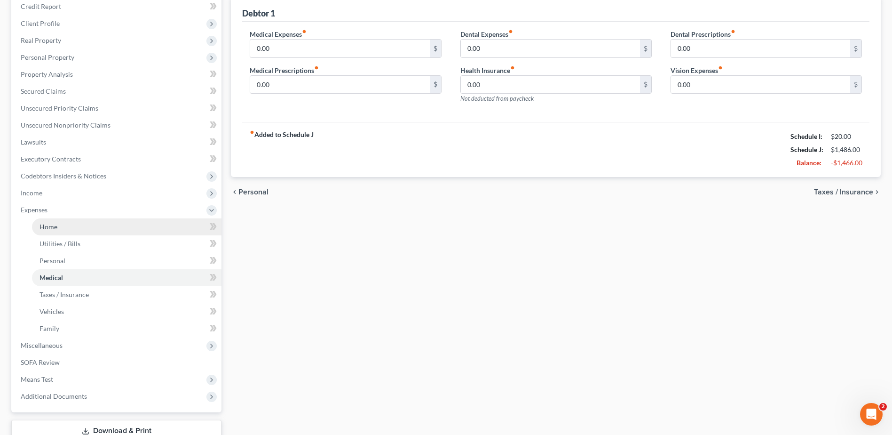
scroll to position [188, 0]
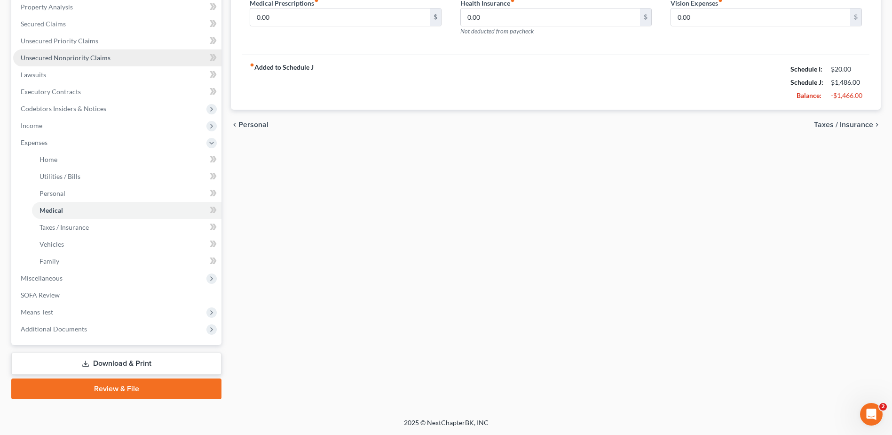
click at [57, 66] on link "Unsecured Nonpriority Claims" at bounding box center [117, 57] width 208 height 17
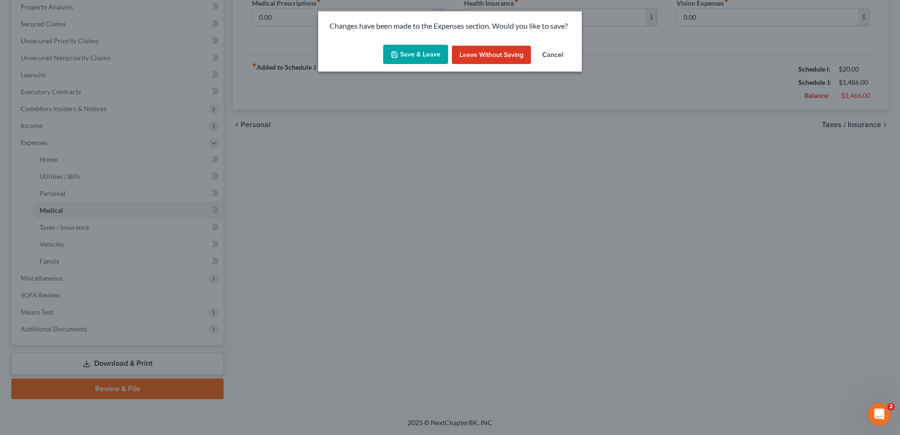
click at [389, 64] on button "Save & Leave" at bounding box center [415, 55] width 65 height 20
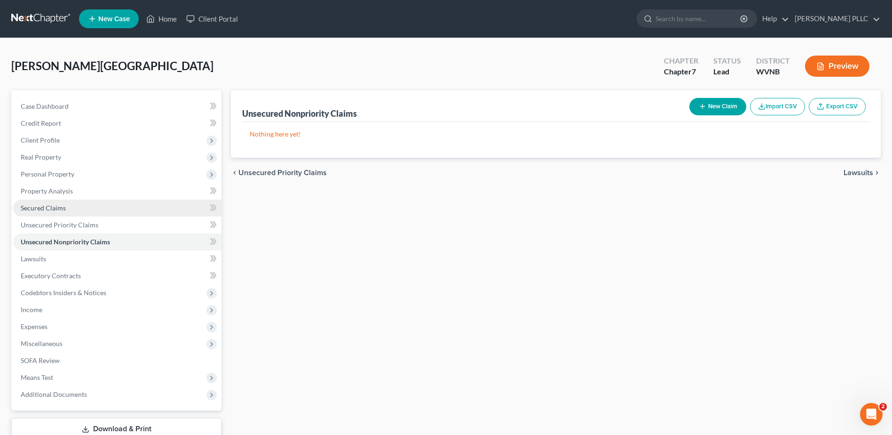
click at [62, 212] on span "Secured Claims" at bounding box center [43, 208] width 45 height 8
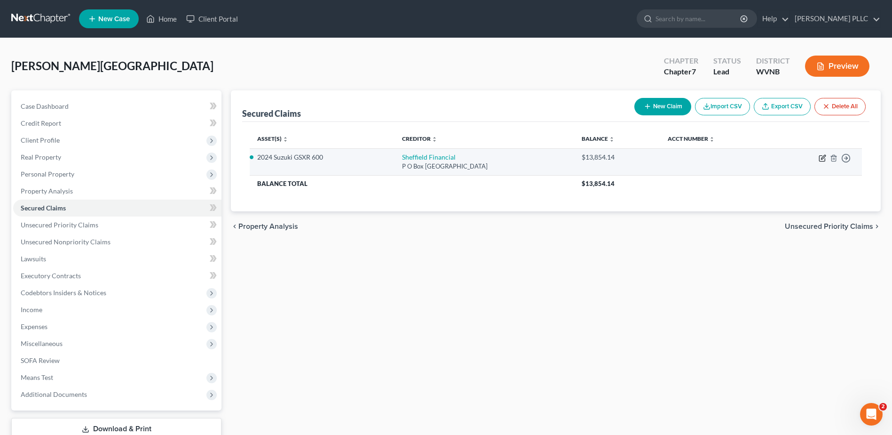
click at [819, 162] on icon "button" at bounding box center [823, 158] width 8 height 8
select select "28"
select select "0"
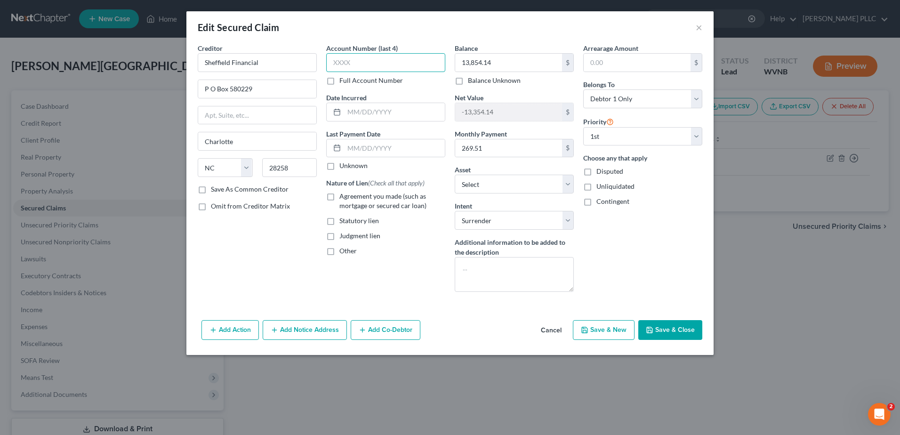
click at [334, 72] on input "text" at bounding box center [385, 62] width 119 height 19
type input "5633"
click at [702, 340] on button "Save & Close" at bounding box center [670, 330] width 64 height 20
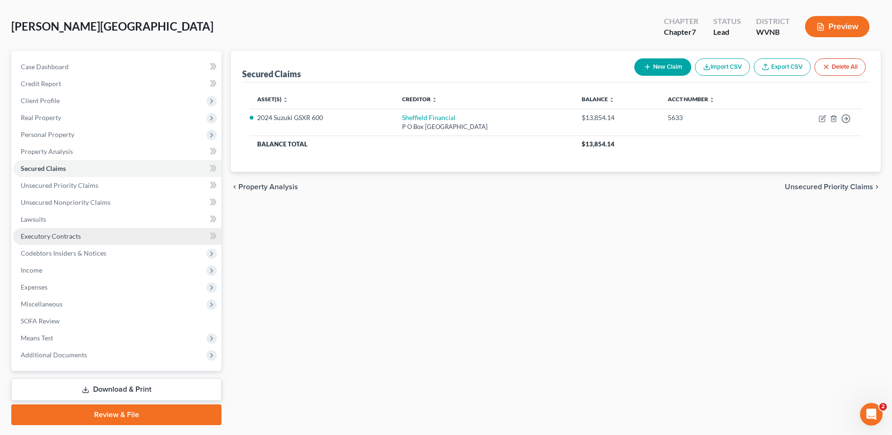
scroll to position [94, 0]
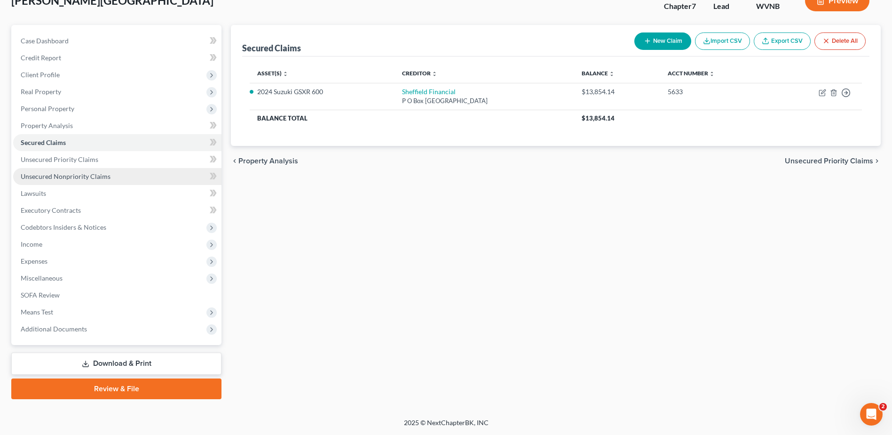
click at [64, 180] on span "Unsecured Nonpriority Claims" at bounding box center [66, 176] width 90 height 8
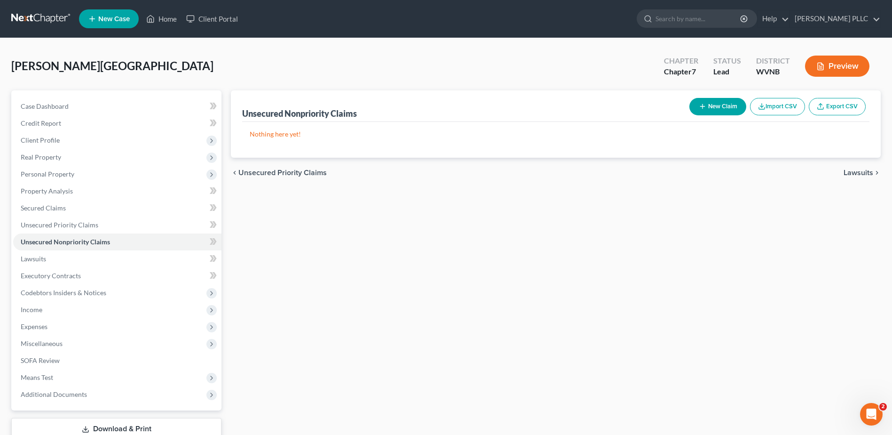
click at [690, 115] on button "New Claim" at bounding box center [718, 106] width 57 height 17
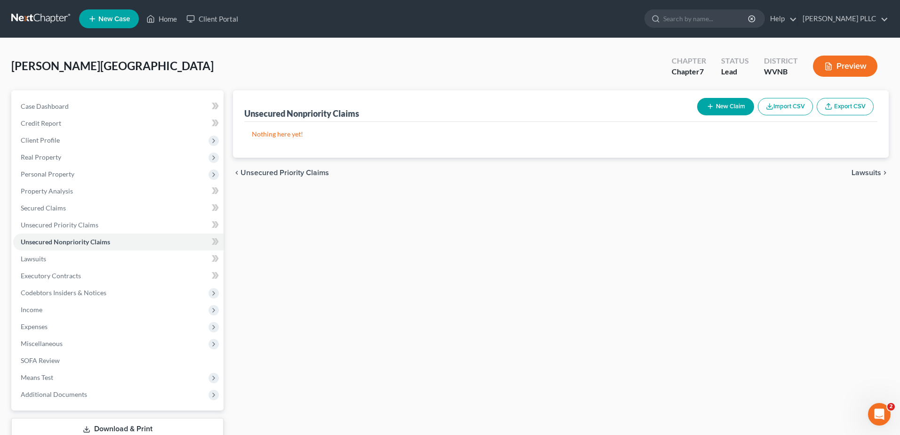
select select "0"
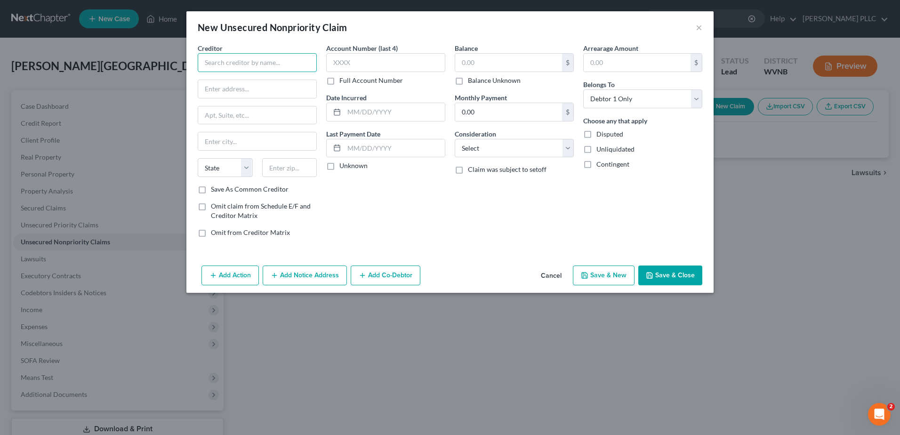
click at [198, 72] on input "text" at bounding box center [257, 62] width 119 height 19
click at [569, 285] on button "Cancel" at bounding box center [551, 275] width 36 height 19
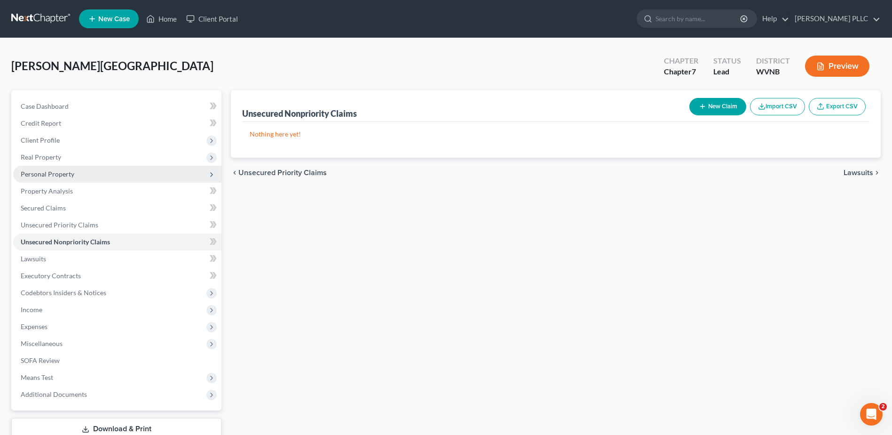
click at [74, 178] on span "Personal Property" at bounding box center [48, 174] width 54 height 8
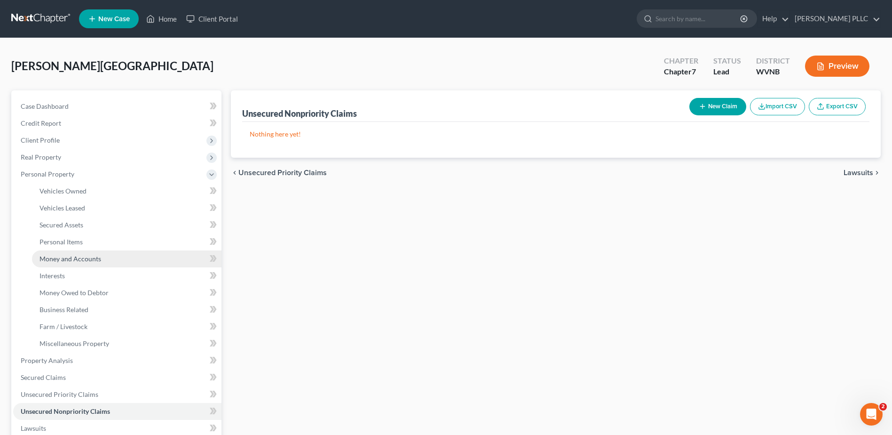
click at [101, 263] on span "Money and Accounts" at bounding box center [71, 259] width 62 height 8
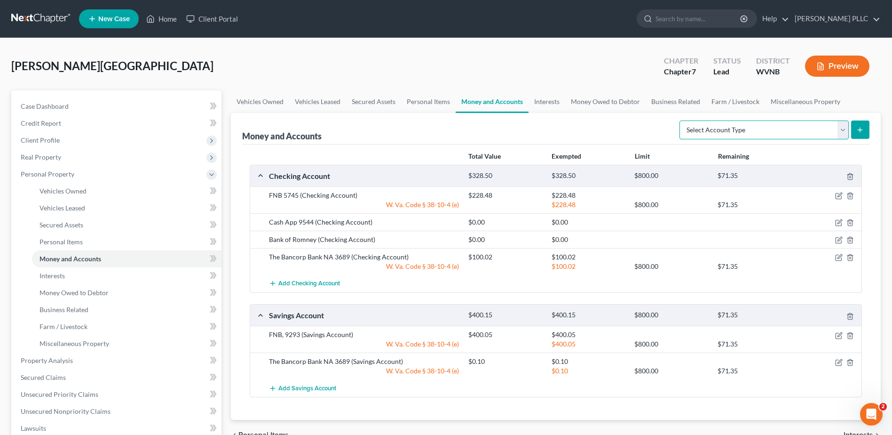
click at [680, 139] on select "Select Account Type Brokerage Cash on Hand Certificates of Deposit Checking Acc…" at bounding box center [764, 129] width 169 height 19
select select "other"
click at [680, 139] on select "Select Account Type Brokerage Cash on Hand Certificates of Deposit Checking Acc…" at bounding box center [764, 129] width 169 height 19
click at [854, 139] on button "submit" at bounding box center [861, 129] width 18 height 18
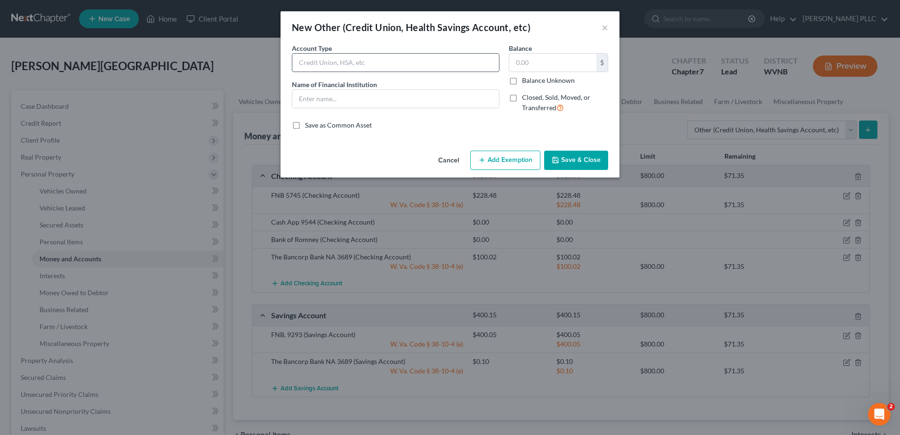
click at [292, 72] on input "text" at bounding box center [395, 63] width 207 height 18
type input "Retirement"
type input "44.74"
click at [292, 108] on input "text" at bounding box center [395, 99] width 207 height 18
type input "Lincoln Financial Group"
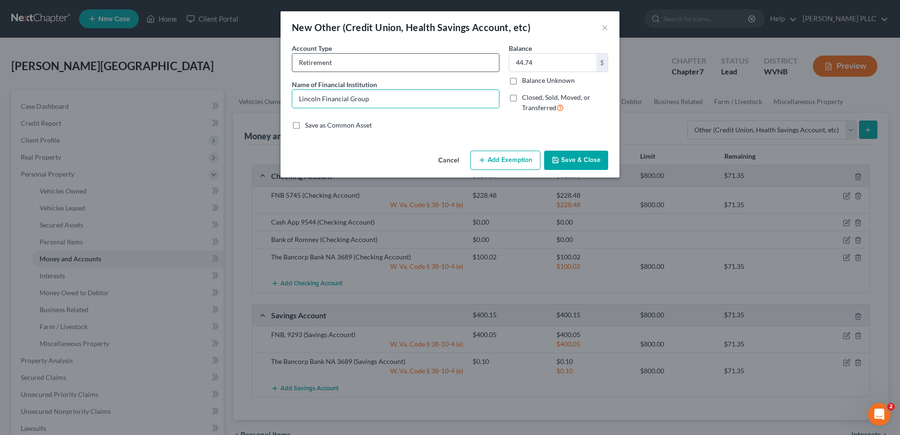
click at [327, 72] on input "Retirement" at bounding box center [395, 63] width 207 height 18
type input "Valley Health Retirement"
click at [540, 170] on button "Add Exemption" at bounding box center [505, 161] width 70 height 20
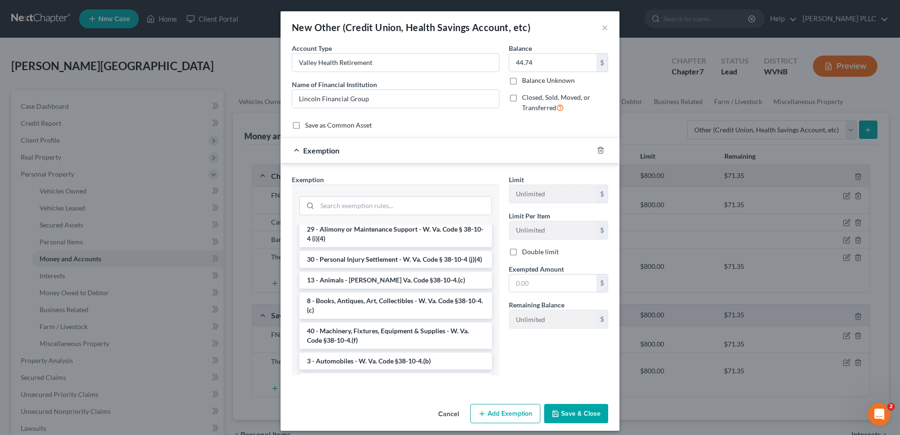
scroll to position [335, 0]
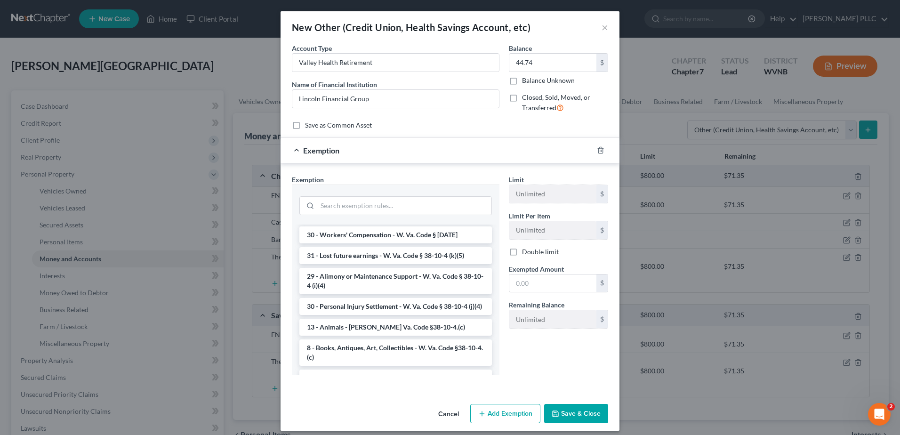
click at [345, 223] on li "14 - Wildcard Exemption - $800 plus unused homestead - W. Va. Code § 38-10-4 (e)" at bounding box center [395, 209] width 192 height 26
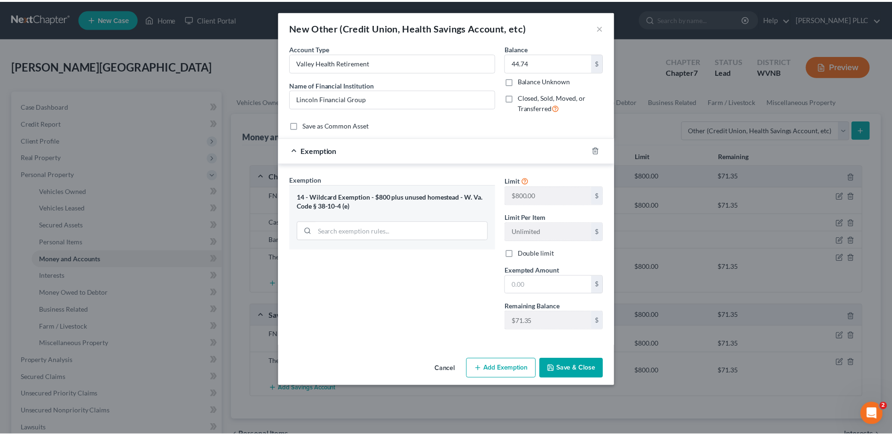
scroll to position [108, 0]
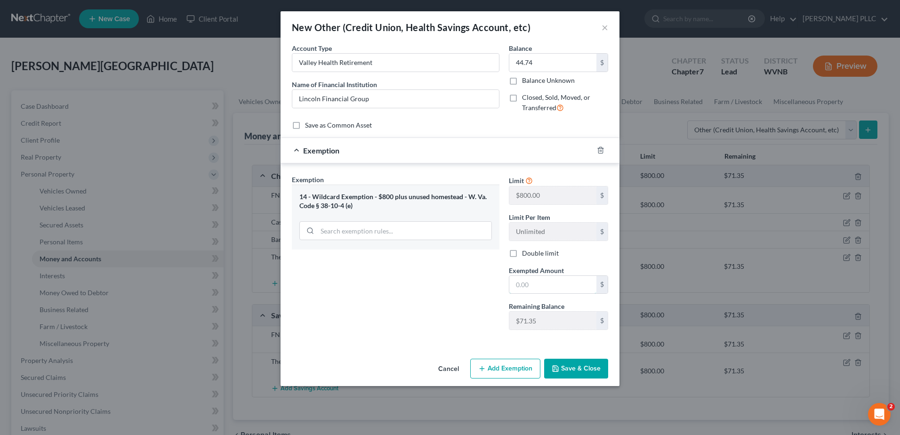
drag, startPoint x: 593, startPoint y: 276, endPoint x: 587, endPoint y: 266, distance: 11.6
click at [591, 276] on input "text" at bounding box center [552, 285] width 87 height 18
type input "44.74"
click at [608, 378] on button "Save & Close" at bounding box center [576, 368] width 64 height 20
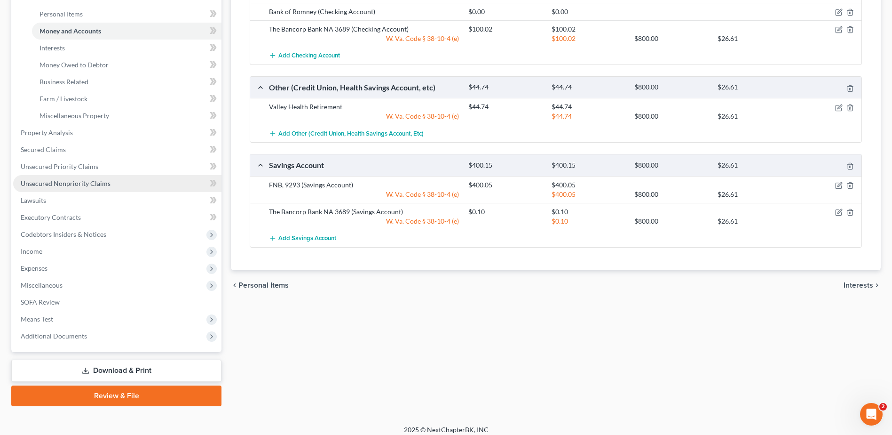
scroll to position [235, 0]
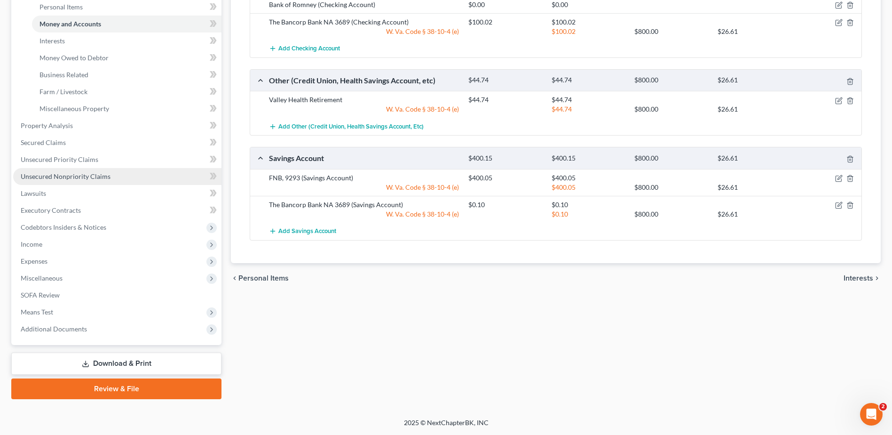
click at [111, 180] on span "Unsecured Nonpriority Claims" at bounding box center [66, 176] width 90 height 8
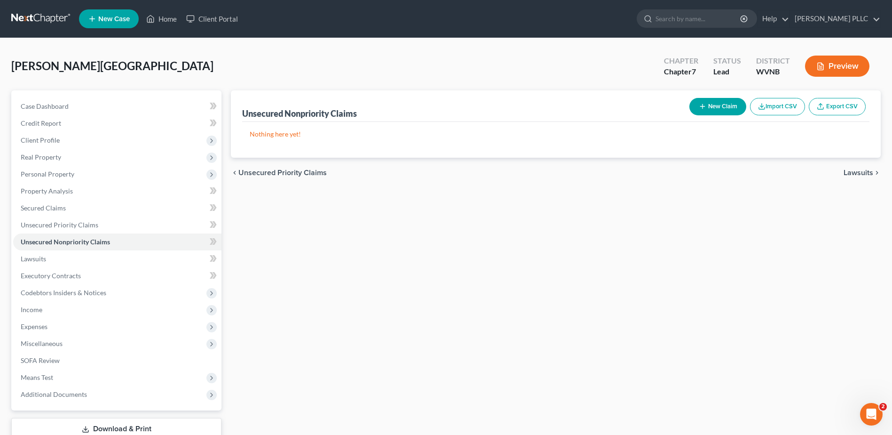
click at [690, 115] on button "New Claim" at bounding box center [718, 106] width 57 height 17
select select "0"
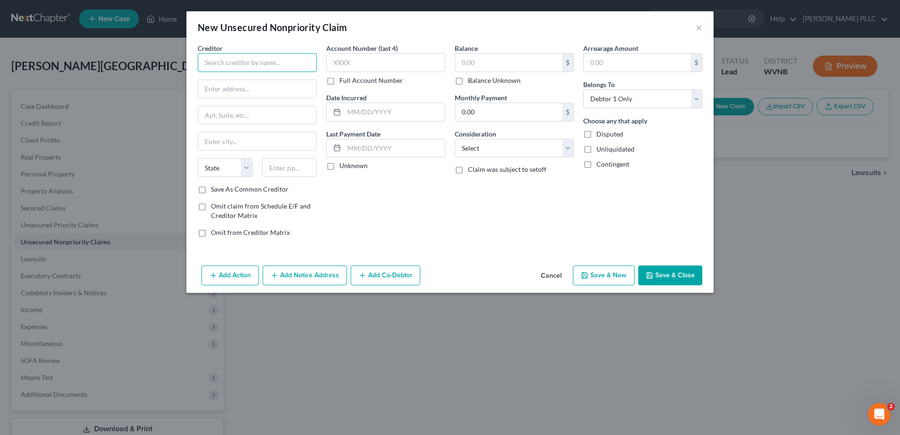
click at [198, 72] on input "text" at bounding box center [257, 62] width 119 height 19
type input "Toyota Financial Services"
type input "P O Box 94305"
type input "60094"
type input "Palatine"
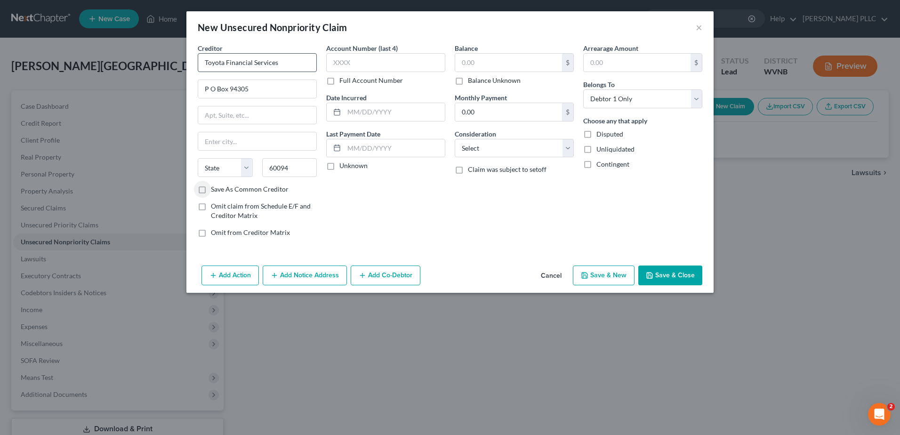
select select "14"
click at [342, 72] on input "text" at bounding box center [385, 62] width 119 height 19
type input "3689"
click at [497, 72] on input "text" at bounding box center [508, 63] width 107 height 18
type input "21,690.98"
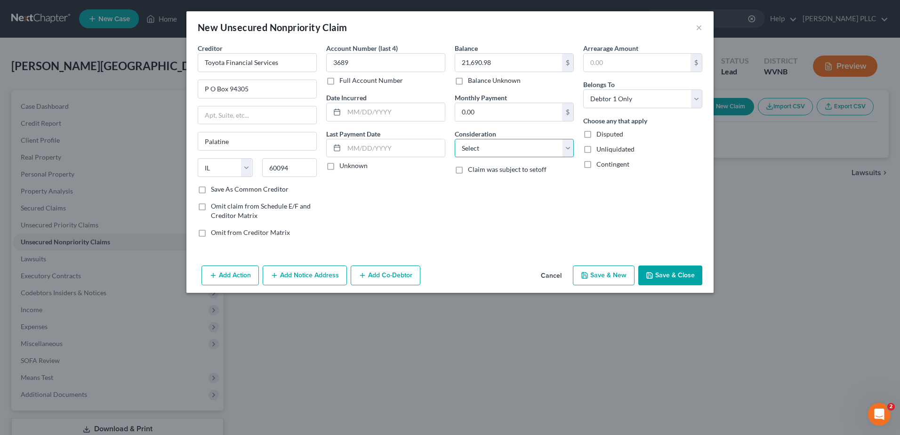
click at [497, 158] on select "Select Cable / Satellite Services Collection Agency Credit Card Debt Debt Couns…" at bounding box center [513, 148] width 119 height 19
click at [454, 158] on select "Select Cable / Satellite Services Collection Agency Credit Card Debt Debt Couns…" at bounding box center [513, 148] width 119 height 19
click at [515, 158] on select "Select Cable / Satellite Services Collection Agency Credit Card Debt Debt Couns…" at bounding box center [513, 148] width 119 height 19
select select "14"
click at [454, 158] on select "Select Cable / Satellite Services Collection Agency Credit Card Debt Debt Couns…" at bounding box center [513, 148] width 119 height 19
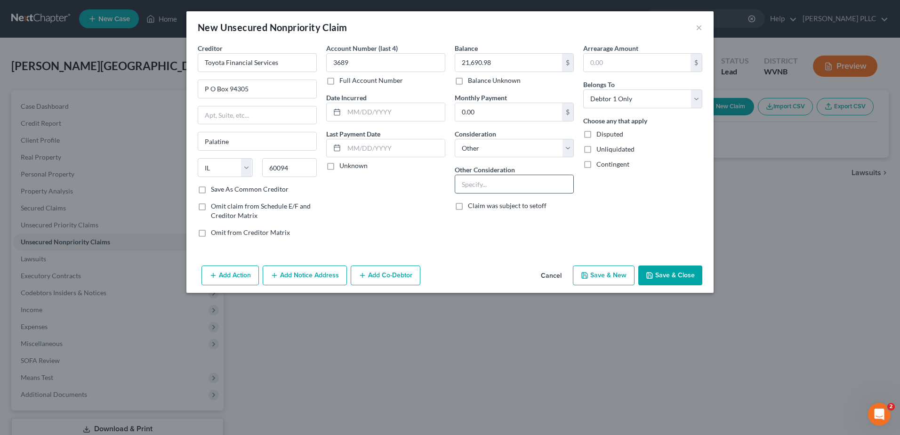
click at [500, 193] on input "text" at bounding box center [514, 184] width 118 height 18
type input "Deficiency balance for repossessed Corolla"
click at [201, 285] on button "Add Action" at bounding box center [229, 275] width 57 height 20
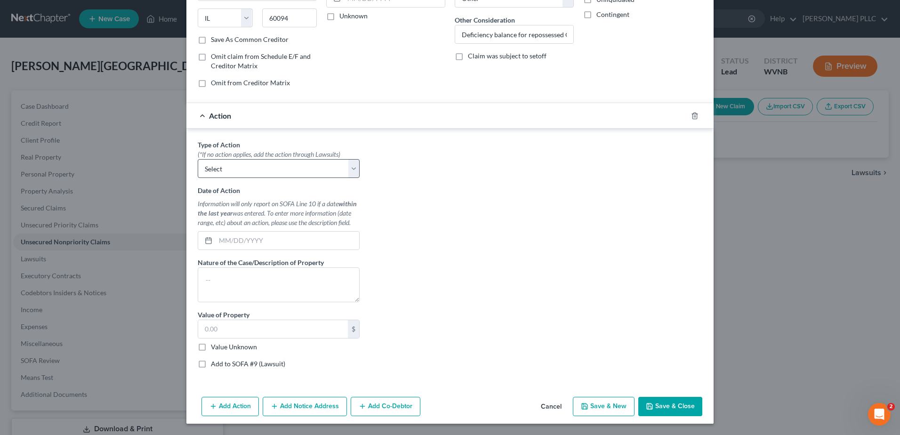
scroll to position [188, 0]
click at [198, 178] on select "Select Repossession Garnishment Foreclosure Personal Injury Attached, Seized, O…" at bounding box center [279, 168] width 162 height 19
select select "0"
click at [198, 178] on select "Select Repossession Garnishment Foreclosure Personal Injury Attached, Seized, O…" at bounding box center [279, 168] width 162 height 19
click at [215, 249] on input "text" at bounding box center [286, 240] width 143 height 18
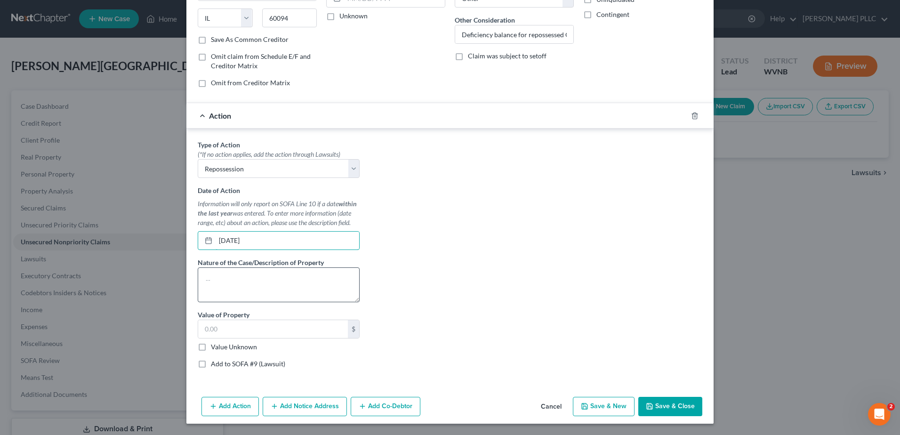
type input "[DATE]"
drag, startPoint x: 149, startPoint y: 393, endPoint x: 145, endPoint y: 389, distance: 5.3
click at [198, 302] on textarea at bounding box center [279, 284] width 162 height 35
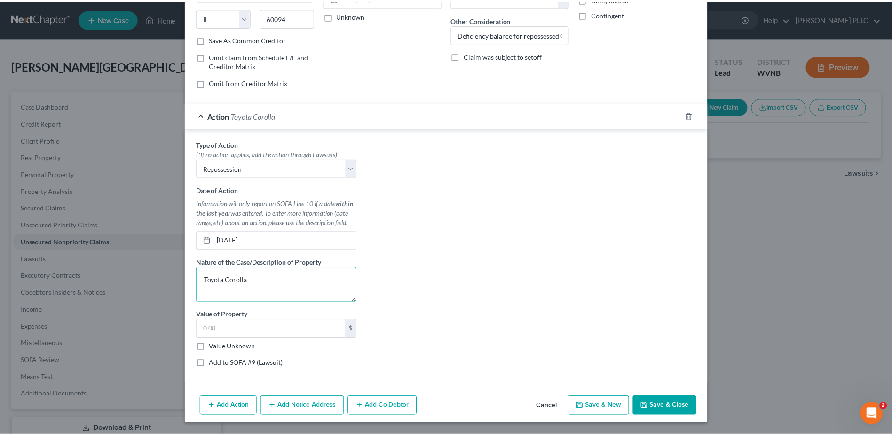
scroll to position [365, 0]
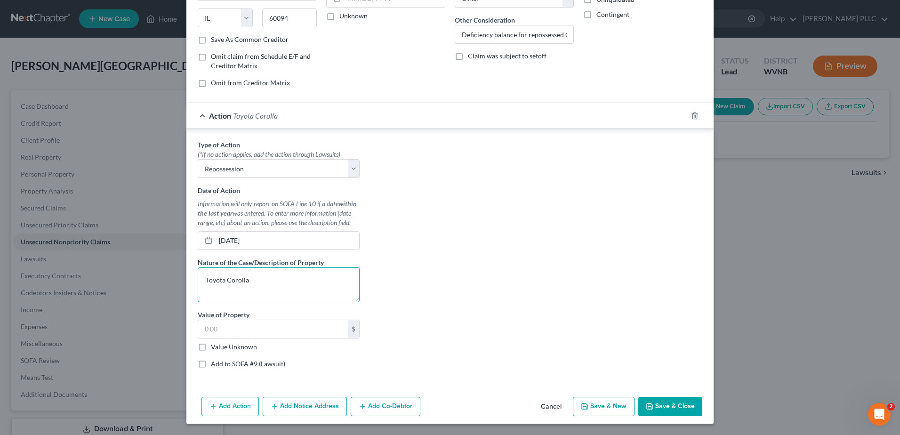
type textarea "Toyota Corolla"
click at [211, 342] on label "Value Unknown" at bounding box center [234, 346] width 46 height 9
click at [215, 342] on input "Value Unknown" at bounding box center [218, 345] width 6 height 6
checkbox input "true"
type input "0.00"
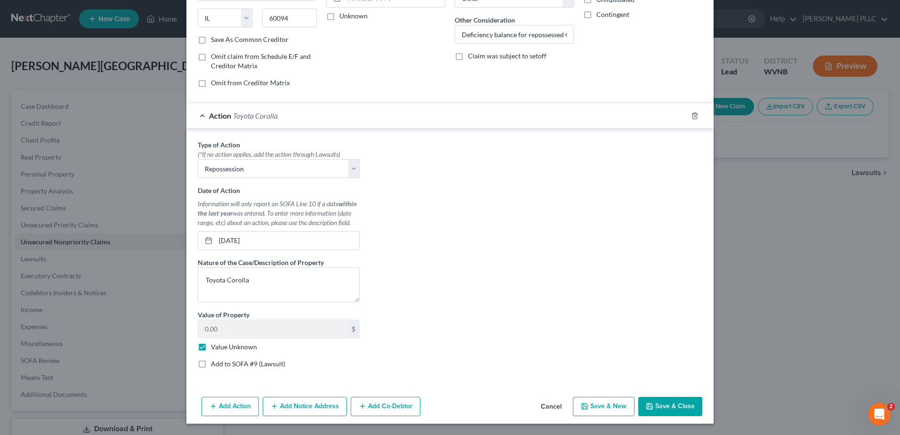
click at [634, 397] on button "Save & New" at bounding box center [604, 407] width 62 height 20
select select "0"
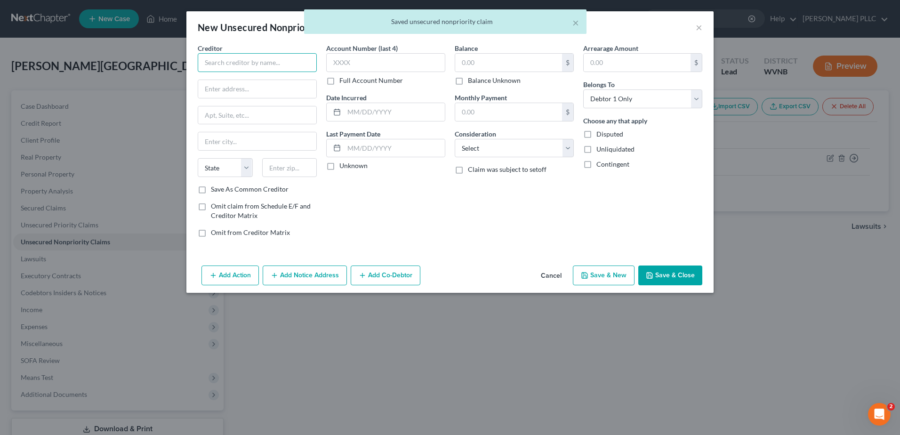
click at [198, 72] on input "text" at bounding box center [257, 62] width 119 height 19
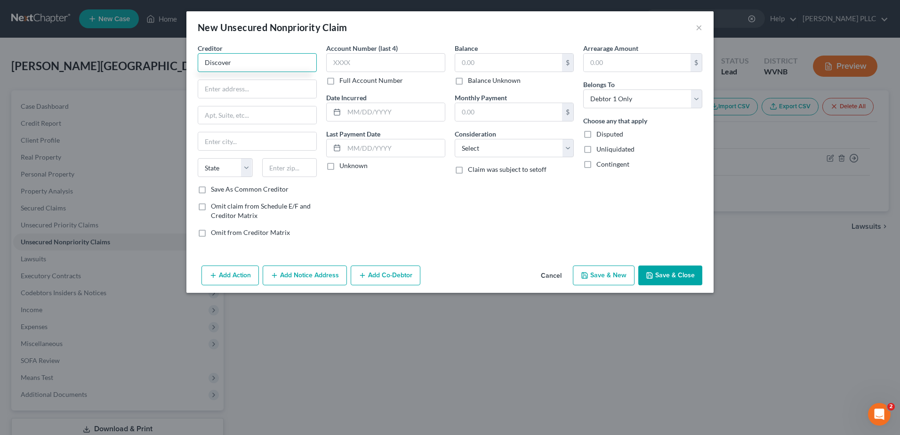
type input "Discover"
type input "C/O Midland Credit Management"
type input "FRS"
click at [239, 98] on input "C/O Midland Credit Management" at bounding box center [257, 89] width 118 height 18
drag, startPoint x: 249, startPoint y: 124, endPoint x: 3, endPoint y: 123, distance: 245.6
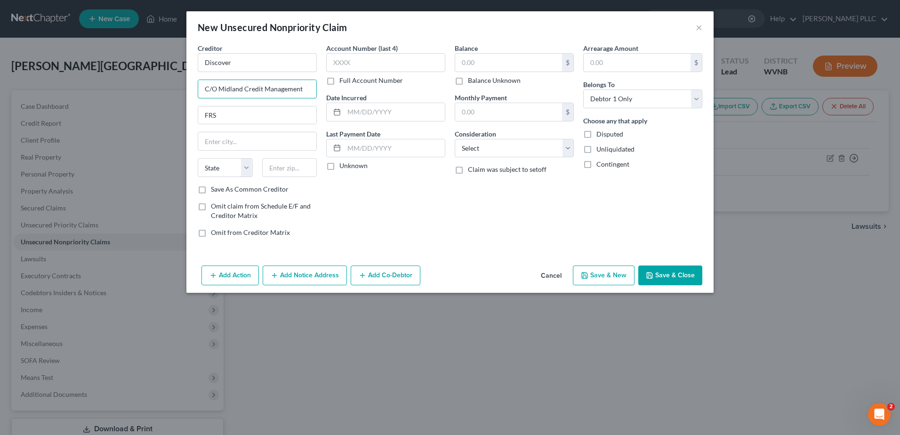
click at [3, 123] on div "New Unsecured Nonpriority Claim × Creditor * Discover C/O Midland Credit Manage…" at bounding box center [450, 217] width 900 height 435
type input "C/O Financial Recovery Services Inc"
type input "P O Box 21405"
type input "55121"
type input "Saint [PERSON_NAME]"
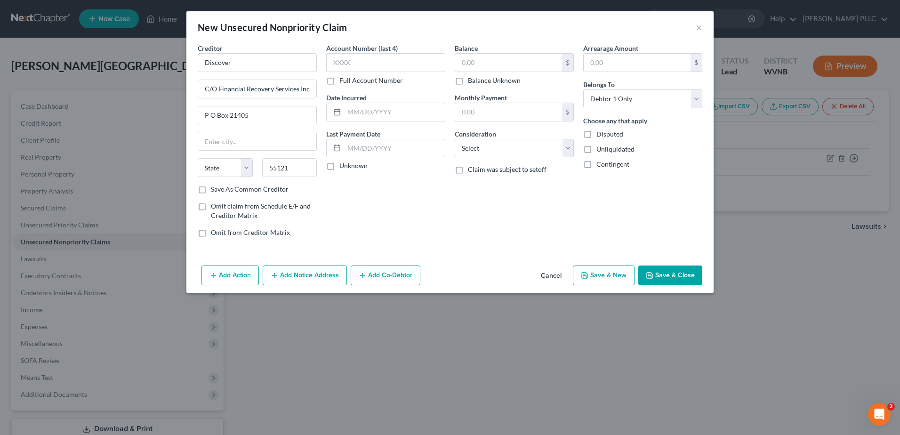
select select "24"
click at [326, 72] on input "text" at bounding box center [385, 62] width 119 height 19
drag, startPoint x: 159, startPoint y: 195, endPoint x: -2, endPoint y: 177, distance: 161.9
click at [0, 177] on html "Home New Case Client Portal [PERSON_NAME] PLLC [PERSON_NAME][EMAIL_ADDRESS][DOM…" at bounding box center [450, 250] width 900 height 500
type input "[PERSON_NAME]"
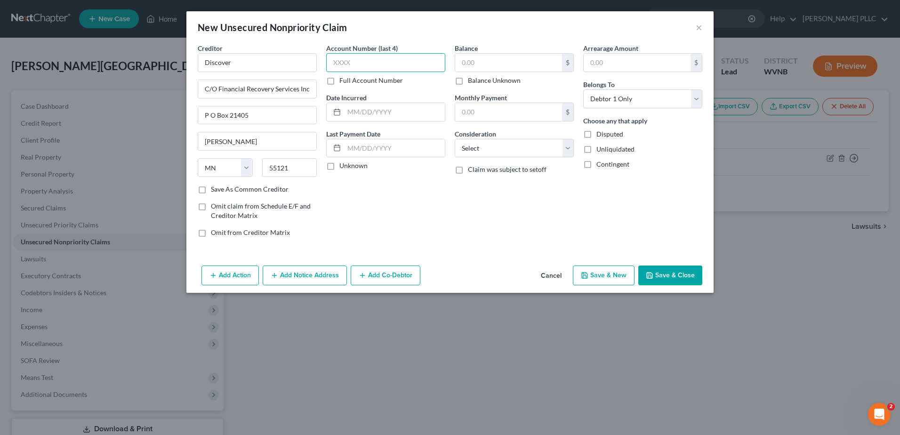
click at [326, 72] on input "text" at bounding box center [385, 62] width 119 height 19
type input "3486"
click at [500, 72] on input "text" at bounding box center [508, 63] width 107 height 18
type input "2,090.22"
click at [522, 158] on select "Select Cable / Satellite Services Collection Agency Credit Card Debt Debt Couns…" at bounding box center [513, 148] width 119 height 19
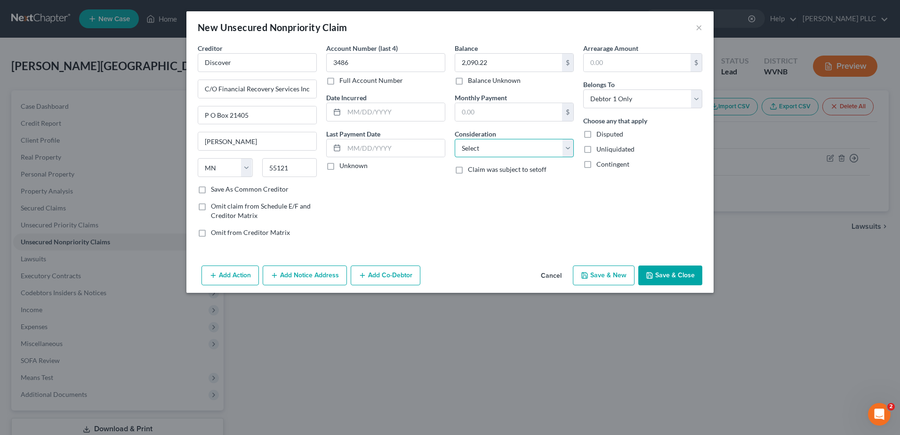
select select "2"
click at [454, 158] on select "Select Cable / Satellite Services Collection Agency Credit Card Debt Debt Couns…" at bounding box center [513, 148] width 119 height 19
click at [634, 285] on button "Save & New" at bounding box center [604, 275] width 62 height 20
select select "0"
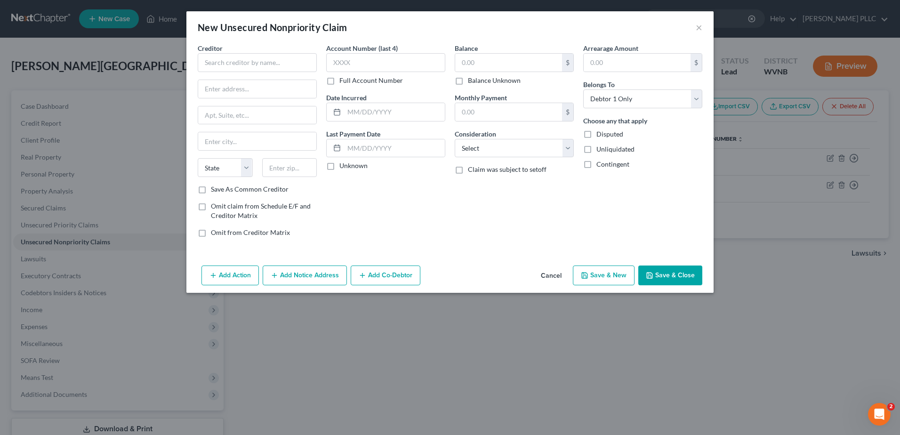
click at [198, 53] on label "Creditor *" at bounding box center [210, 48] width 25 height 10
click at [198, 72] on input "text" at bounding box center [257, 62] width 119 height 19
type input "Cap1/Kohls"
type input "P O Box 31293"
type input "84131"
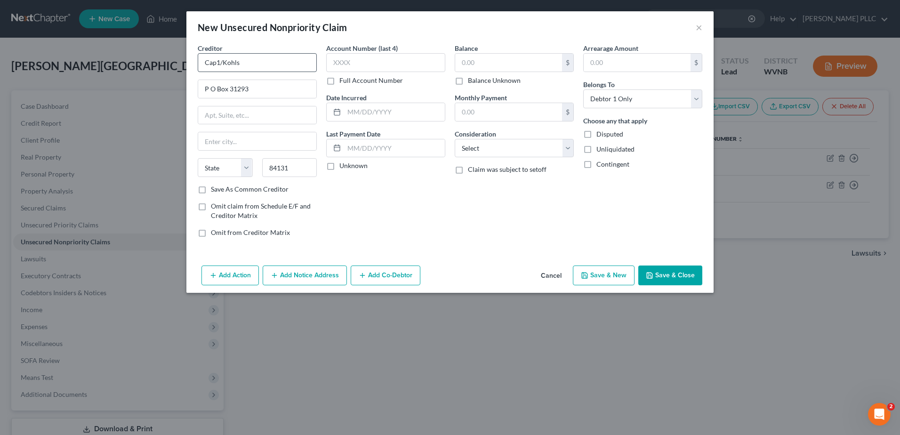
type input "[GEOGRAPHIC_DATA]"
select select "46"
click at [326, 72] on input "text" at bounding box center [385, 62] width 119 height 19
type input "unkn"
click at [482, 72] on input "text" at bounding box center [508, 63] width 107 height 18
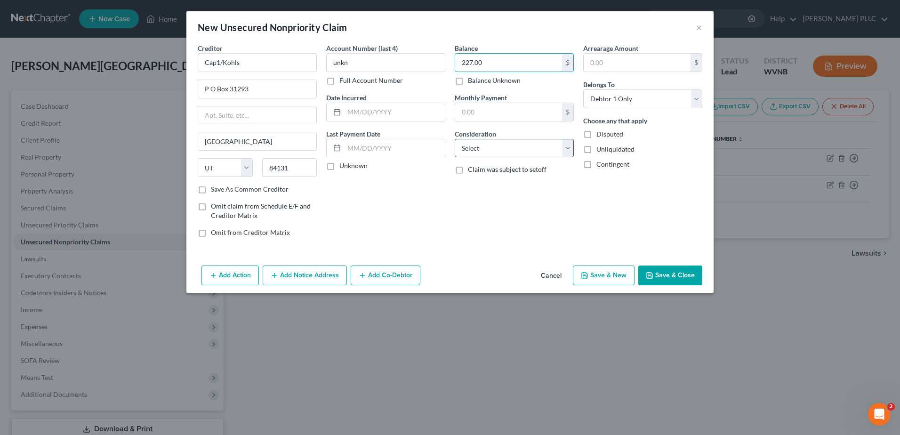
type input "227.00"
click at [515, 158] on select "Select Cable / Satellite Services Collection Agency Credit Card Debt Debt Couns…" at bounding box center [513, 148] width 119 height 19
select select "2"
click at [454, 158] on select "Select Cable / Satellite Services Collection Agency Credit Card Debt Debt Couns…" at bounding box center [513, 148] width 119 height 19
click at [634, 285] on button "Save & New" at bounding box center [604, 275] width 62 height 20
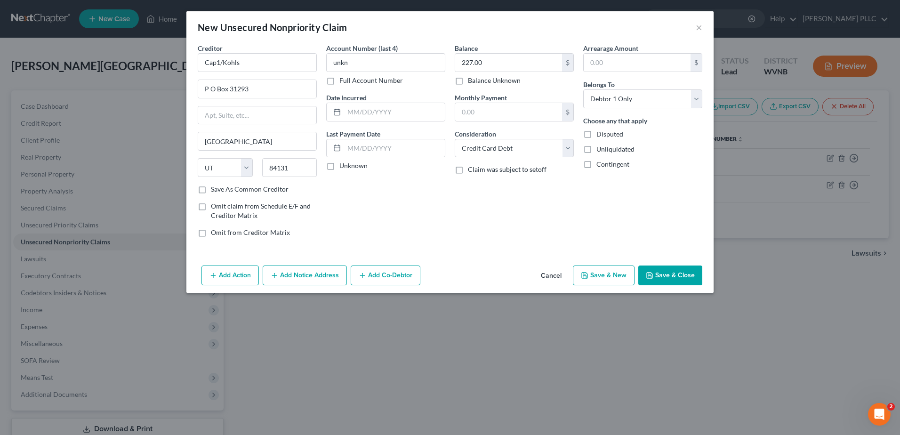
select select "0"
type input "0.00"
click at [198, 72] on input "text" at bounding box center [257, 62] width 119 height 19
type input "Capital One"
type input "P O Box 31293"
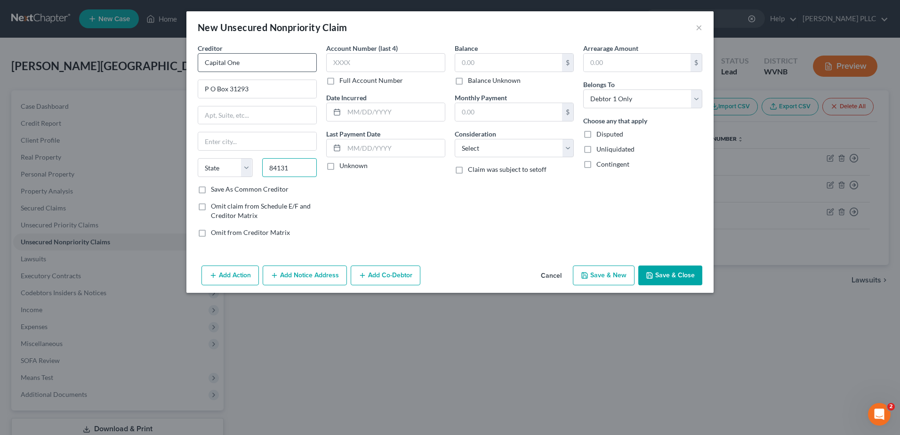
type input "84131"
type input "[GEOGRAPHIC_DATA]"
select select "46"
click at [338, 72] on input "text" at bounding box center [385, 62] width 119 height 19
type input "unkn"
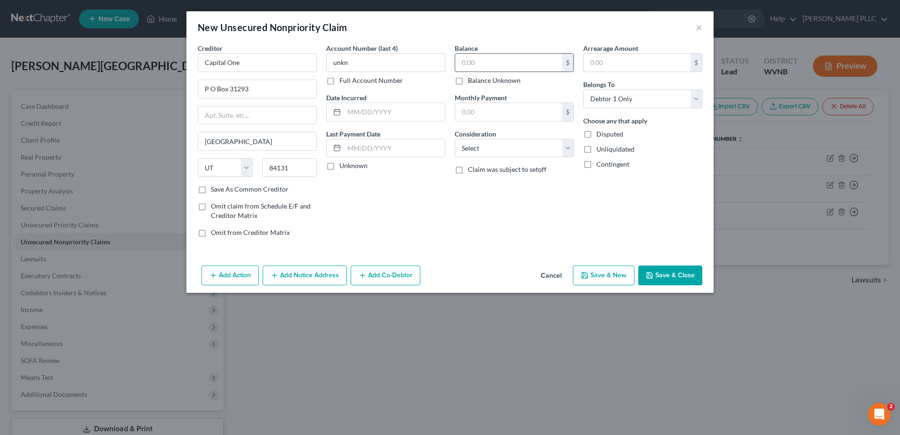
click at [519, 72] on input "text" at bounding box center [508, 63] width 107 height 18
type input "470.00"
click at [526, 158] on select "Select Cable / Satellite Services Collection Agency Credit Card Debt Debt Couns…" at bounding box center [513, 148] width 119 height 19
select select "2"
click at [454, 158] on select "Select Cable / Satellite Services Collection Agency Credit Card Debt Debt Couns…" at bounding box center [513, 148] width 119 height 19
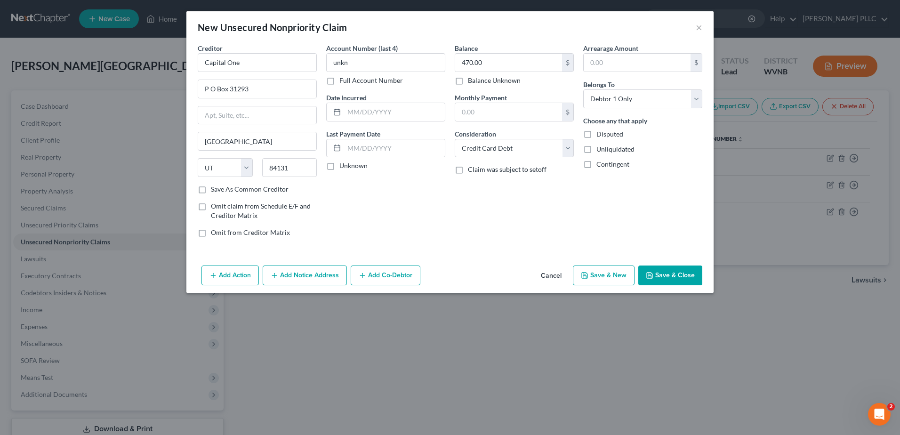
click at [634, 285] on button "Save & New" at bounding box center [604, 275] width 62 height 20
select select "0"
click at [223, 72] on input "text" at bounding box center [257, 62] width 119 height 19
type input "Chime Final"
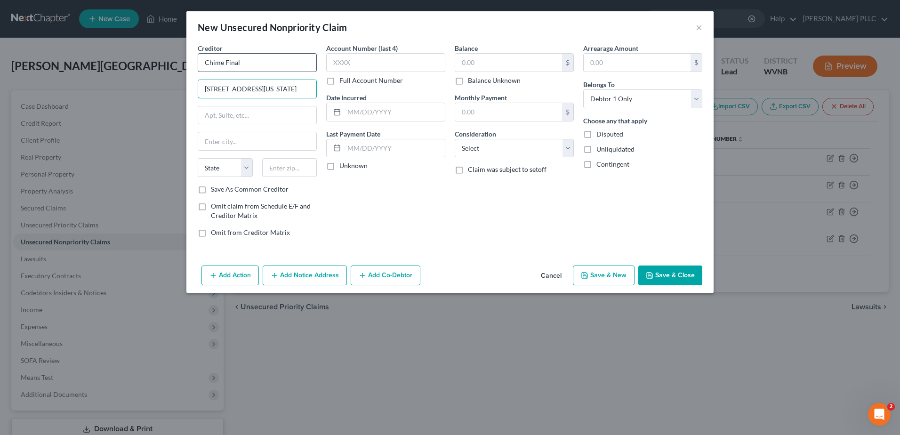
type input "[STREET_ADDRESS][US_STATE]"
type input "94111"
type input "[GEOGRAPHIC_DATA]"
select select "4"
click at [327, 72] on input "text" at bounding box center [385, 62] width 119 height 19
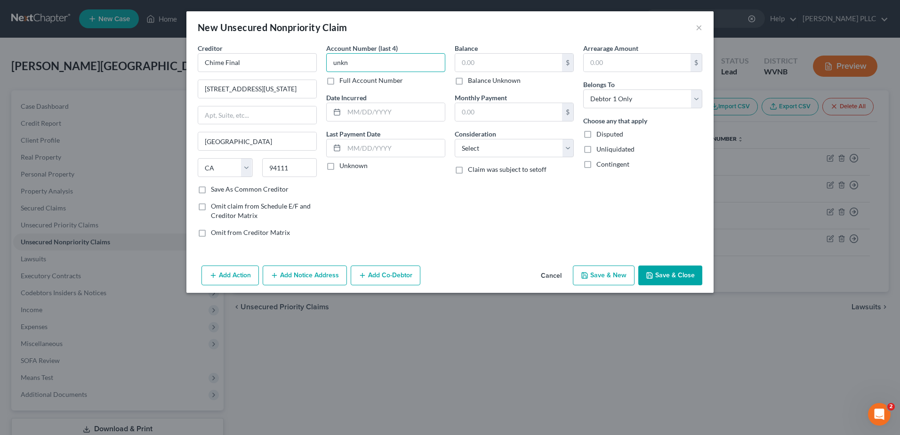
type input "unkn"
click at [468, 85] on label "Balance Unknown" at bounding box center [494, 80] width 53 height 9
click at [471, 82] on input "Balance Unknown" at bounding box center [474, 79] width 6 height 6
checkbox input "true"
type input "0.00"
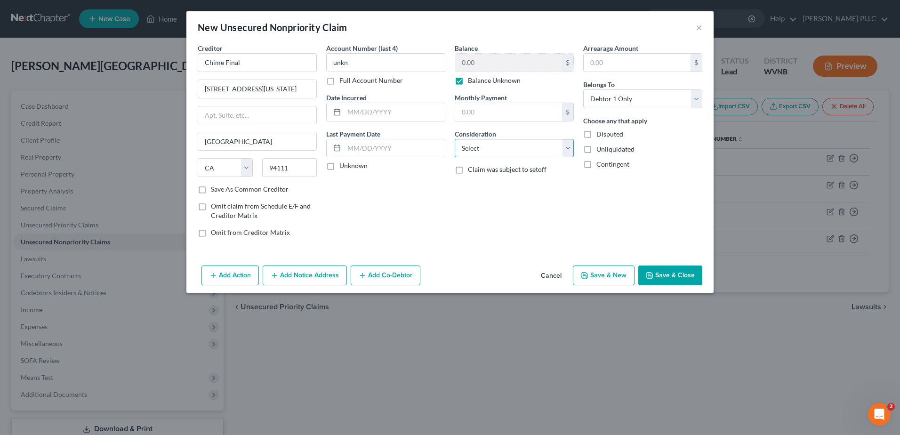
click at [488, 158] on select "Select Cable / Satellite Services Collection Agency Credit Card Debt Debt Couns…" at bounding box center [513, 148] width 119 height 19
select select "2"
click at [454, 158] on select "Select Cable / Satellite Services Collection Agency Credit Card Debt Debt Couns…" at bounding box center [513, 148] width 119 height 19
click at [634, 285] on button "Save & New" at bounding box center [604, 275] width 62 height 20
select select "0"
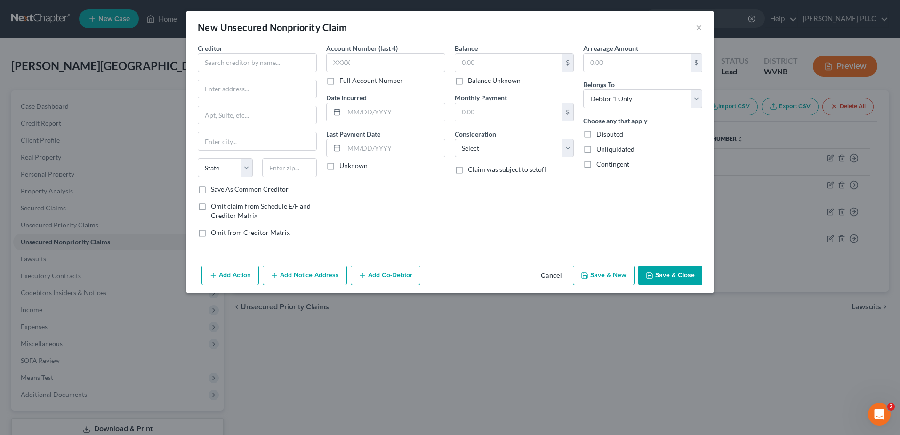
type input "0.00"
click at [198, 72] on input "text" at bounding box center [257, 62] width 119 height 19
type input "Deptednelnet"
type input "P O Box 82561"
type input "68501"
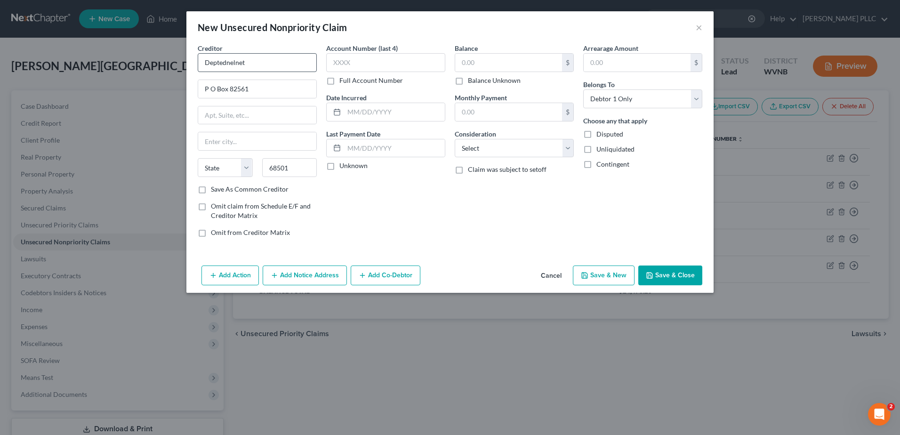
type input "Lincoln"
select select "30"
click at [375, 72] on input "text" at bounding box center [385, 62] width 119 height 19
type input "unkn"
click at [493, 72] on input "text" at bounding box center [508, 63] width 107 height 18
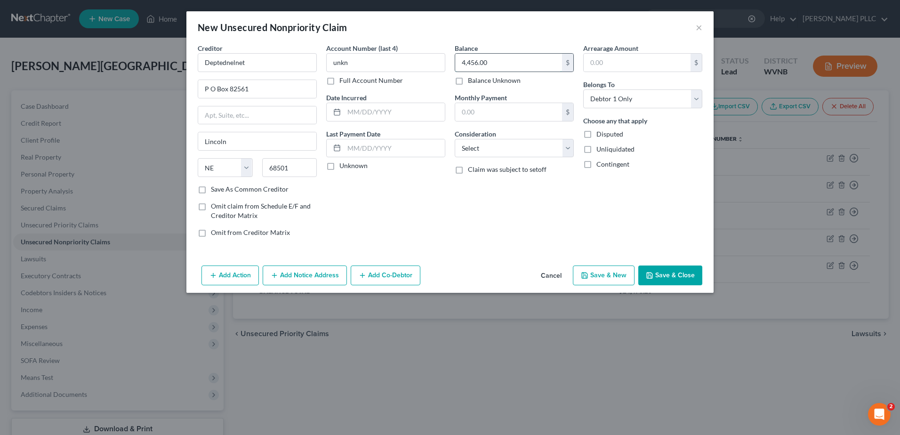
type input "4,456.00"
click at [521, 158] on select "Select Cable / Satellite Services Collection Agency Credit Card Debt Debt Couns…" at bounding box center [513, 148] width 119 height 19
select select "17"
click at [454, 158] on select "Select Cable / Satellite Services Collection Agency Credit Card Debt Debt Couns…" at bounding box center [513, 148] width 119 height 19
click at [702, 285] on button "Save & Close" at bounding box center [670, 275] width 64 height 20
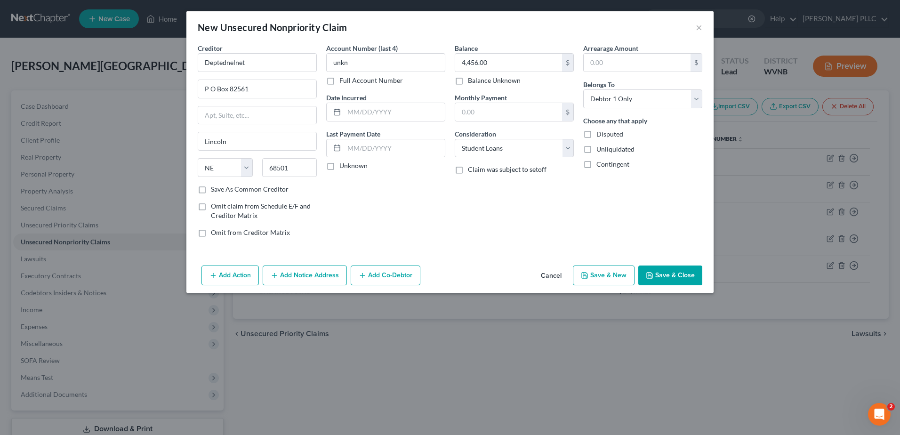
type input "0.00"
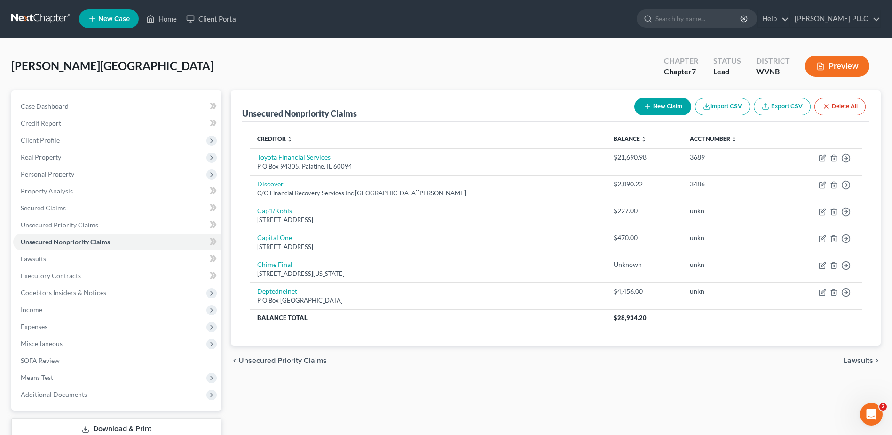
click at [635, 115] on button "New Claim" at bounding box center [663, 106] width 57 height 17
select select "0"
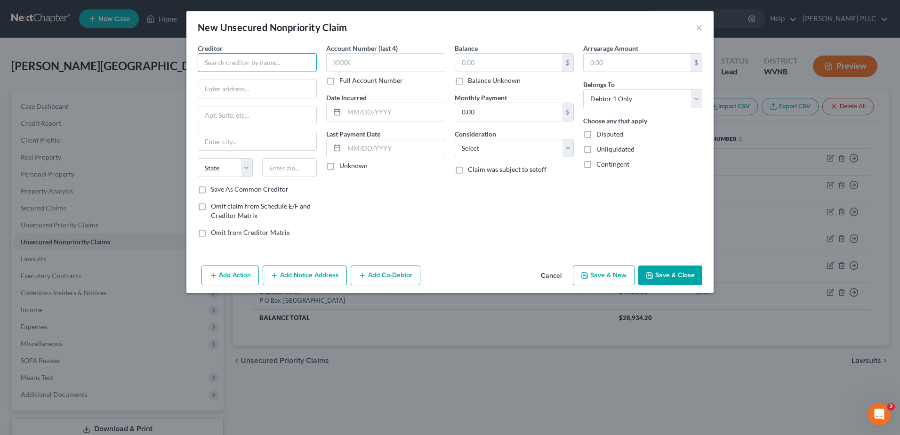
click at [224, 72] on input "text" at bounding box center [257, 62] width 119 height 19
type input "Deptednelnet"
type input "P O Box 82561"
type input "68501"
type input "Lincoln"
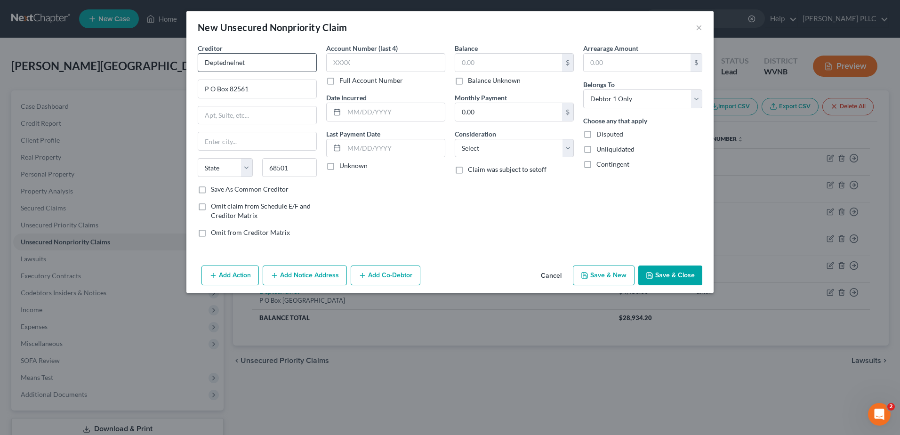
select select "30"
click at [326, 72] on input "text" at bounding box center [385, 62] width 119 height 19
type input "unkn"
click at [493, 72] on input "text" at bounding box center [508, 63] width 107 height 18
type input "2,076.00"
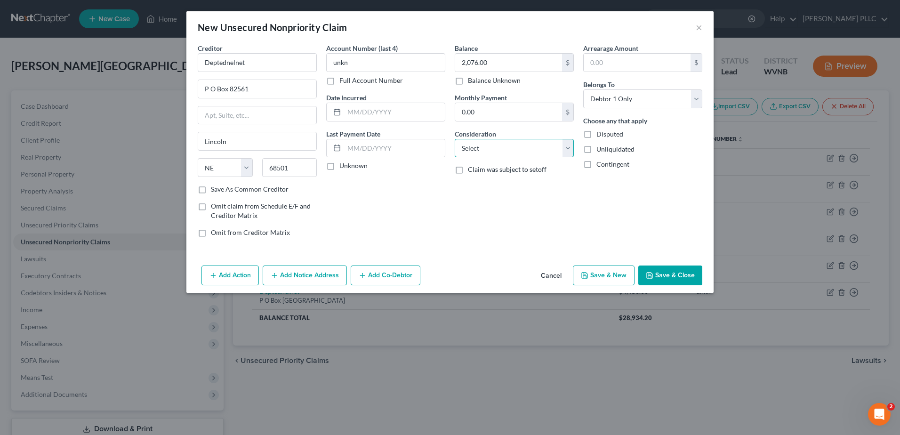
click at [490, 158] on select "Select Cable / Satellite Services Collection Agency Credit Card Debt Debt Couns…" at bounding box center [513, 148] width 119 height 19
click at [505, 158] on select "Select Cable / Satellite Services Collection Agency Credit Card Debt Debt Couns…" at bounding box center [513, 148] width 119 height 19
select select "17"
click at [454, 158] on select "Select Cable / Satellite Services Collection Agency Credit Card Debt Debt Couns…" at bounding box center [513, 148] width 119 height 19
click at [634, 285] on button "Save & New" at bounding box center [604, 275] width 62 height 20
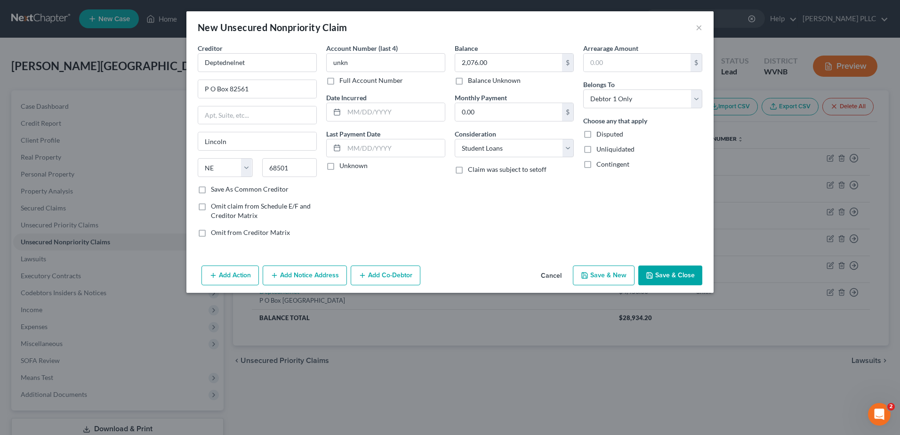
select select "0"
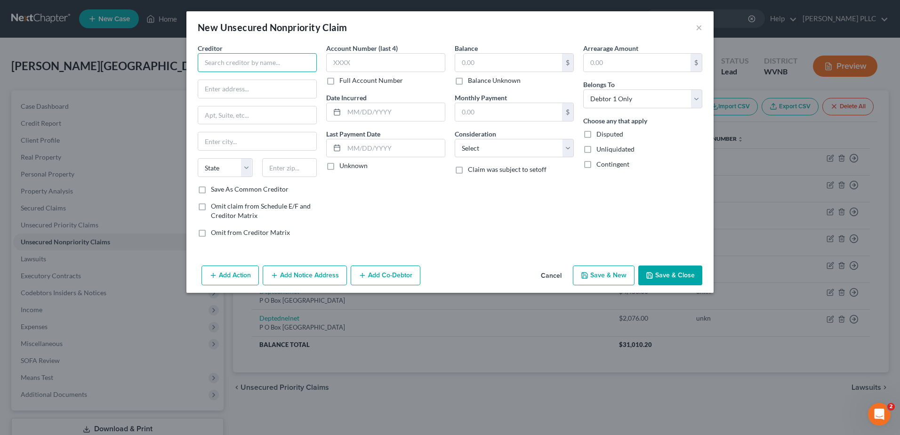
click at [200, 72] on input "text" at bounding box center [257, 62] width 119 height 19
type input "Capital One"
type input "P O Box 31293"
type input "84131"
type input "[GEOGRAPHIC_DATA]"
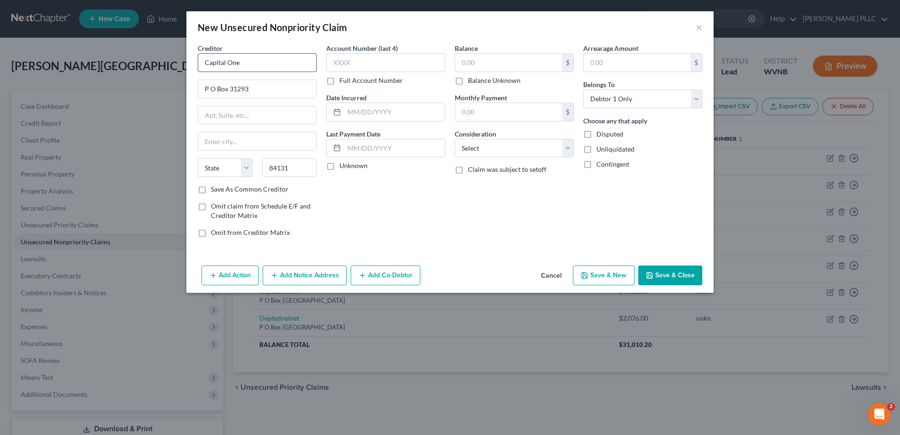
select select "46"
click at [326, 72] on input "text" at bounding box center [385, 62] width 119 height 19
type input "unkn"
click at [484, 72] on input "text" at bounding box center [508, 63] width 107 height 18
type input "5,503.00"
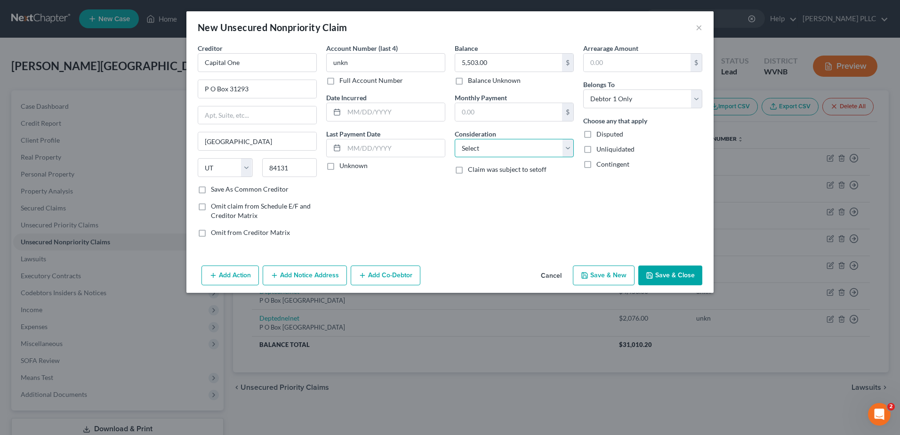
drag, startPoint x: 508, startPoint y: 205, endPoint x: 506, endPoint y: 199, distance: 5.5
click at [507, 158] on select "Select Cable / Satellite Services Collection Agency Credit Card Debt Debt Couns…" at bounding box center [513, 148] width 119 height 19
select select "2"
click at [454, 158] on select "Select Cable / Satellite Services Collection Agency Credit Card Debt Debt Couns…" at bounding box center [513, 148] width 119 height 19
click at [634, 285] on button "Save & New" at bounding box center [604, 275] width 62 height 20
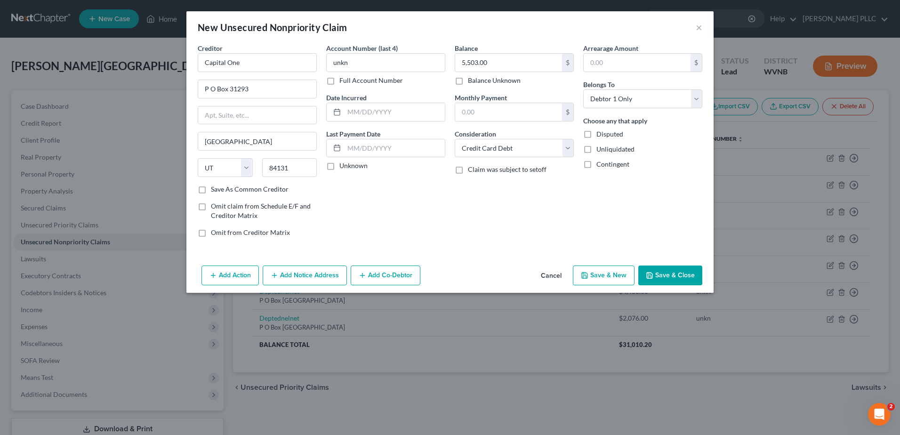
select select "0"
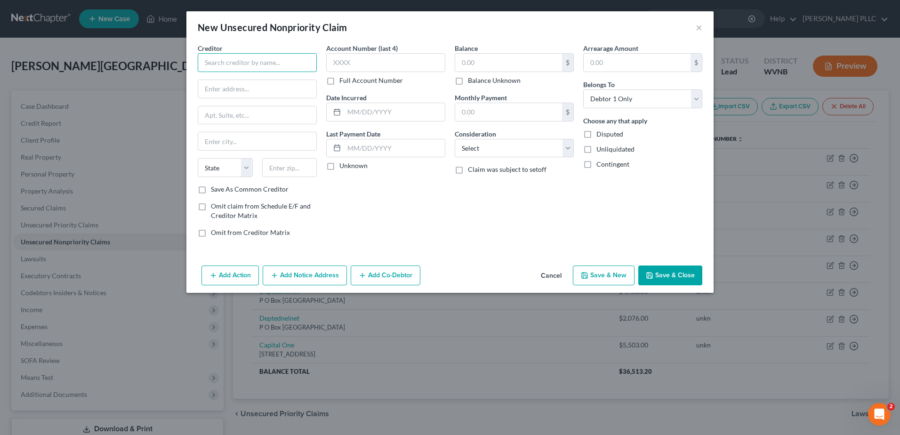
click at [198, 72] on input "text" at bounding box center [257, 62] width 119 height 19
type input "D"
type input "Discover"
type input "P O Box 30939"
type input "84130"
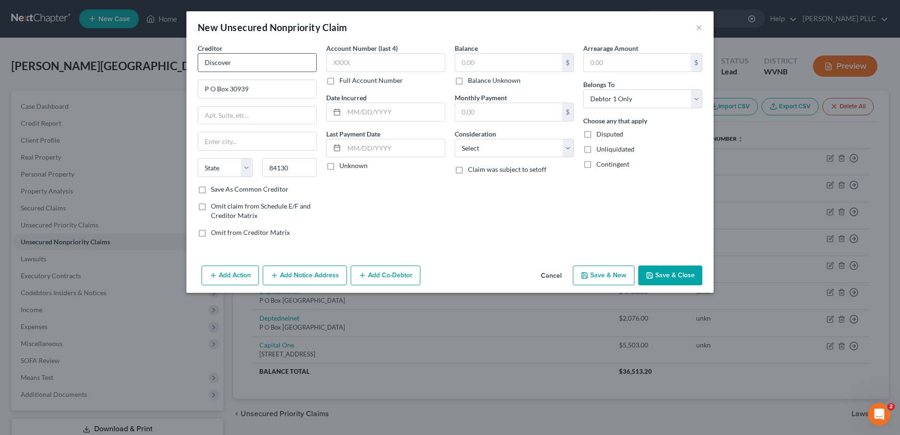
type input "[GEOGRAPHIC_DATA]"
select select "46"
click at [326, 72] on input "text" at bounding box center [385, 62] width 119 height 19
type input "unkn"
click at [508, 72] on input "text" at bounding box center [508, 63] width 107 height 18
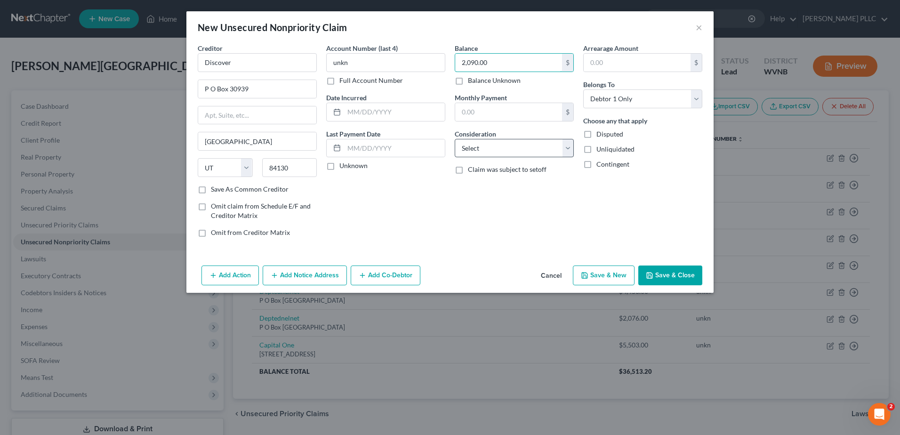
type input "2,090.00"
click at [529, 158] on select "Select Cable / Satellite Services Collection Agency Credit Card Debt Debt Couns…" at bounding box center [513, 148] width 119 height 19
select select "2"
click at [454, 158] on select "Select Cable / Satellite Services Collection Agency Credit Card Debt Debt Couns…" at bounding box center [513, 148] width 119 height 19
click at [634, 285] on button "Save & New" at bounding box center [604, 275] width 62 height 20
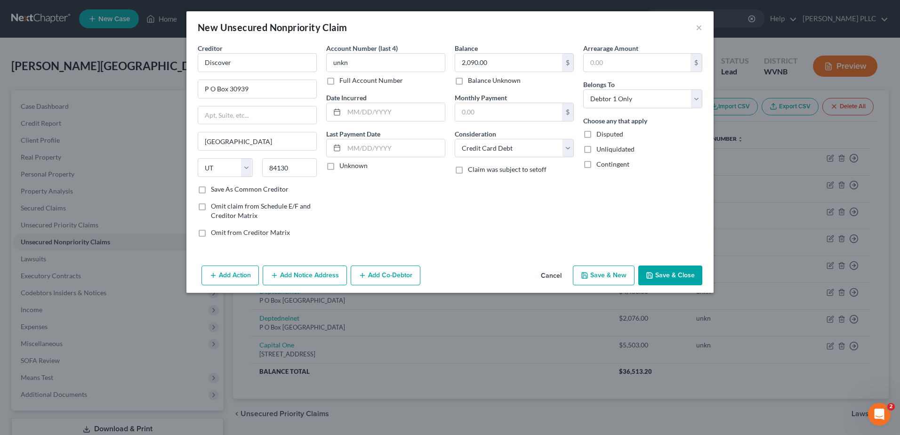
select select "0"
type input "0.00"
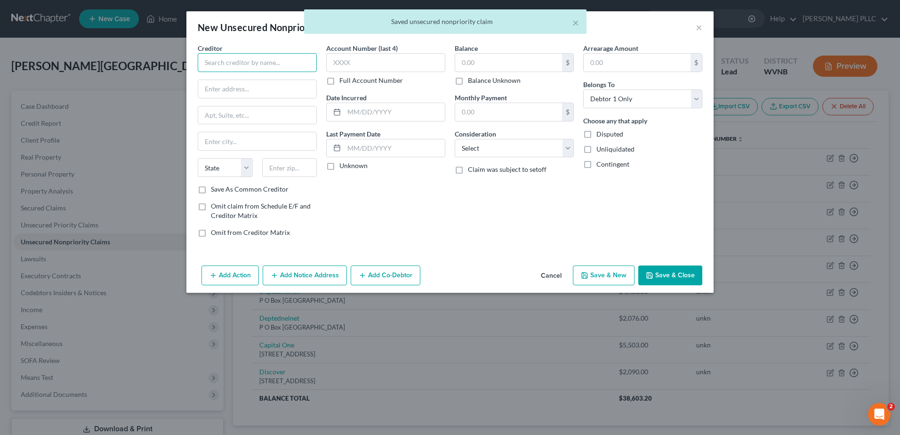
click at [212, 72] on input "text" at bounding box center [257, 62] width 119 height 19
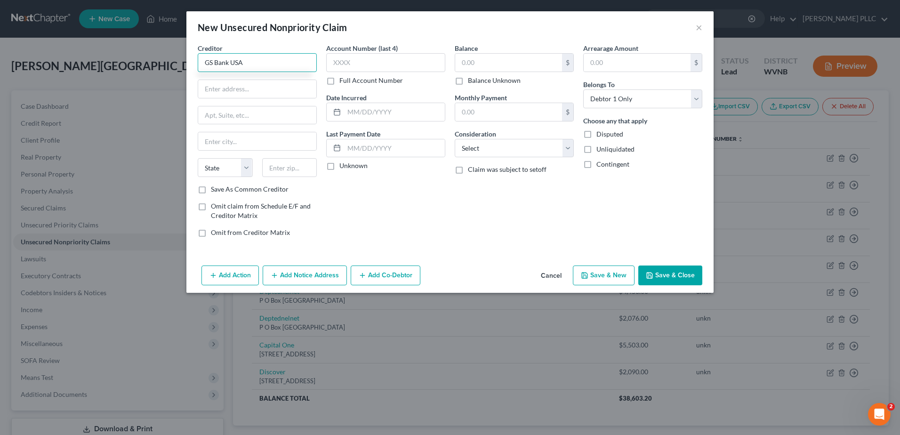
type input "GS Bank USA"
type input "P O Box 7247"
type input "[GEOGRAPHIC_DATA]"
select select "39"
type input "19170"
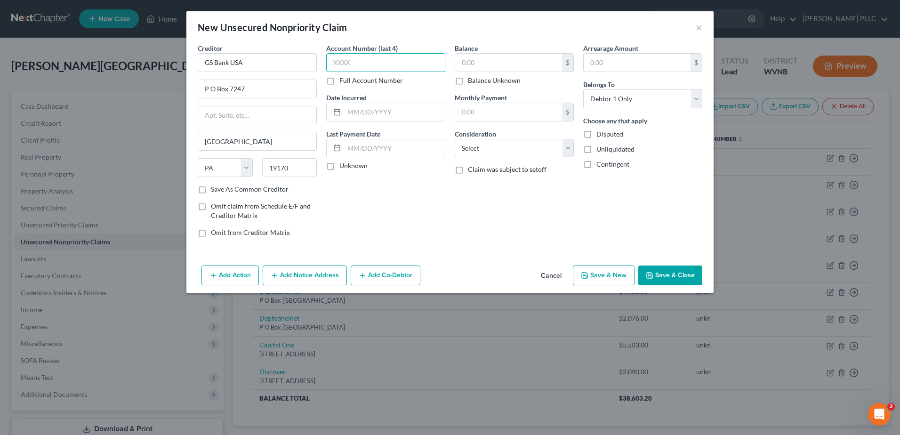
click at [326, 72] on input "text" at bounding box center [385, 62] width 119 height 19
type input "unkn"
click at [516, 72] on input "text" at bounding box center [508, 63] width 107 height 18
type input "2,279.00"
click at [573, 158] on select "Select Cable / Satellite Services Collection Agency Credit Card Debt Debt Couns…" at bounding box center [513, 148] width 119 height 19
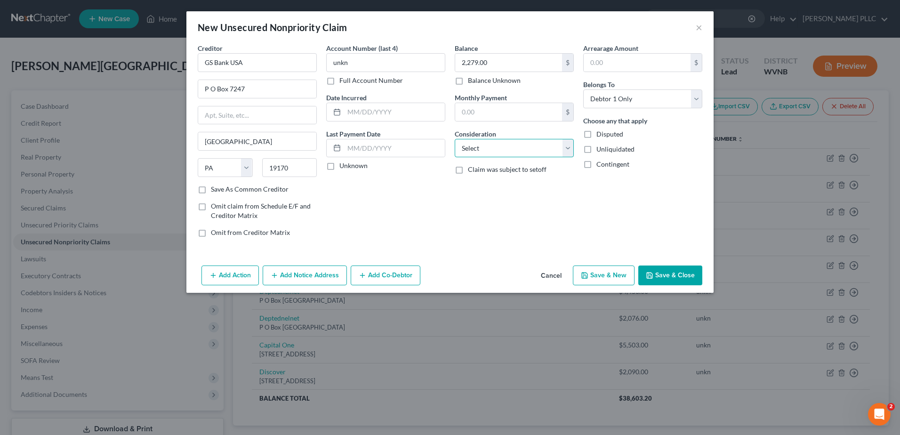
select select "2"
click at [454, 158] on select "Select Cable / Satellite Services Collection Agency Credit Card Debt Debt Couns…" at bounding box center [513, 148] width 119 height 19
click at [634, 285] on button "Save & New" at bounding box center [604, 275] width 62 height 20
select select "0"
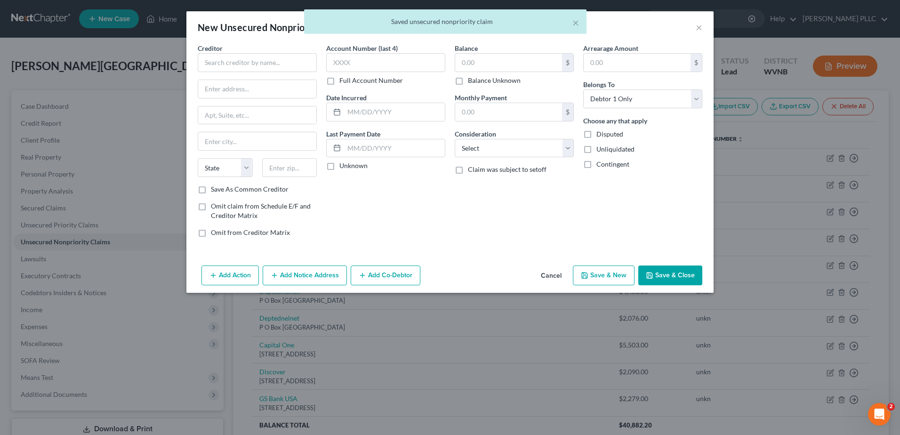
click at [569, 285] on button "Cancel" at bounding box center [551, 275] width 36 height 19
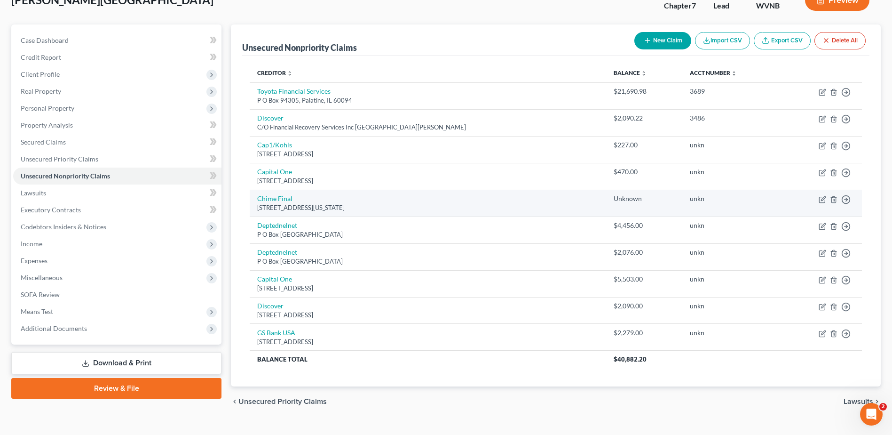
scroll to position [94, 0]
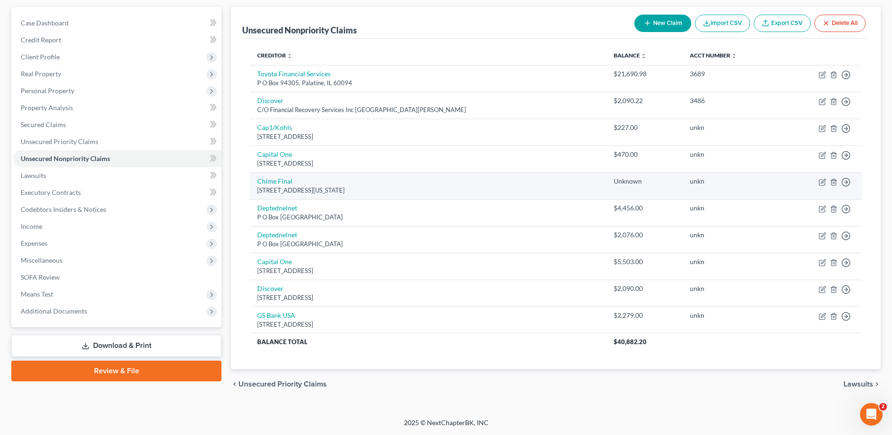
click at [359, 195] on div "[STREET_ADDRESS][US_STATE]" at bounding box center [427, 190] width 341 height 9
click at [293, 185] on link "Chime Final" at bounding box center [274, 181] width 35 height 8
select select "4"
select select "2"
select select "0"
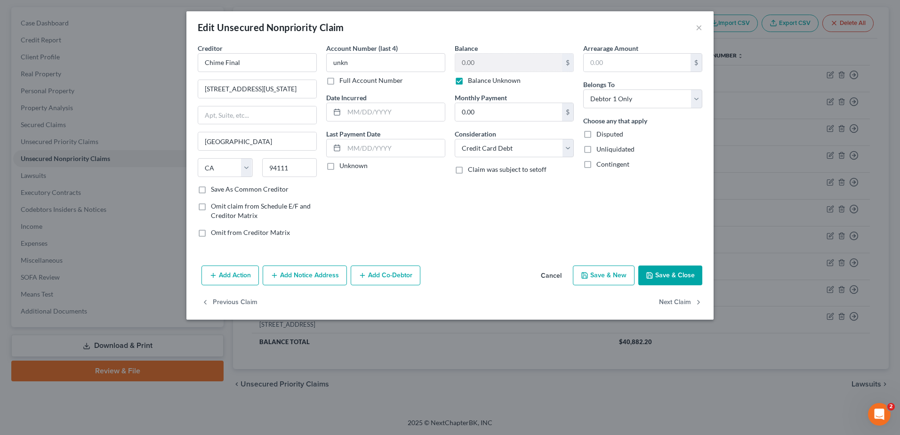
click at [634, 285] on button "Save & New" at bounding box center [604, 275] width 62 height 20
select select "0"
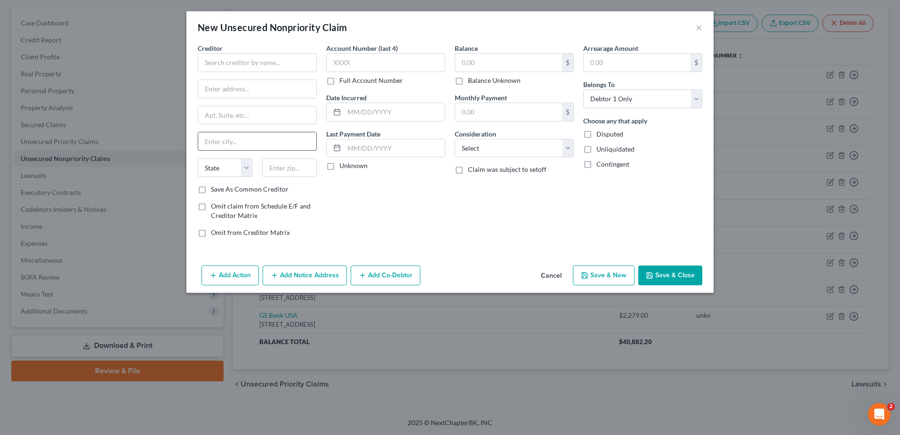
type input "0"
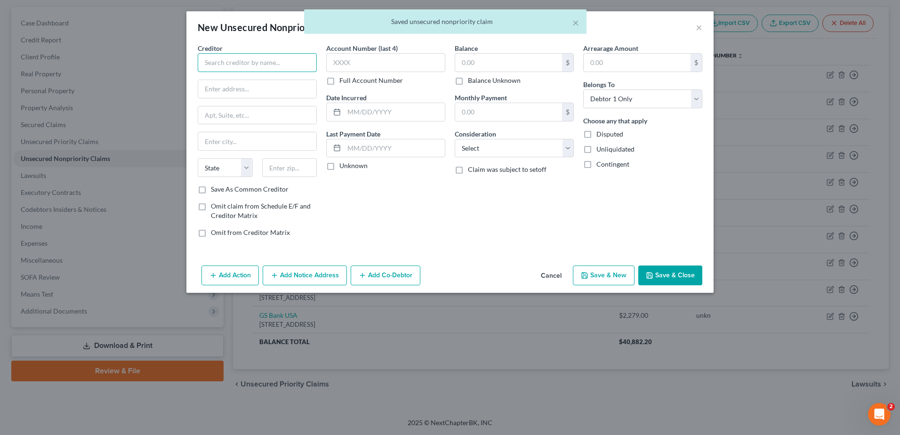
click at [198, 72] on input "text" at bounding box center [257, 62] width 119 height 19
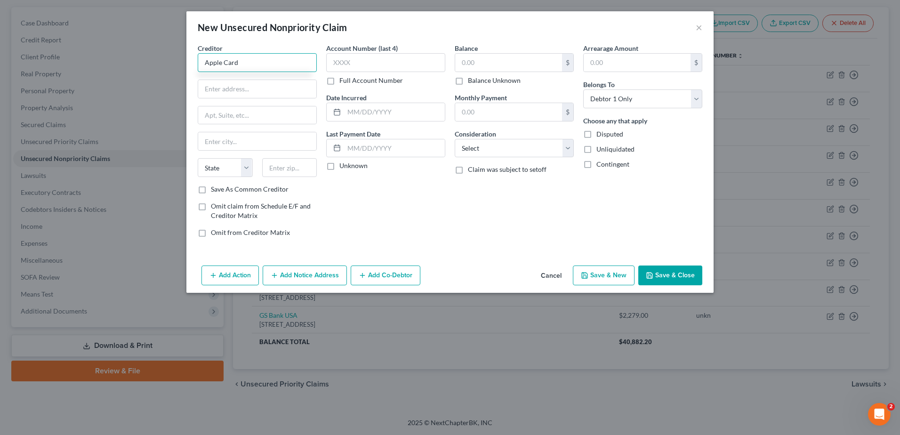
type input "Apple Card"
click at [569, 285] on button "Cancel" at bounding box center [551, 275] width 36 height 19
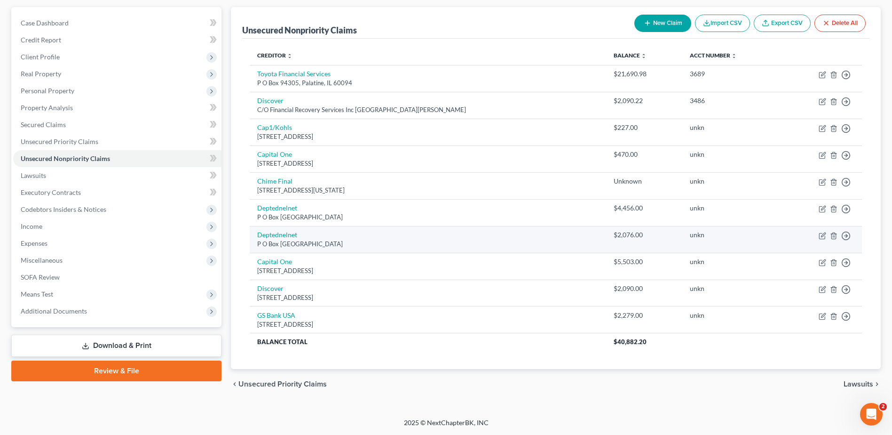
scroll to position [235, 0]
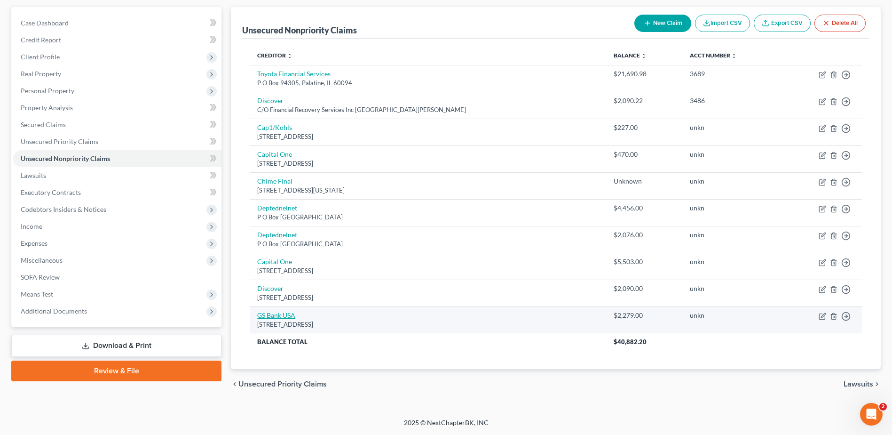
click at [295, 311] on link "GS Bank USA" at bounding box center [276, 315] width 38 height 8
select select "39"
select select "2"
select select "0"
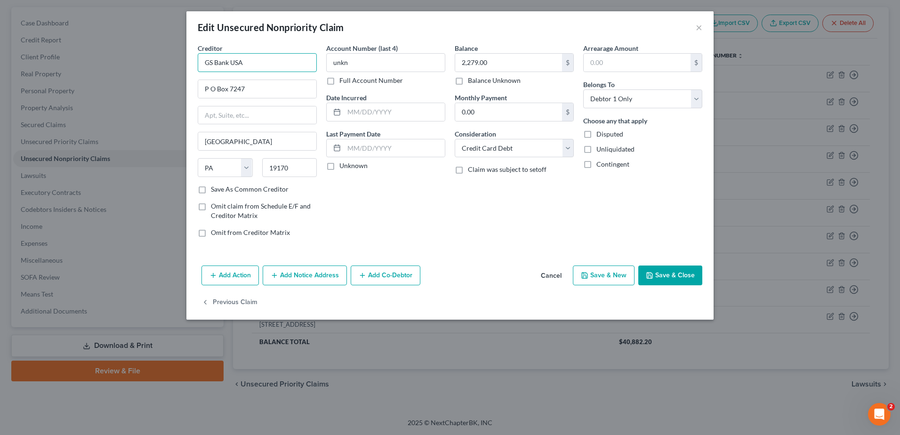
click at [198, 72] on input "GS Bank USA" at bounding box center [257, 62] width 119 height 19
type input "Apple/GS Bank [GEOGRAPHIC_DATA]"
click at [702, 285] on button "Save & Close" at bounding box center [670, 275] width 64 height 20
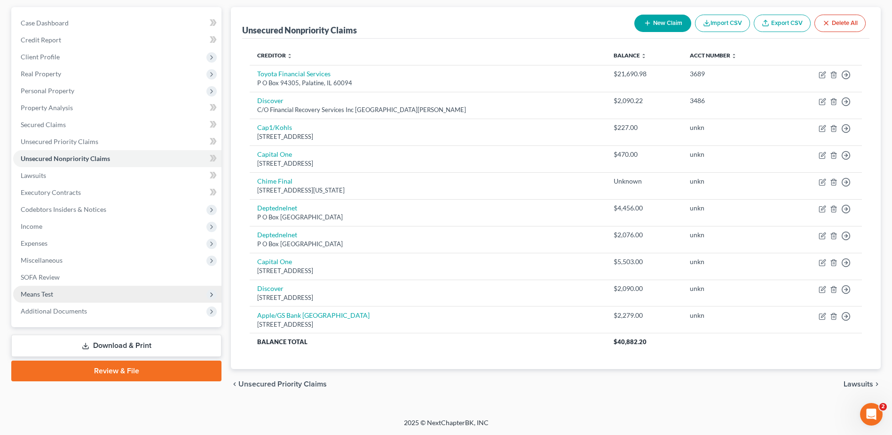
scroll to position [177, 0]
click at [42, 230] on span "Income" at bounding box center [32, 226] width 22 height 8
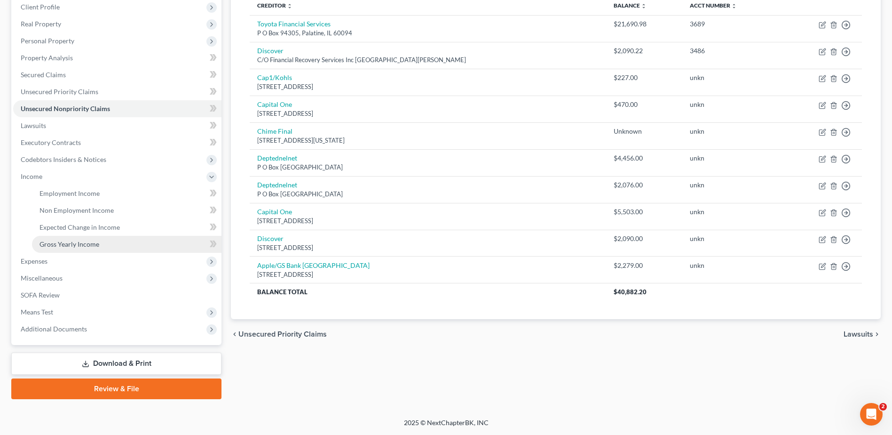
click at [99, 248] on span "Gross Yearly Income" at bounding box center [70, 244] width 60 height 8
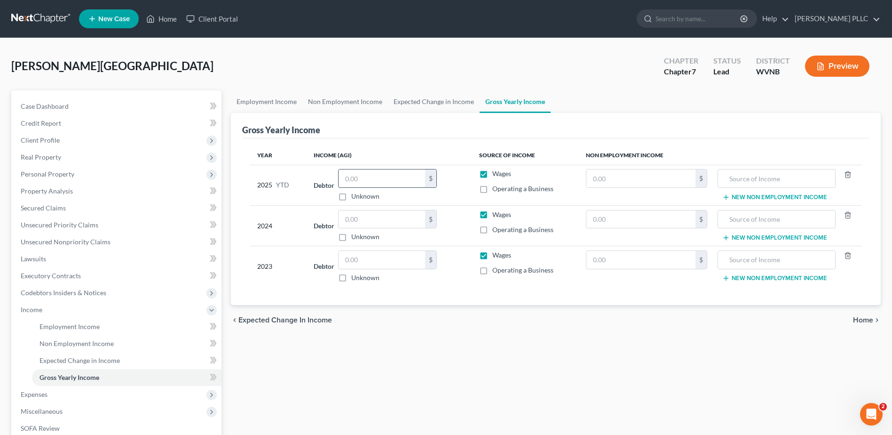
click at [362, 187] on input "text" at bounding box center [382, 178] width 87 height 18
type input "25,000.00"
click at [395, 228] on input "text" at bounding box center [382, 219] width 87 height 18
type input "33,000.00"
click at [380, 269] on input "text" at bounding box center [382, 260] width 87 height 18
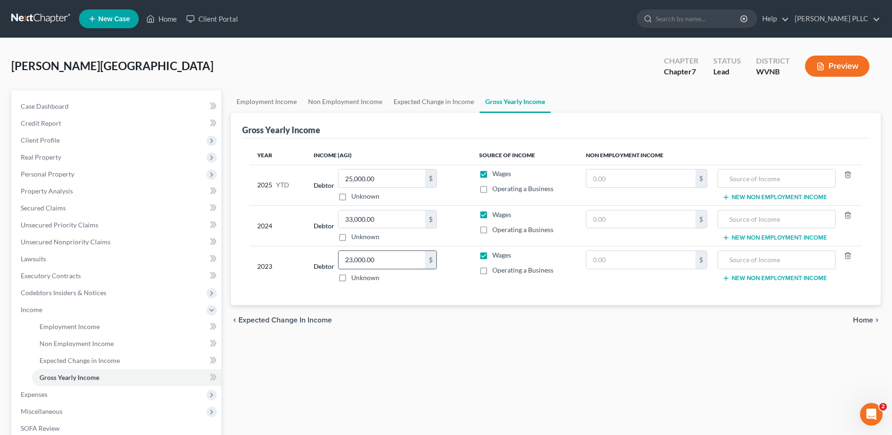
type input "23,000.00"
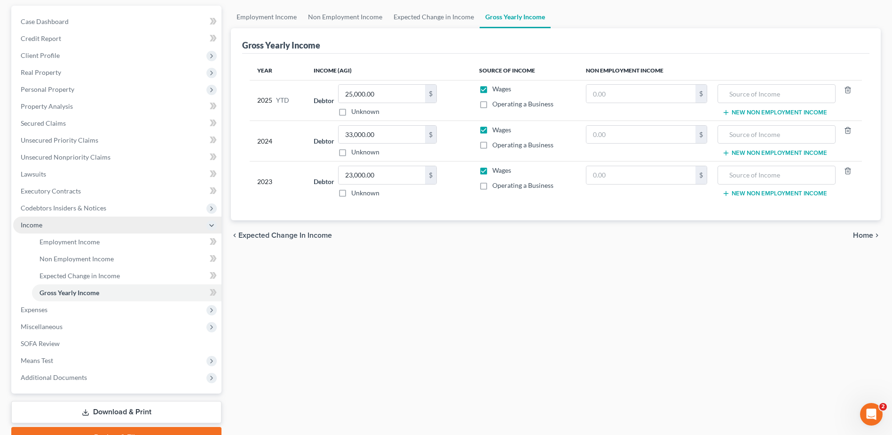
scroll to position [94, 0]
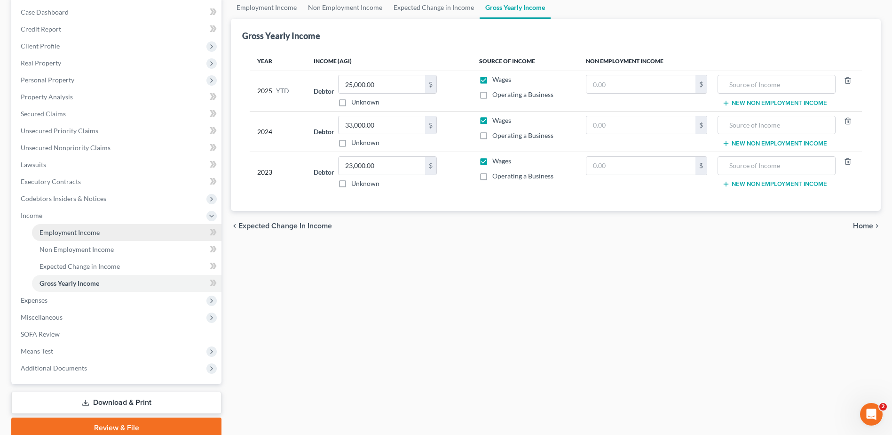
click at [82, 236] on span "Employment Income" at bounding box center [70, 232] width 60 height 8
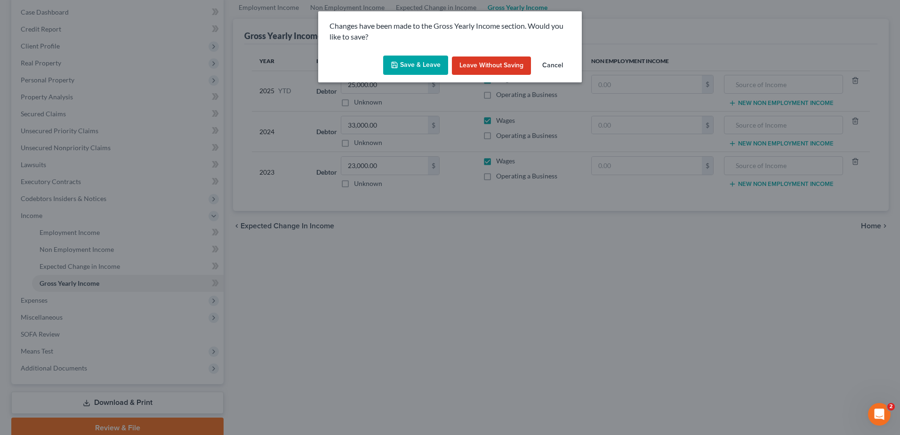
click at [406, 75] on button "Save & Leave" at bounding box center [415, 66] width 65 height 20
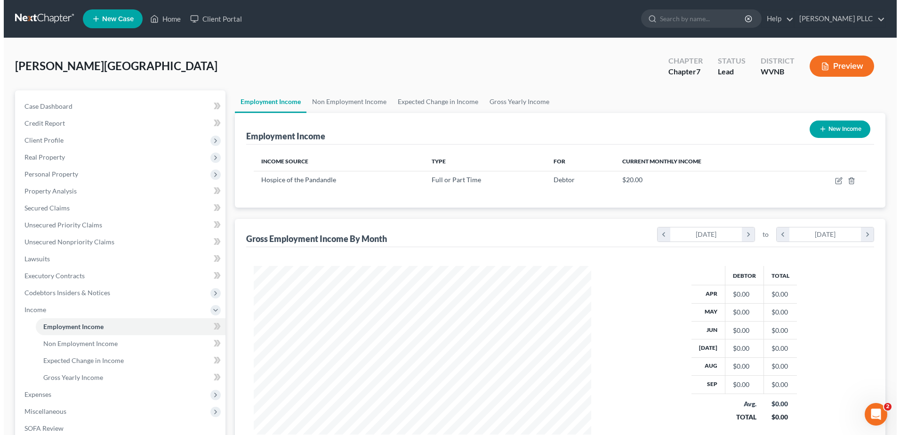
scroll to position [231, 357]
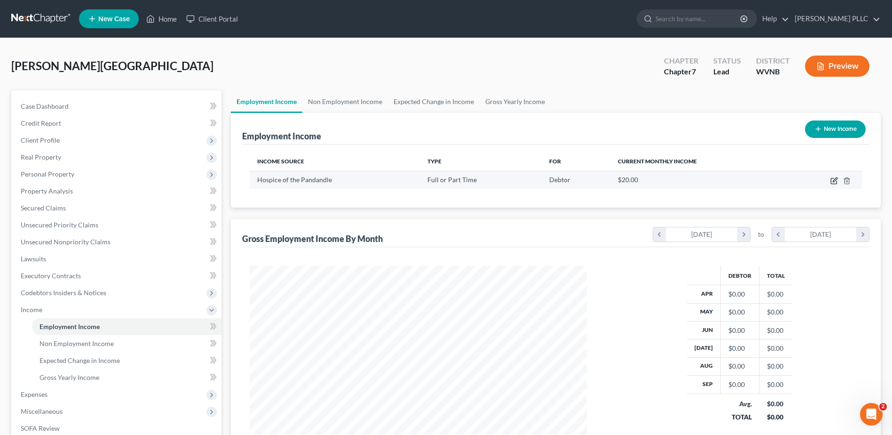
click at [831, 184] on icon "button" at bounding box center [835, 181] width 8 height 8
select select "0"
select select "51"
select select "1"
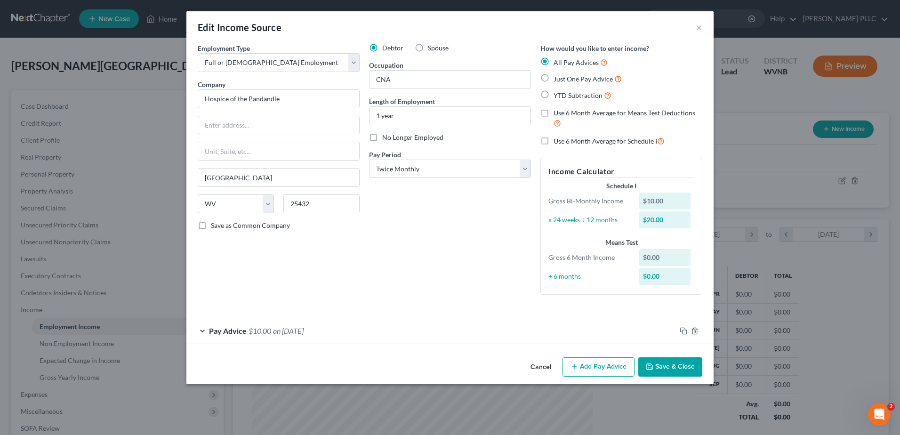
scroll to position [94, 0]
click at [686, 334] on rect "button" at bounding box center [684, 332] width 4 height 4
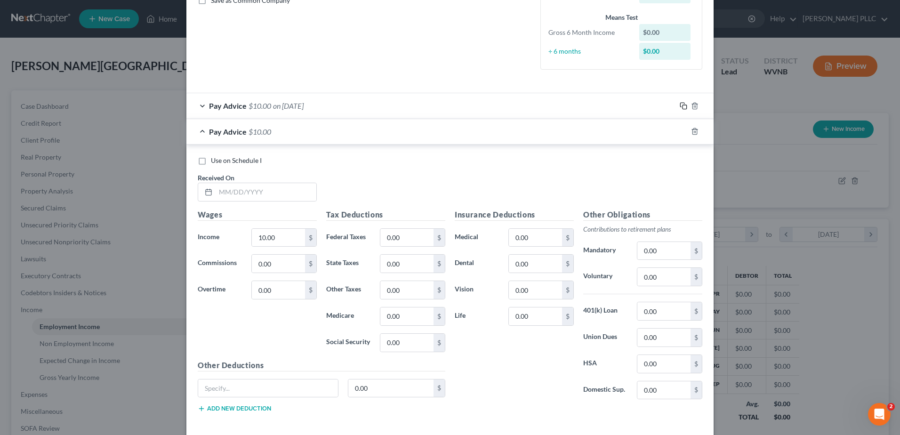
scroll to position [282, 0]
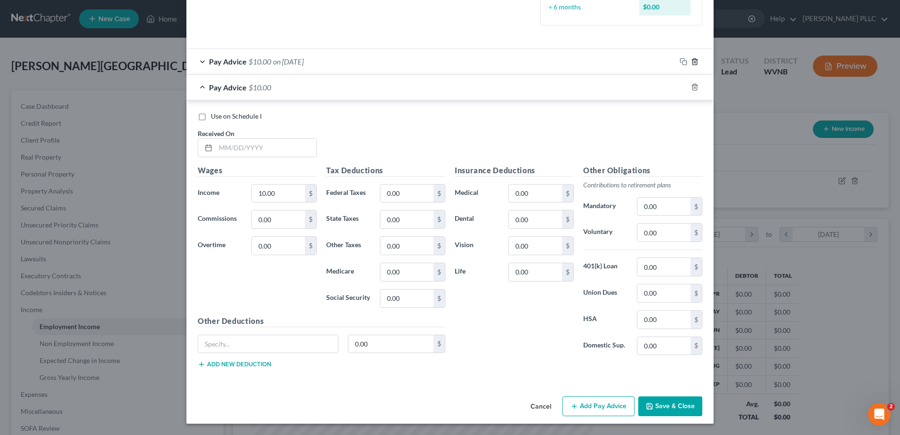
click at [697, 60] on polyline "button" at bounding box center [695, 60] width 6 height 0
click at [697, 85] on polyline "button" at bounding box center [695, 85] width 6 height 0
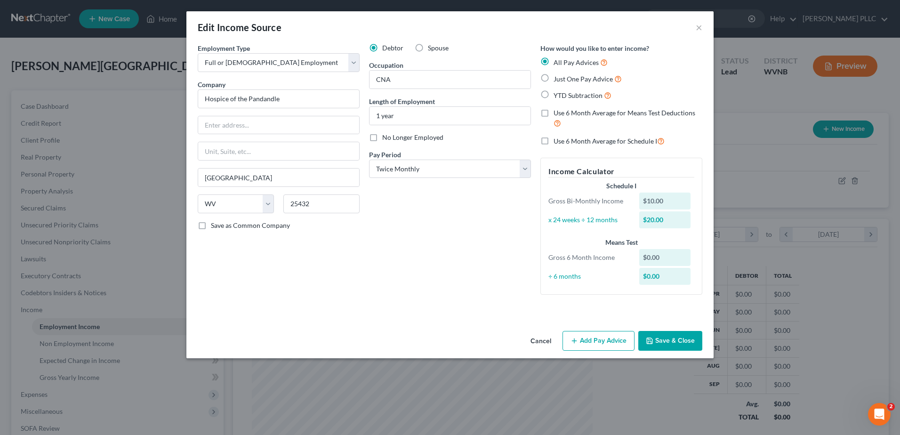
scroll to position [59, 0]
click at [634, 350] on button "Add Pay Advice" at bounding box center [598, 341] width 72 height 20
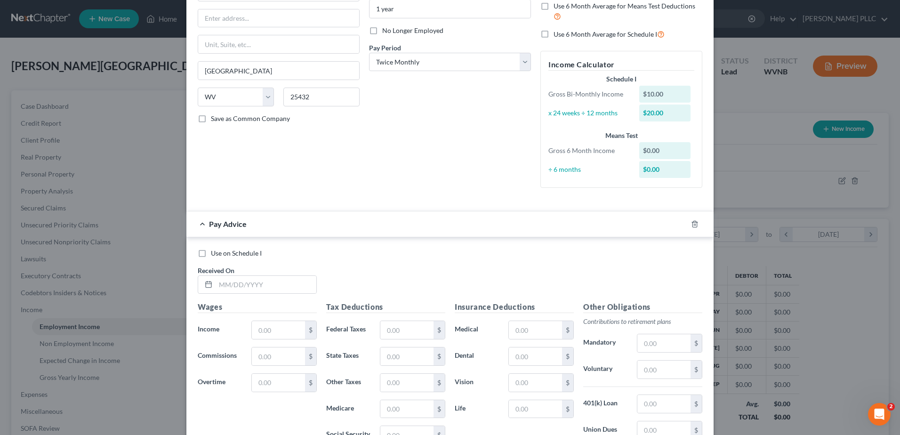
scroll to position [247, 0]
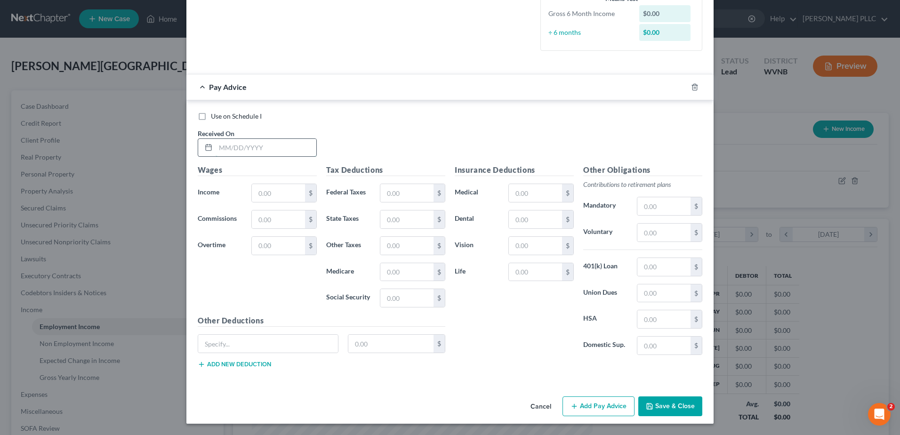
click at [215, 157] on input "text" at bounding box center [265, 148] width 101 height 18
type input "[DATE]"
type input "1,647.54"
click at [380, 202] on input "text" at bounding box center [406, 193] width 53 height 18
type input "107.62"
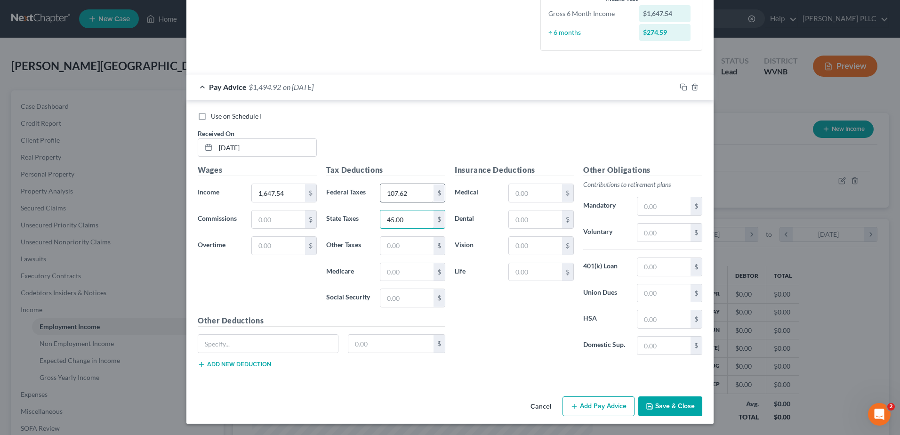
type input "45.00"
type input "22.48"
type input "96.11"
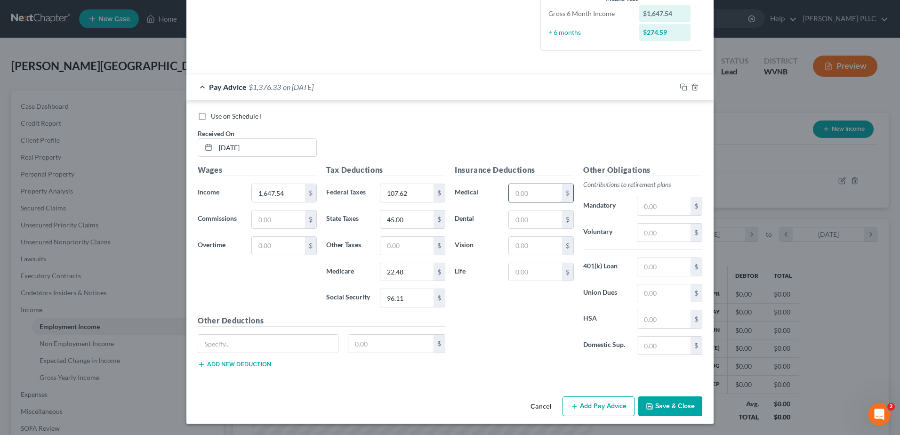
drag, startPoint x: 545, startPoint y: 107, endPoint x: 535, endPoint y: 84, distance: 25.5
click at [545, 184] on input "text" at bounding box center [535, 193] width 53 height 18
type input "76.75"
type input "17.13"
type input "3.48"
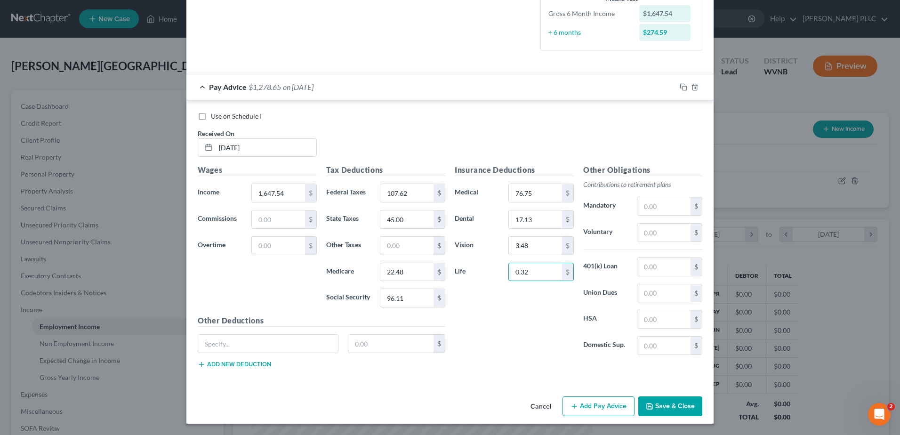
type input "0.32"
